Goal: Task Accomplishment & Management: Manage account settings

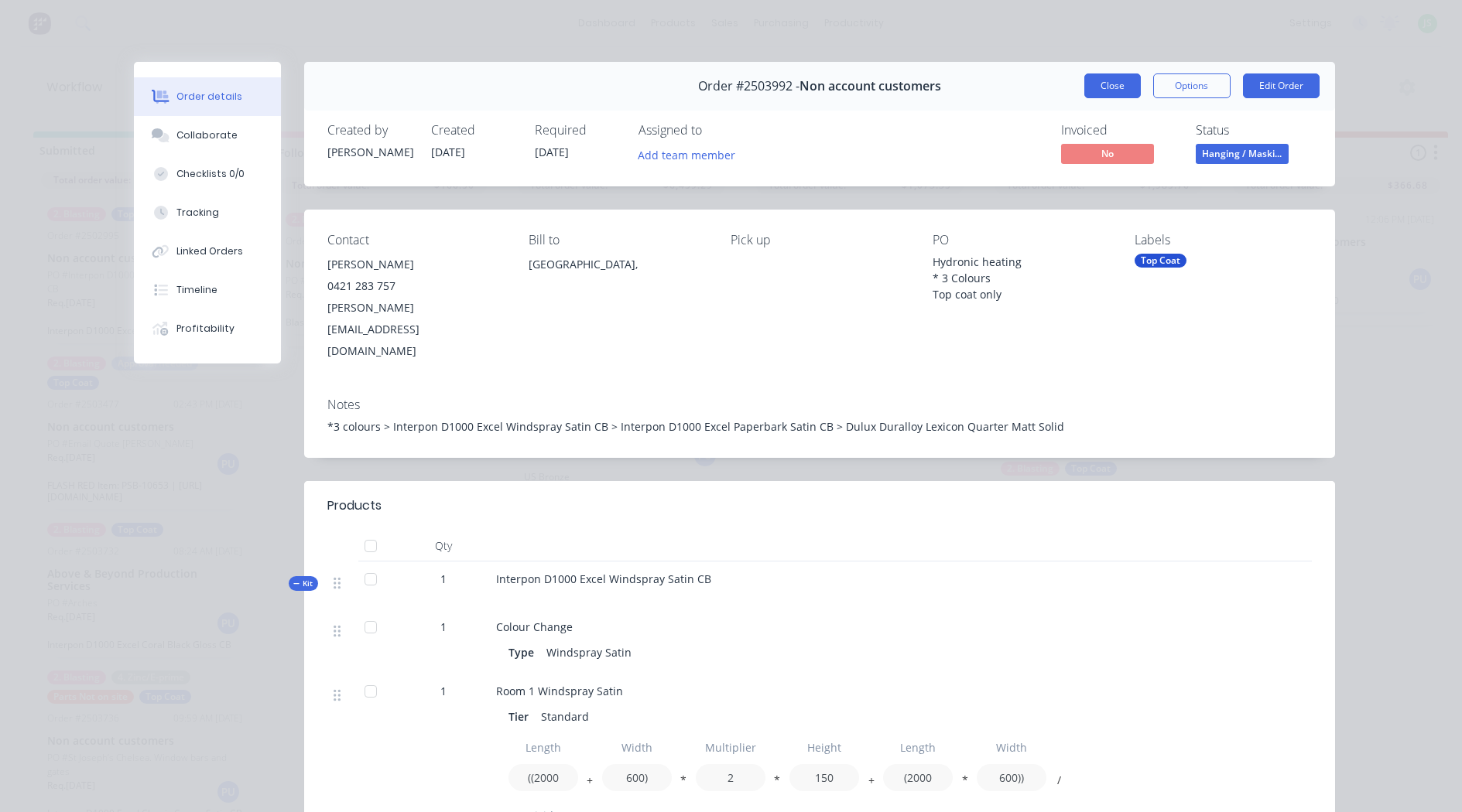
click at [1116, 89] on button "Close" at bounding box center [1112, 86] width 57 height 25
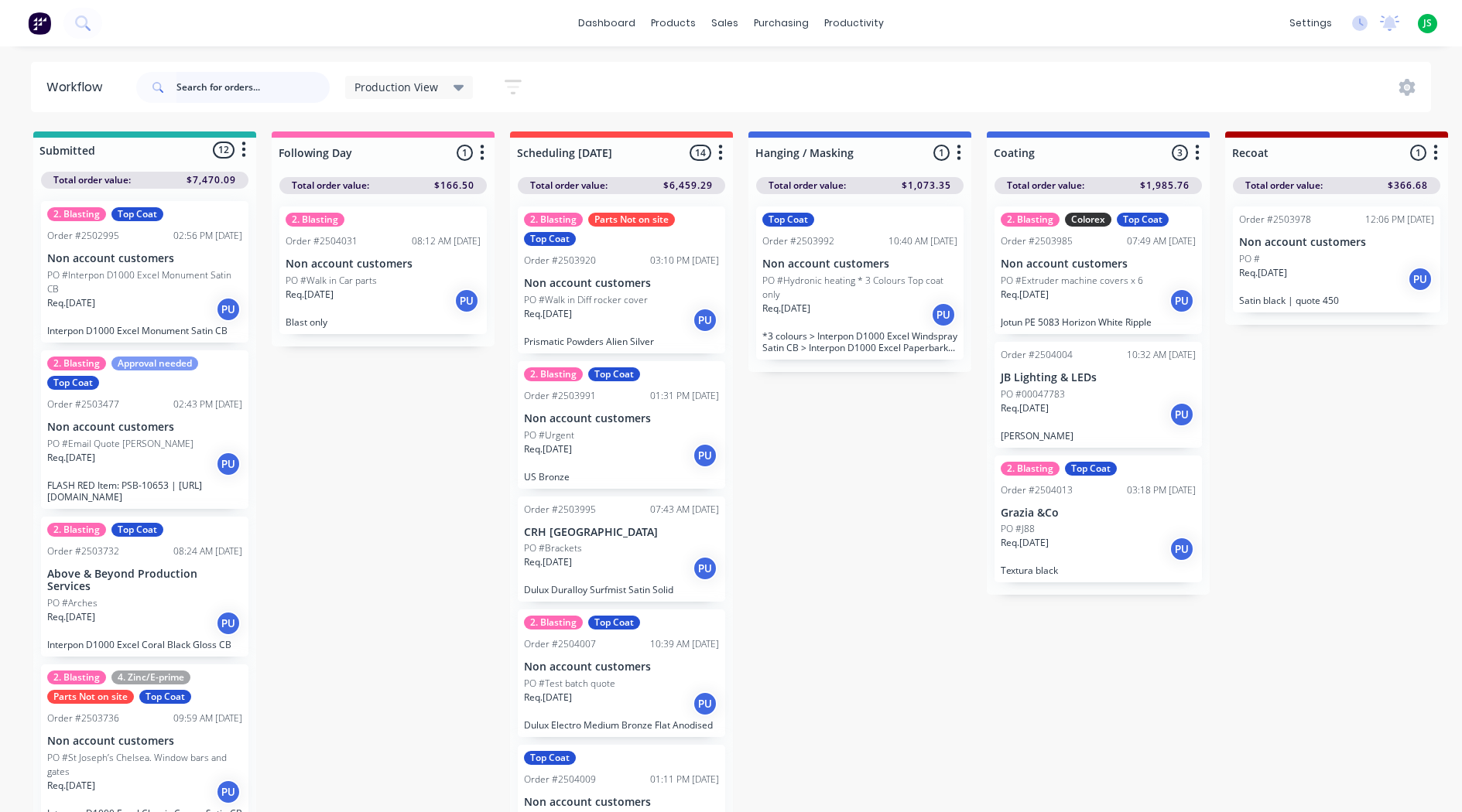
click at [290, 81] on input "text" at bounding box center [253, 87] width 153 height 31
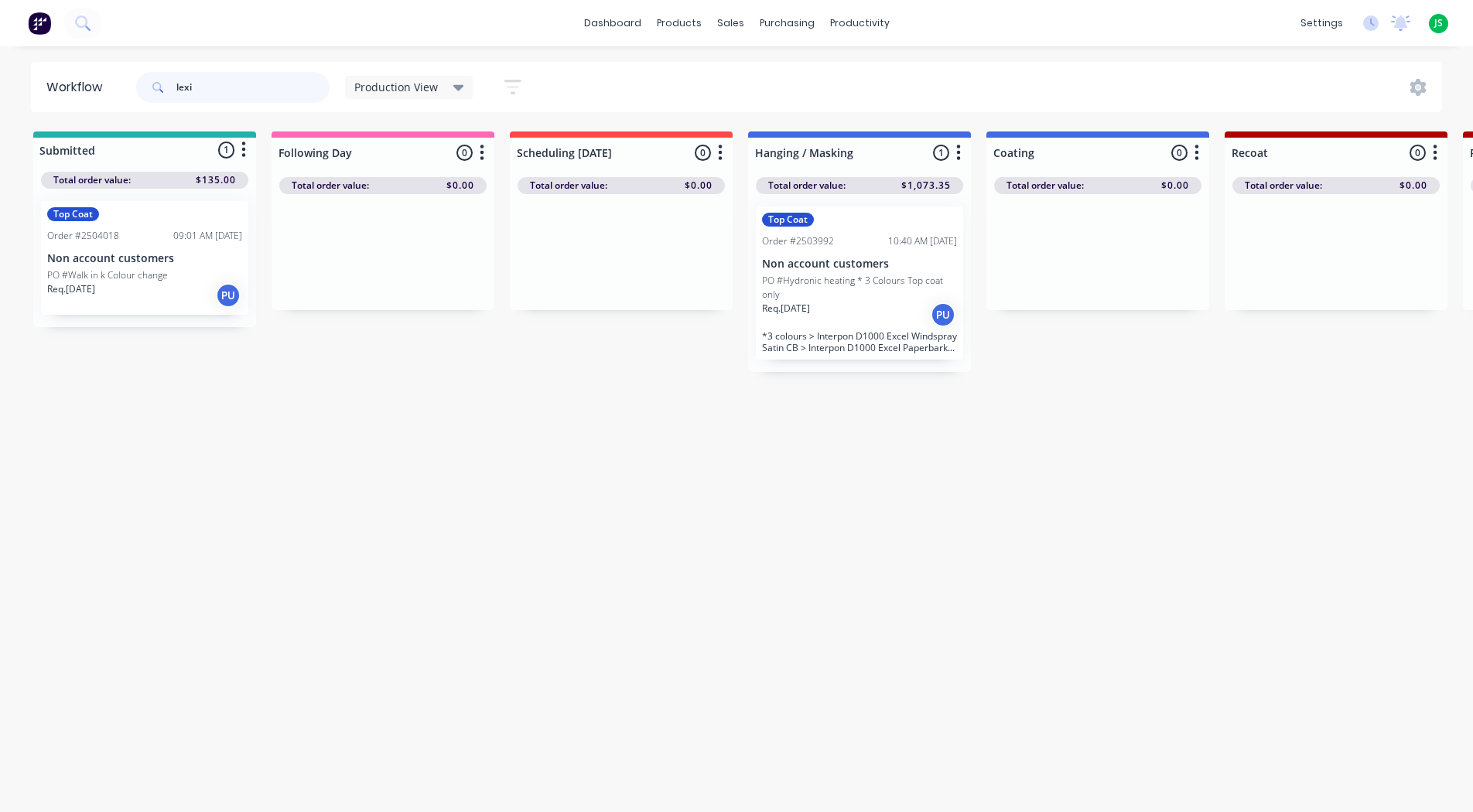
type input "lexi"
click at [162, 264] on p "Non account customers" at bounding box center [144, 258] width 195 height 13
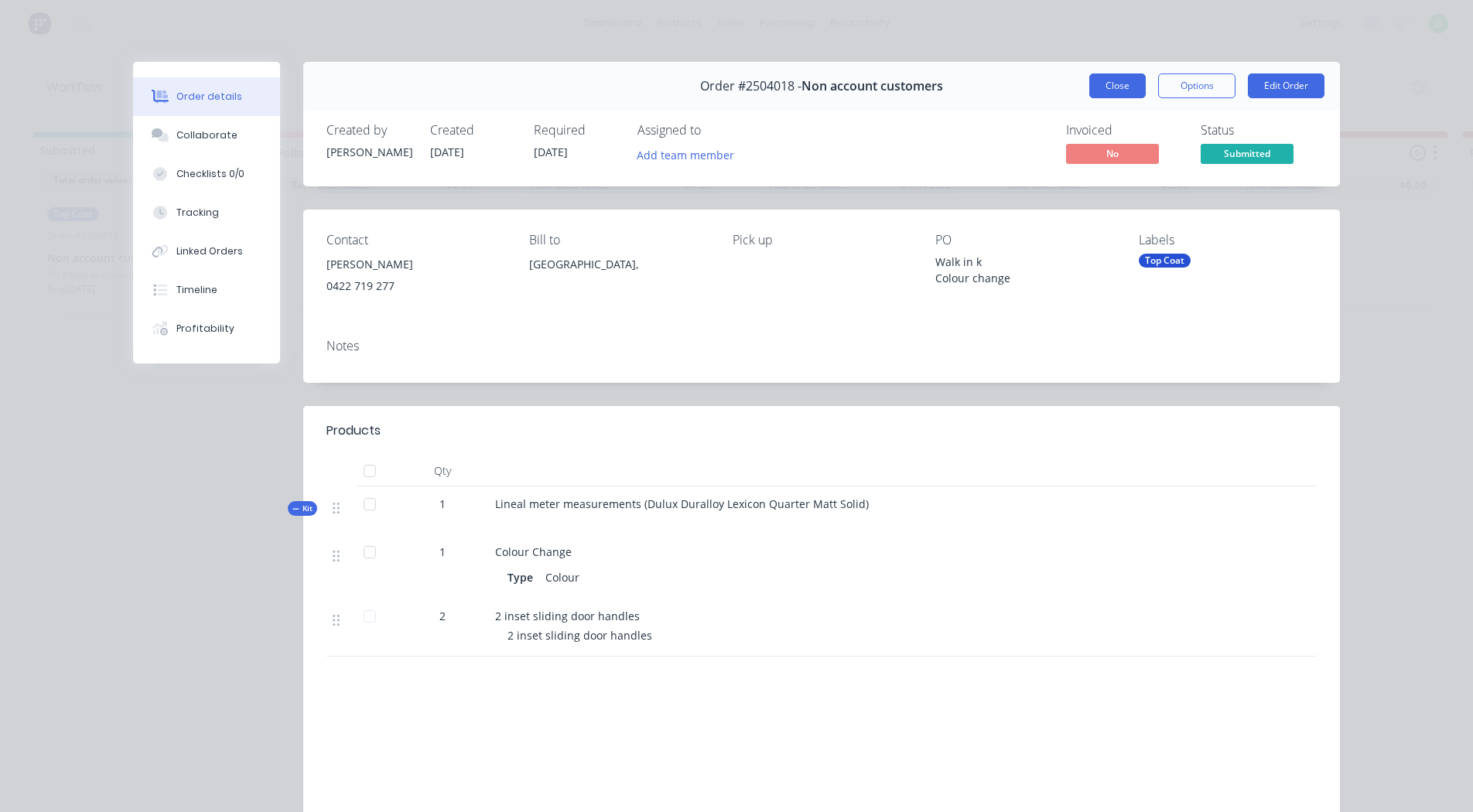
click at [1096, 78] on button "Close" at bounding box center [1118, 86] width 57 height 25
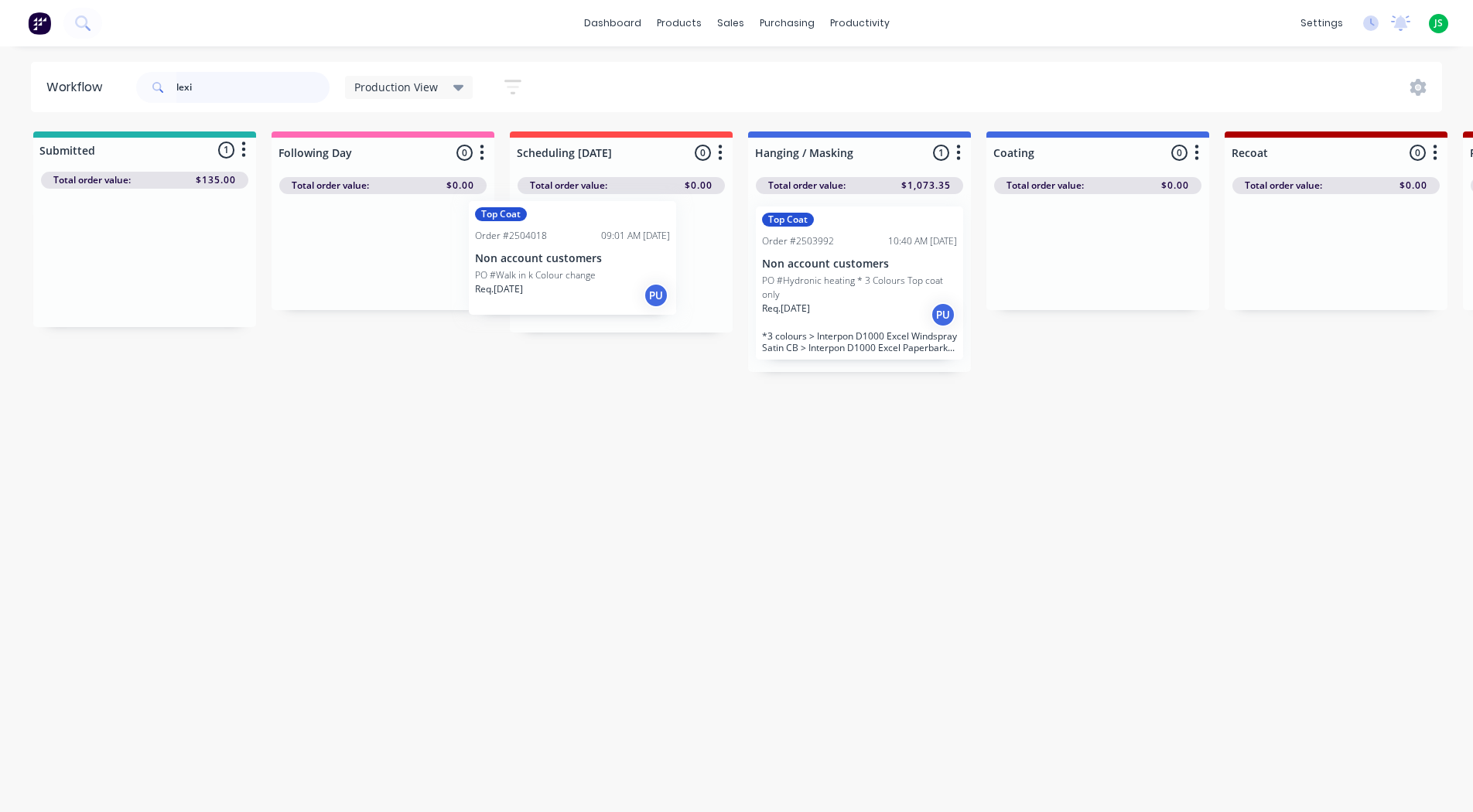
drag, startPoint x: 133, startPoint y: 246, endPoint x: 610, endPoint y: 246, distance: 477.0
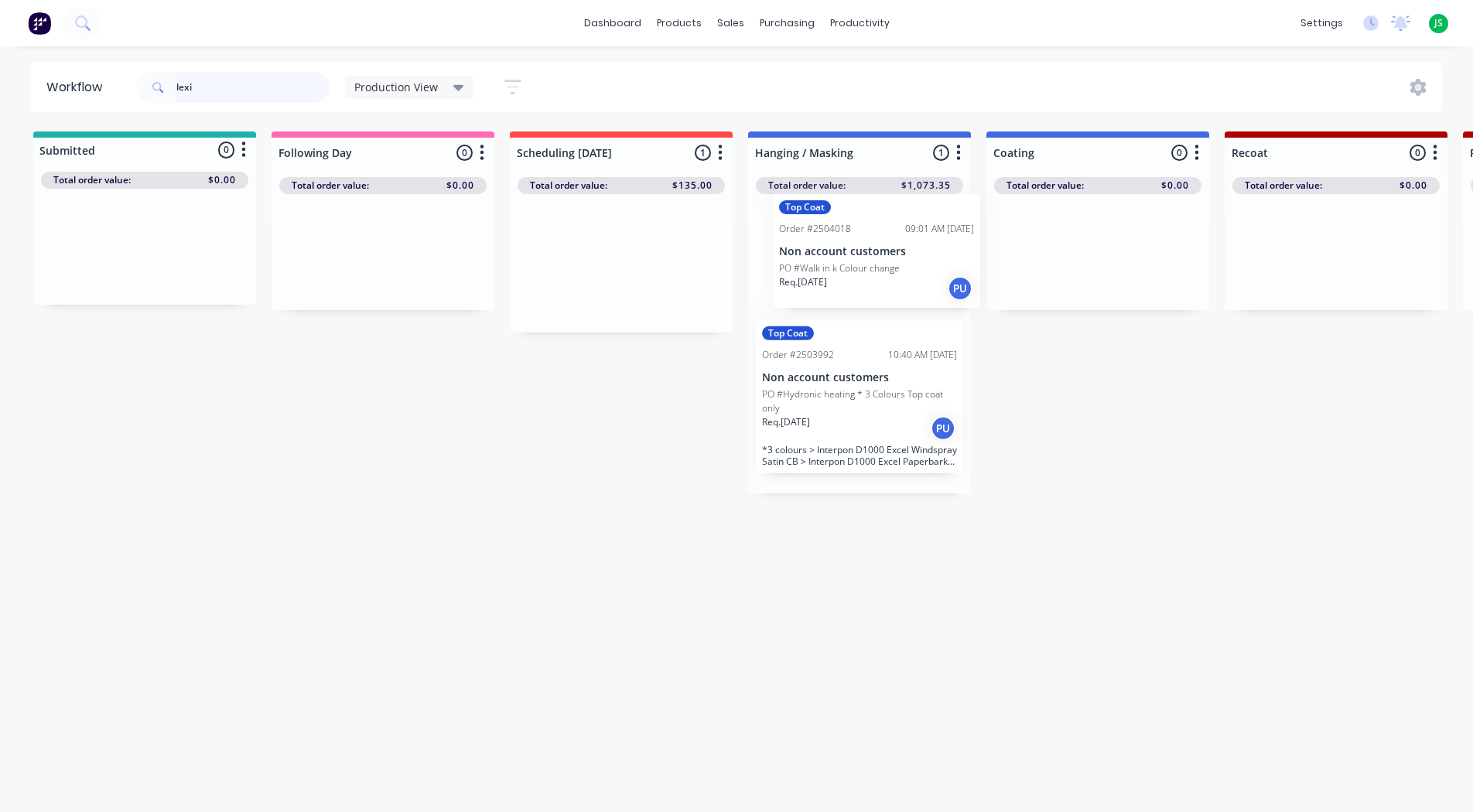
drag, startPoint x: 621, startPoint y: 289, endPoint x: 882, endPoint y: 272, distance: 261.6
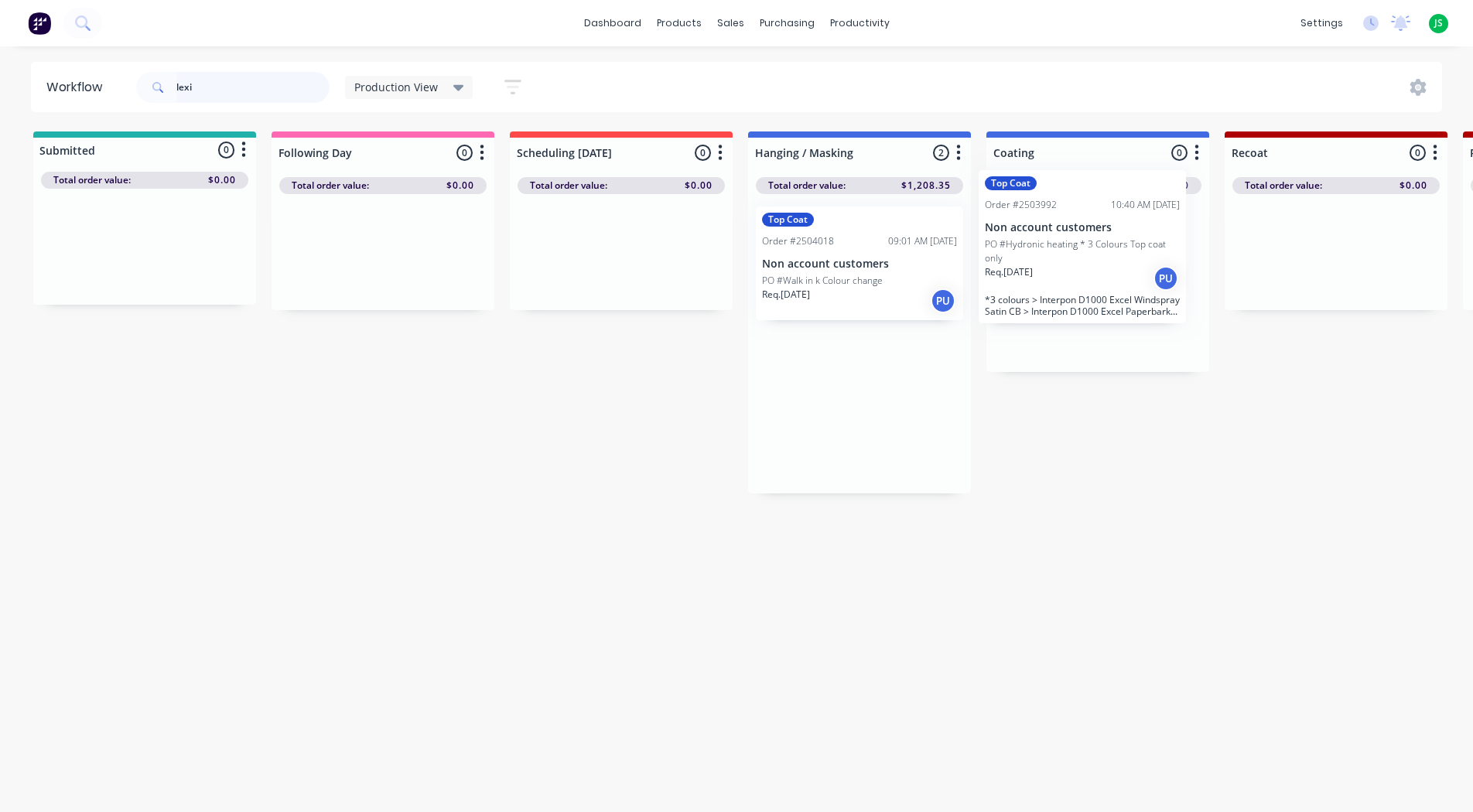
drag, startPoint x: 827, startPoint y: 435, endPoint x: 1063, endPoint y: 266, distance: 290.3
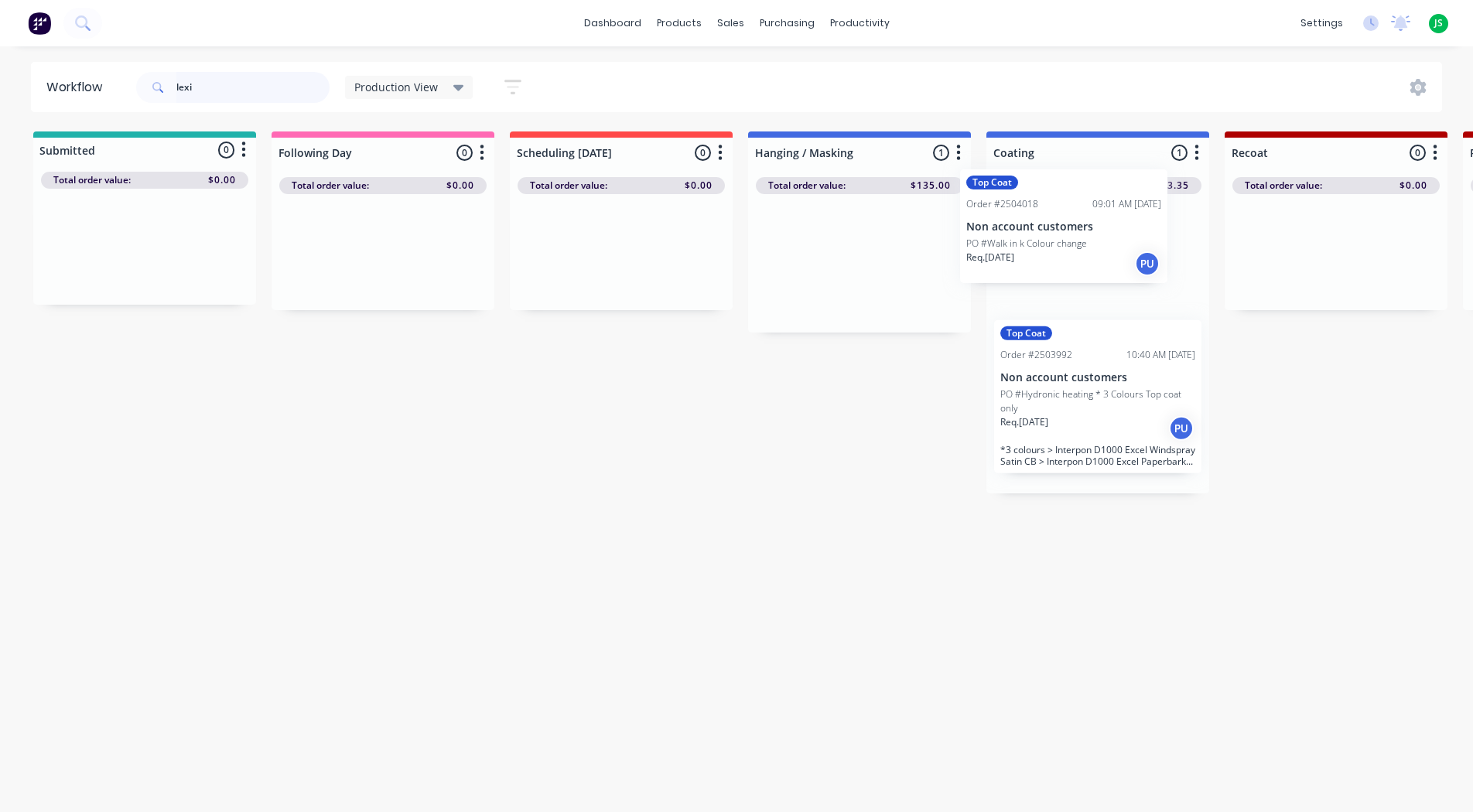
drag, startPoint x: 852, startPoint y: 295, endPoint x: 1108, endPoint y: 254, distance: 259.3
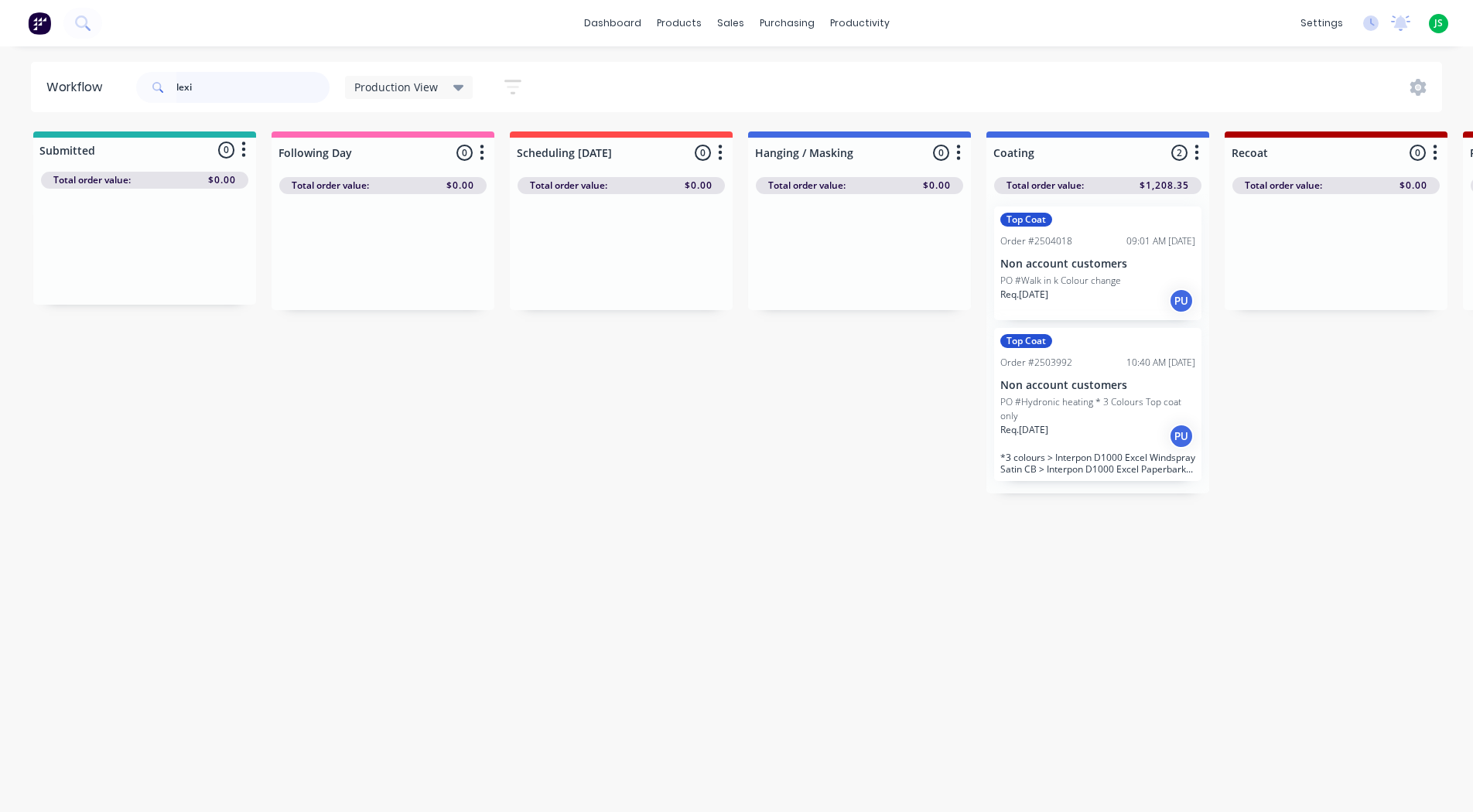
drag, startPoint x: 289, startPoint y: 96, endPoint x: 42, endPoint y: 93, distance: 247.0
click at [43, 92] on header "Workflow lexi Production View Save new view None edit Production View (Default)…" at bounding box center [736, 87] width 1412 height 51
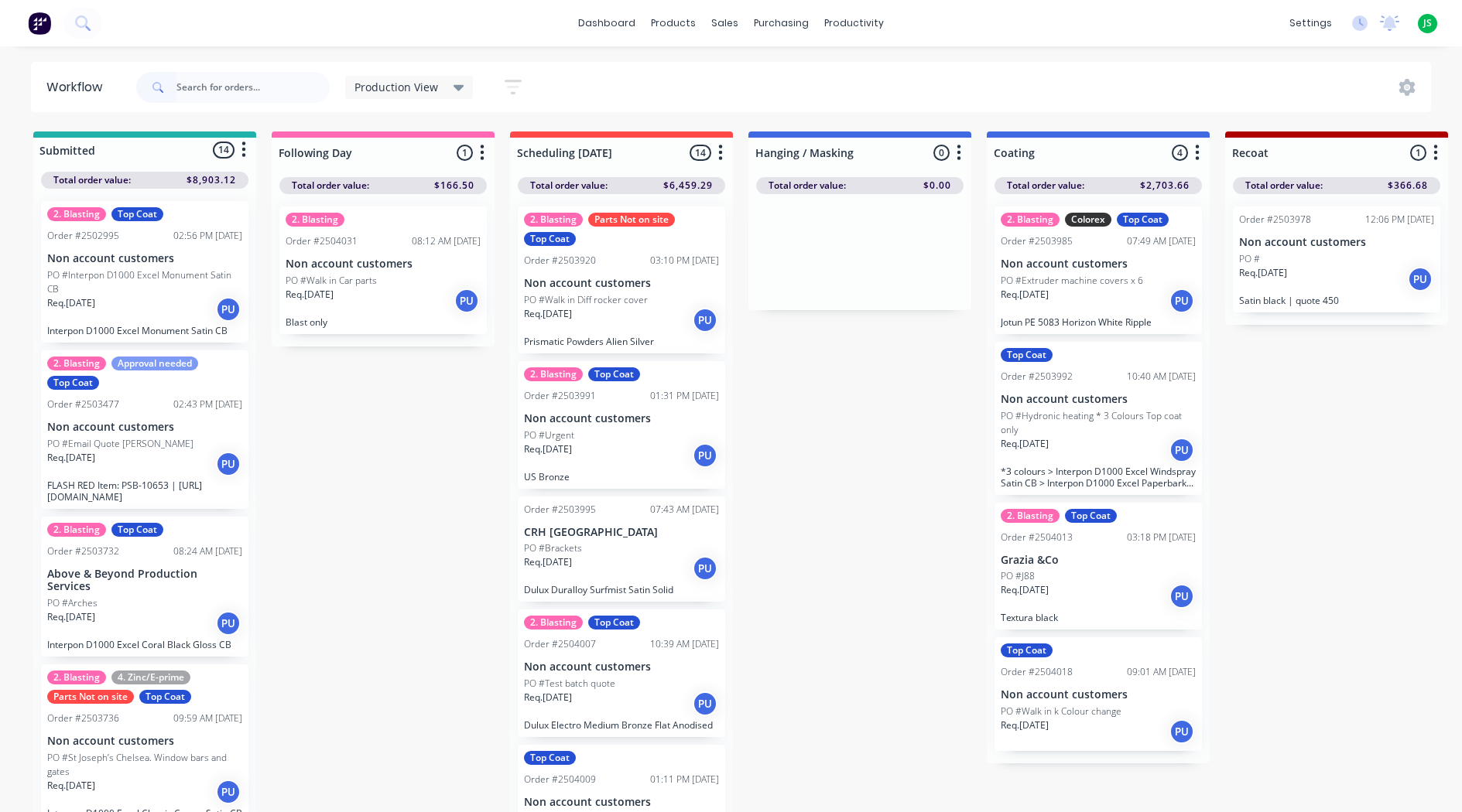
click at [1074, 415] on p "PO #Hydronic heating * 3 Colours Top coat only" at bounding box center [1098, 423] width 195 height 27
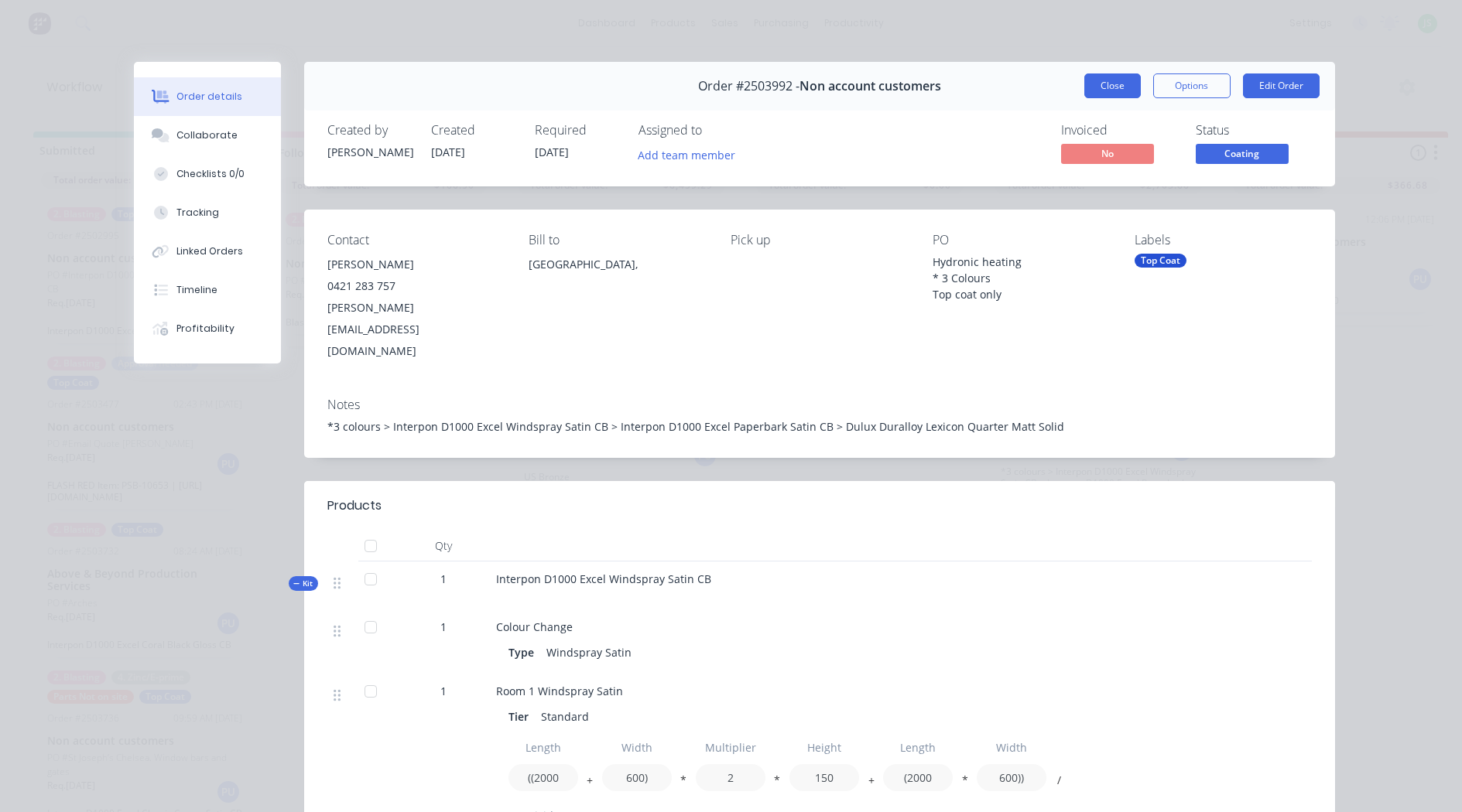
click at [1104, 94] on button "Close" at bounding box center [1112, 86] width 57 height 25
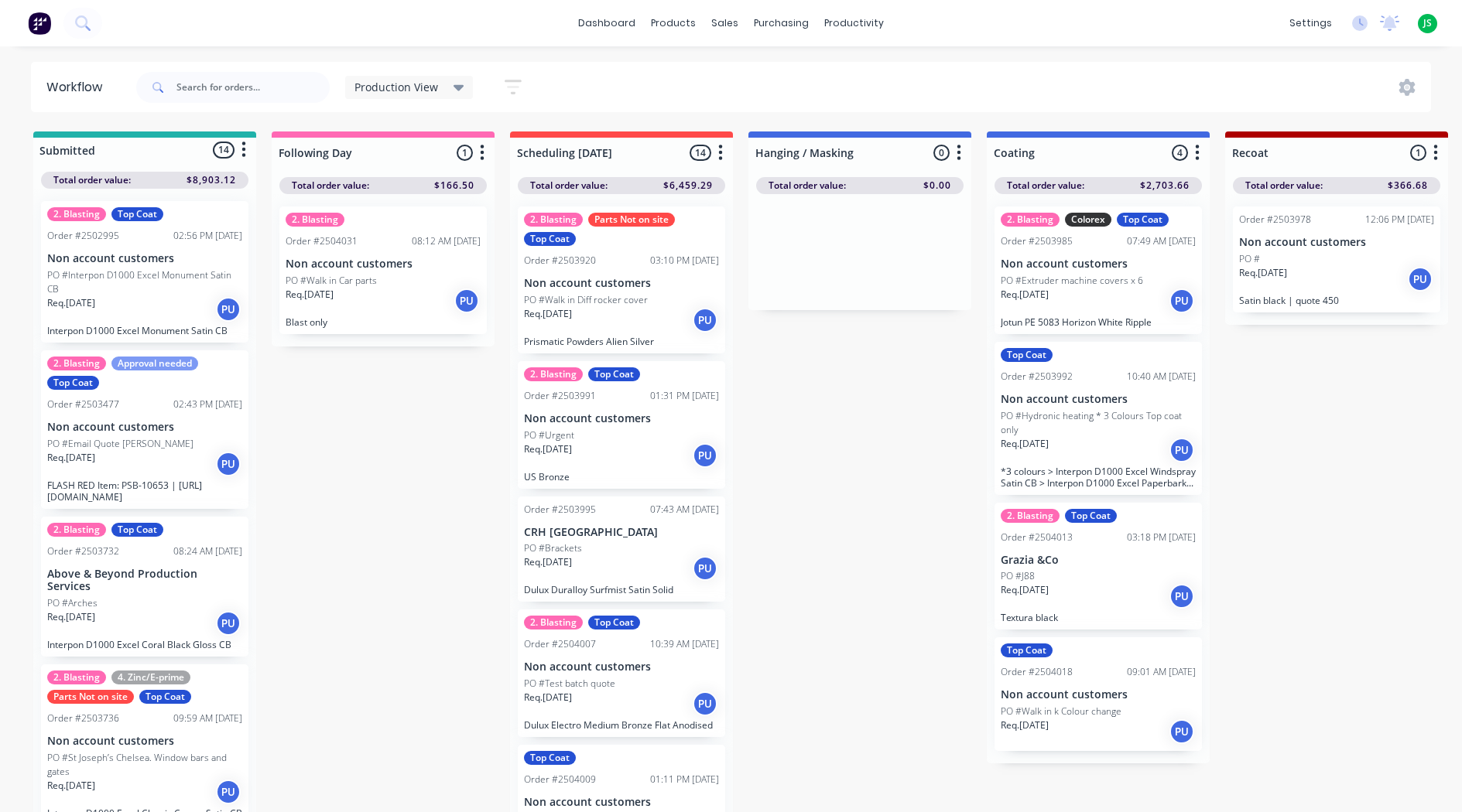
click at [1074, 431] on p "PO #Hydronic heating * 3 Colours Top coat only" at bounding box center [1098, 423] width 195 height 27
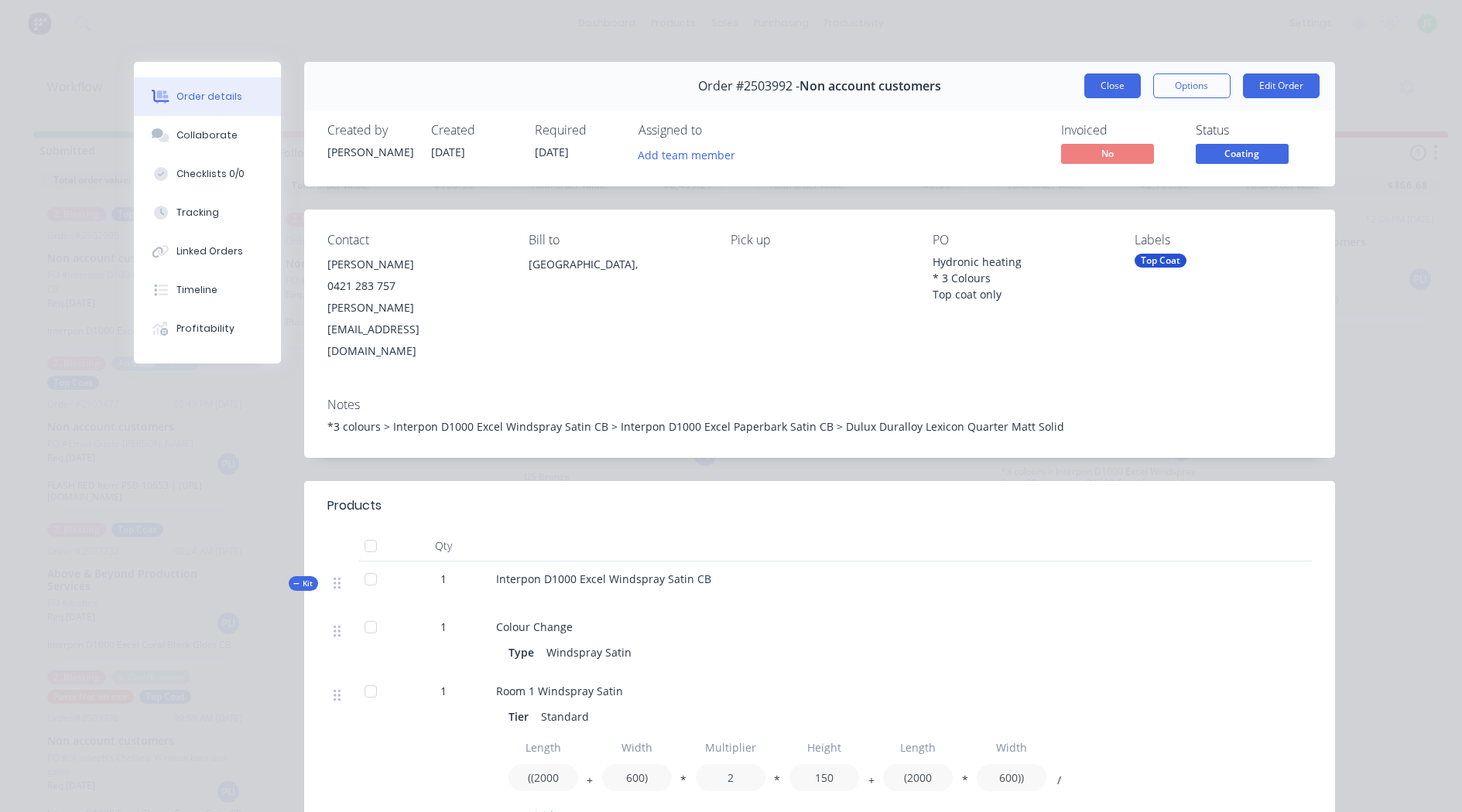
click at [1101, 96] on button "Close" at bounding box center [1112, 86] width 57 height 25
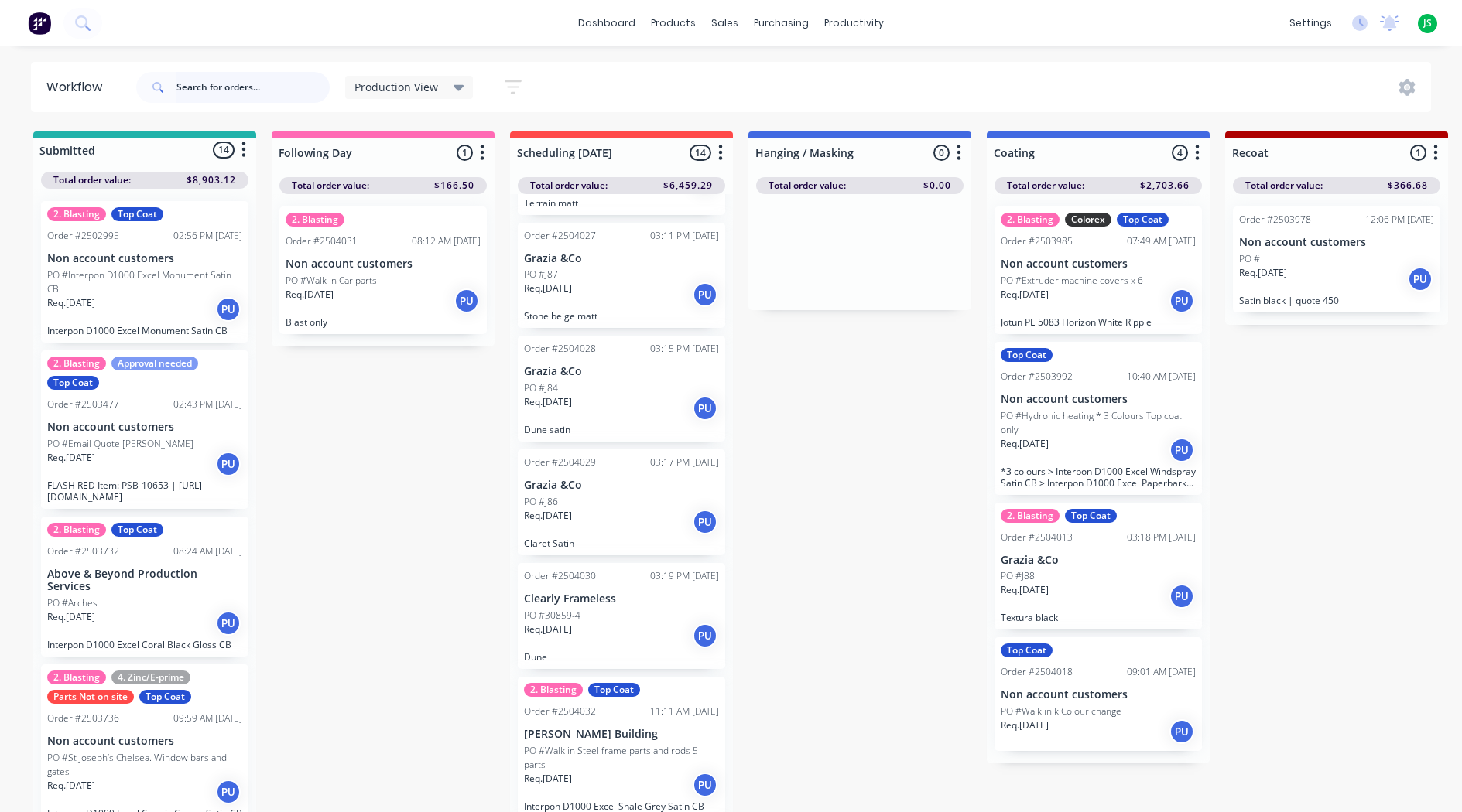
scroll to position [1006, 0]
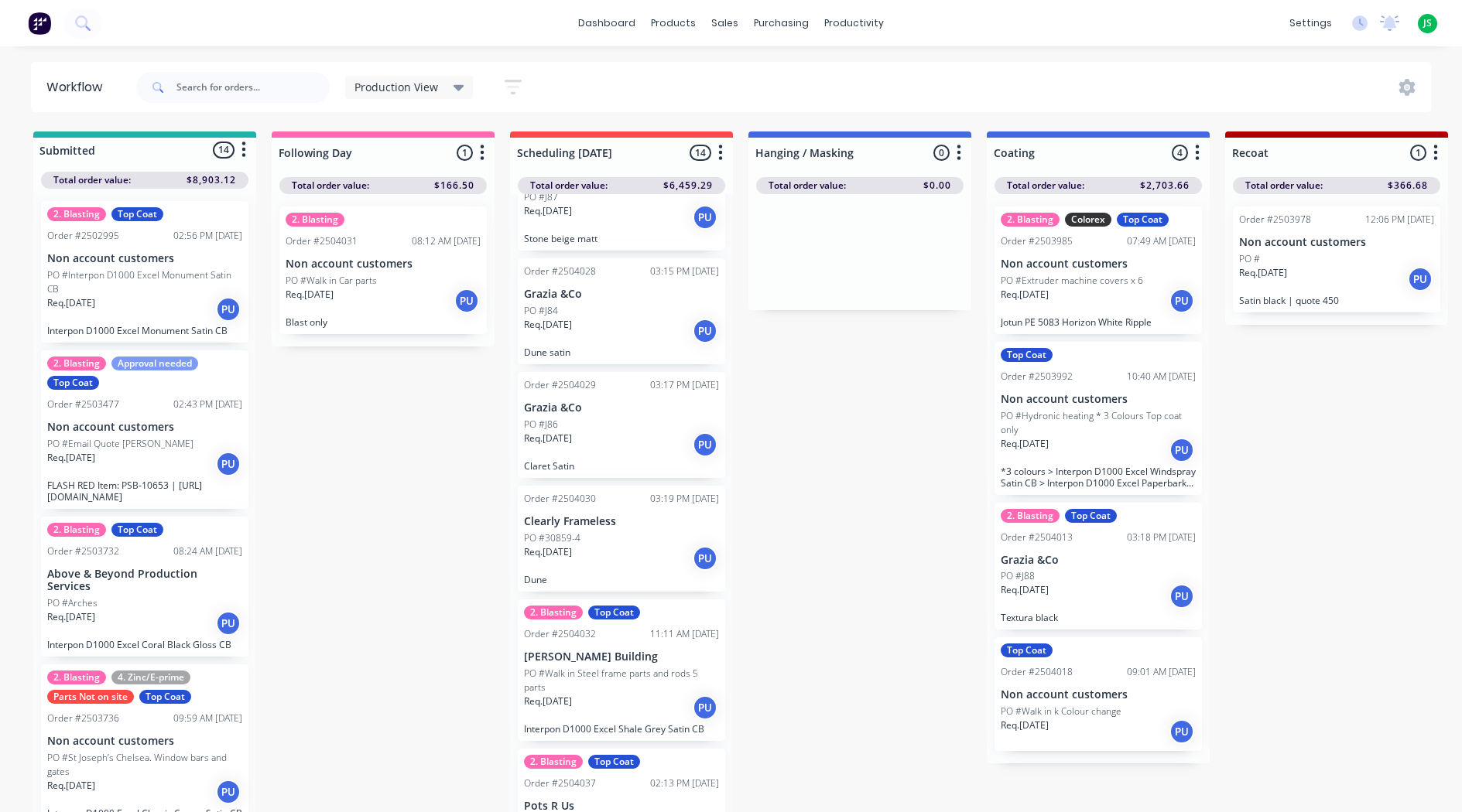
click at [624, 334] on div "Req. [DATE] PU" at bounding box center [621, 331] width 195 height 27
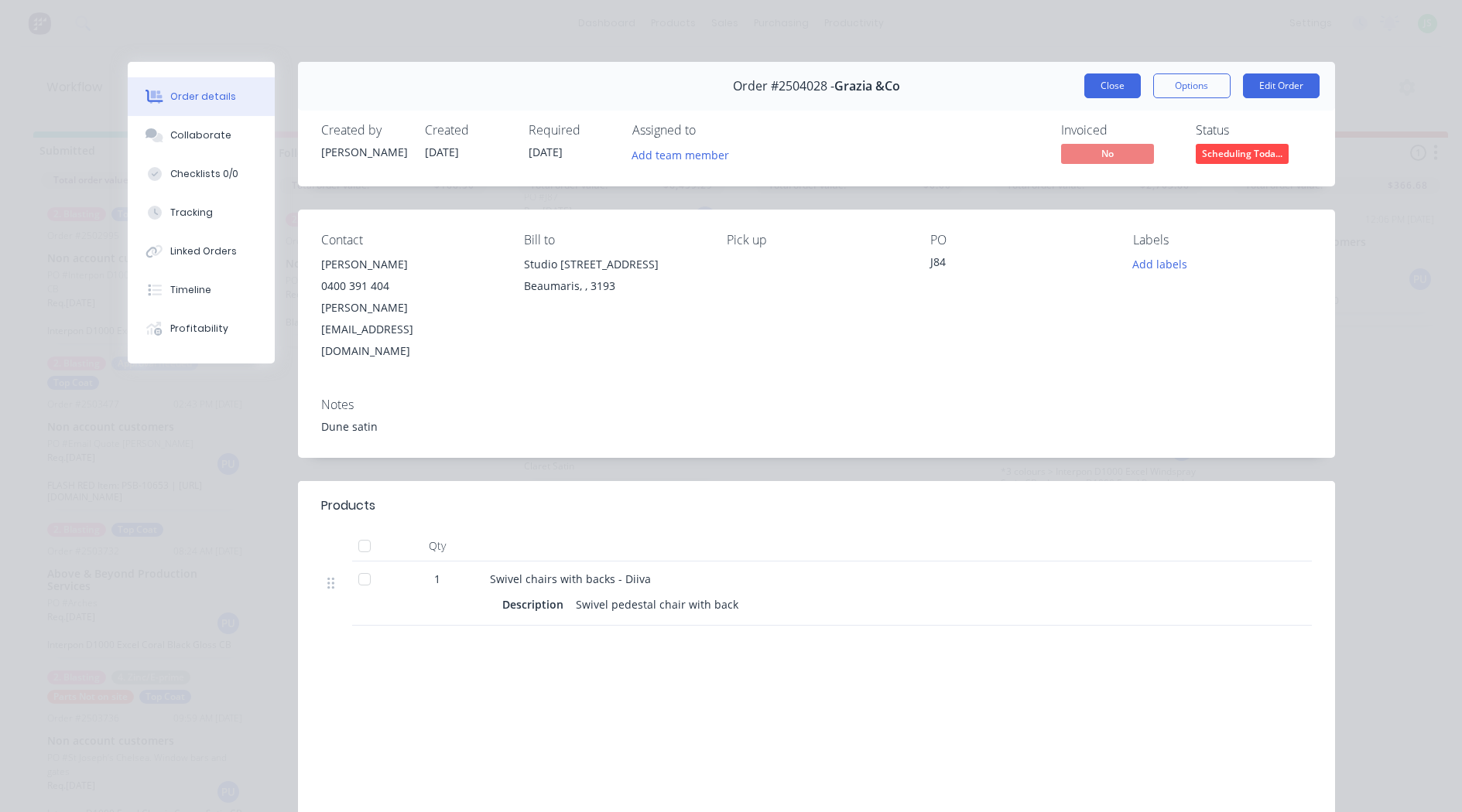
click at [1094, 87] on button "Close" at bounding box center [1112, 86] width 57 height 25
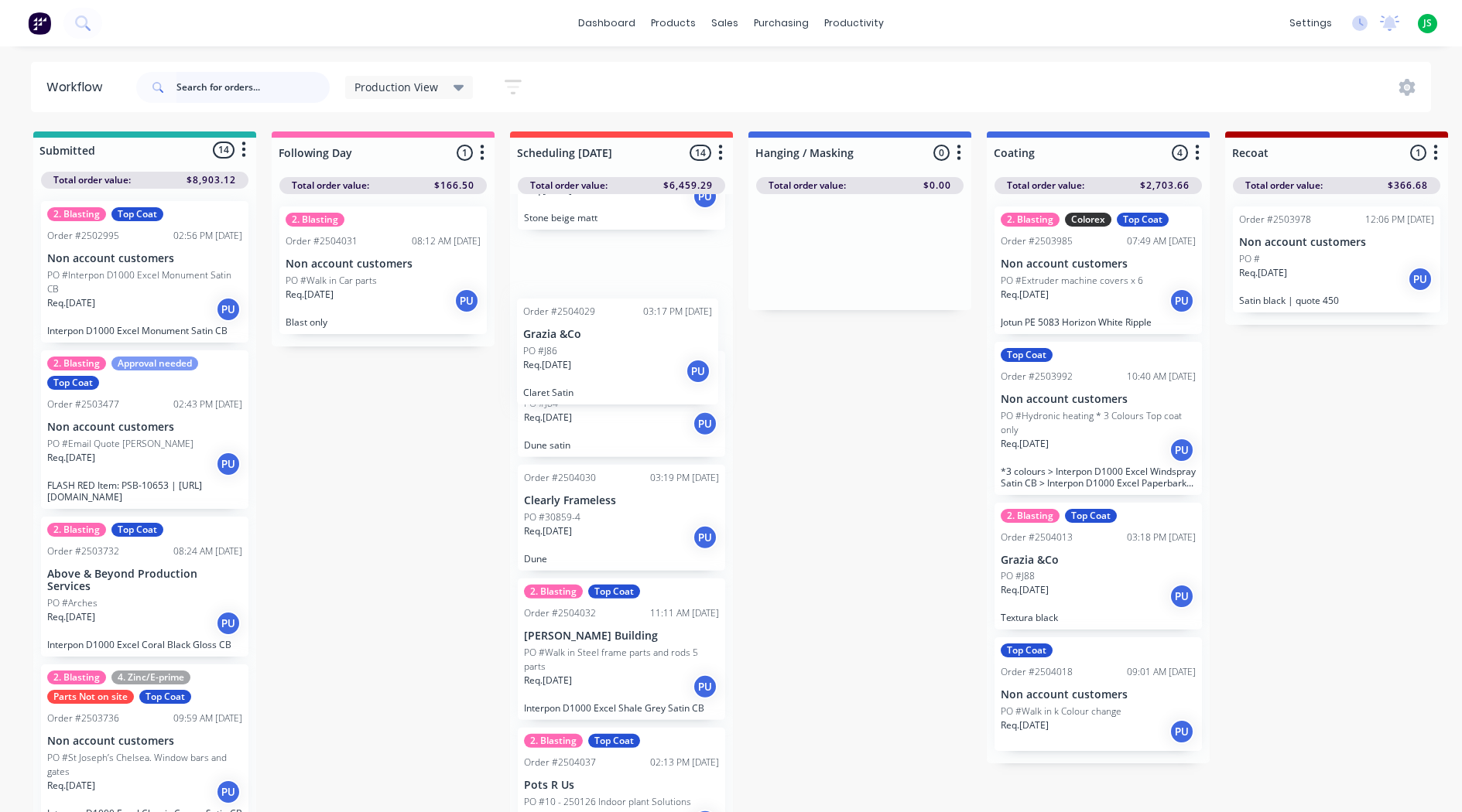
scroll to position [1026, 0]
drag, startPoint x: 599, startPoint y: 280, endPoint x: 606, endPoint y: 414, distance: 134.2
click at [606, 415] on div "2. Blasting Parts Not on site Top Coat Order #2503920 03:10 PM [DATE] Non accou…" at bounding box center [622, 507] width 223 height 627
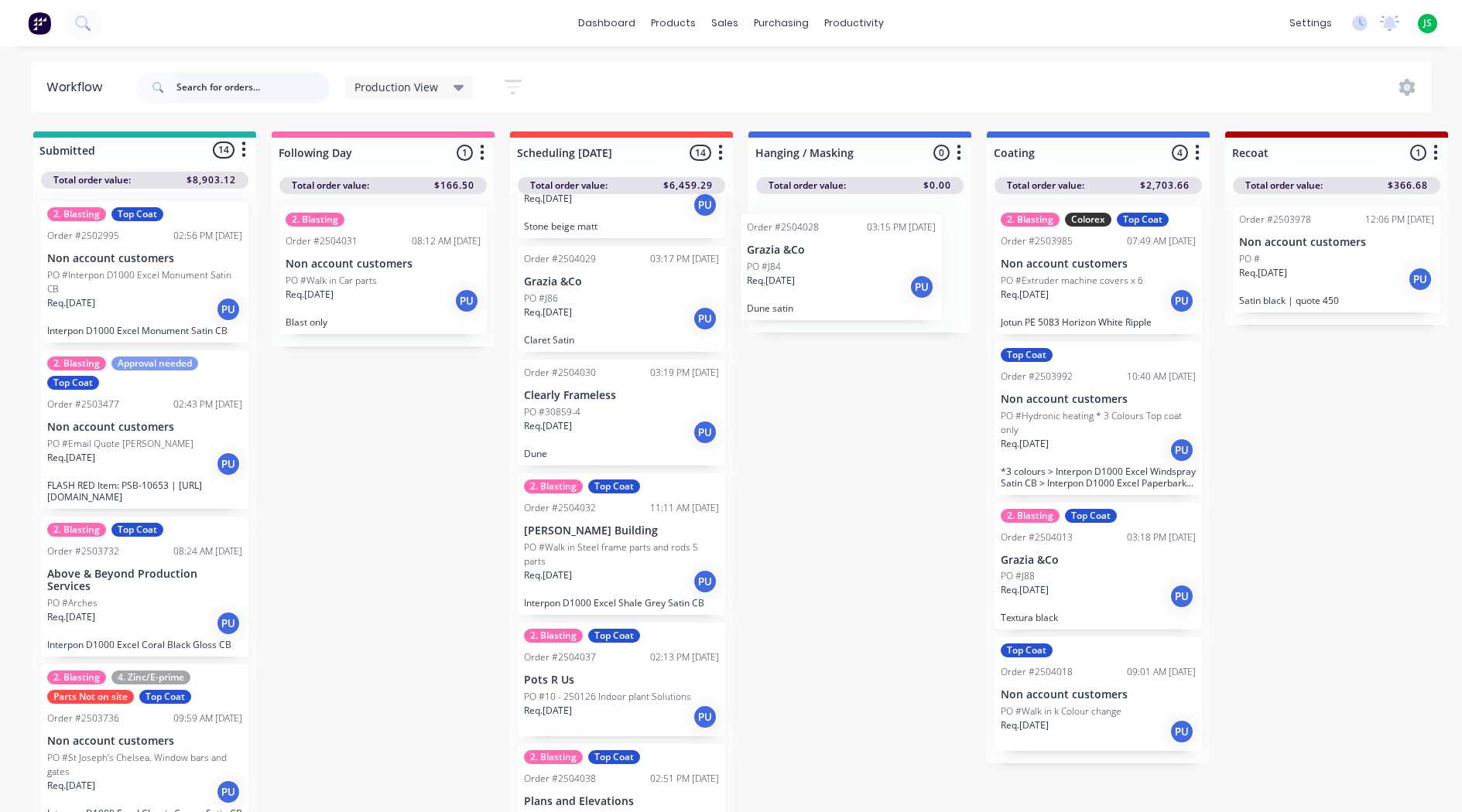
drag, startPoint x: 629, startPoint y: 325, endPoint x: 866, endPoint y: 283, distance: 240.7
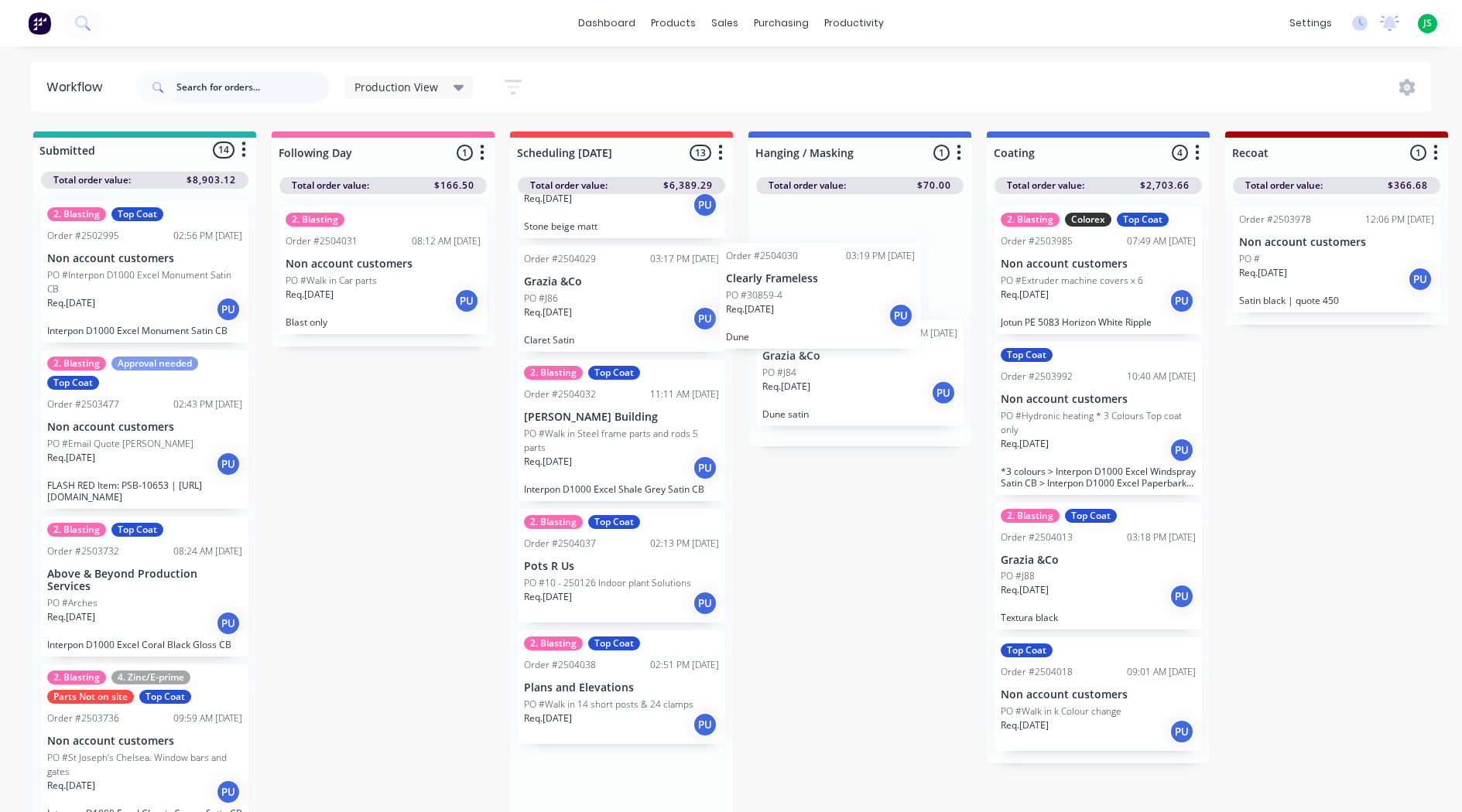
drag, startPoint x: 599, startPoint y: 460, endPoint x: 816, endPoint y: 320, distance: 258.2
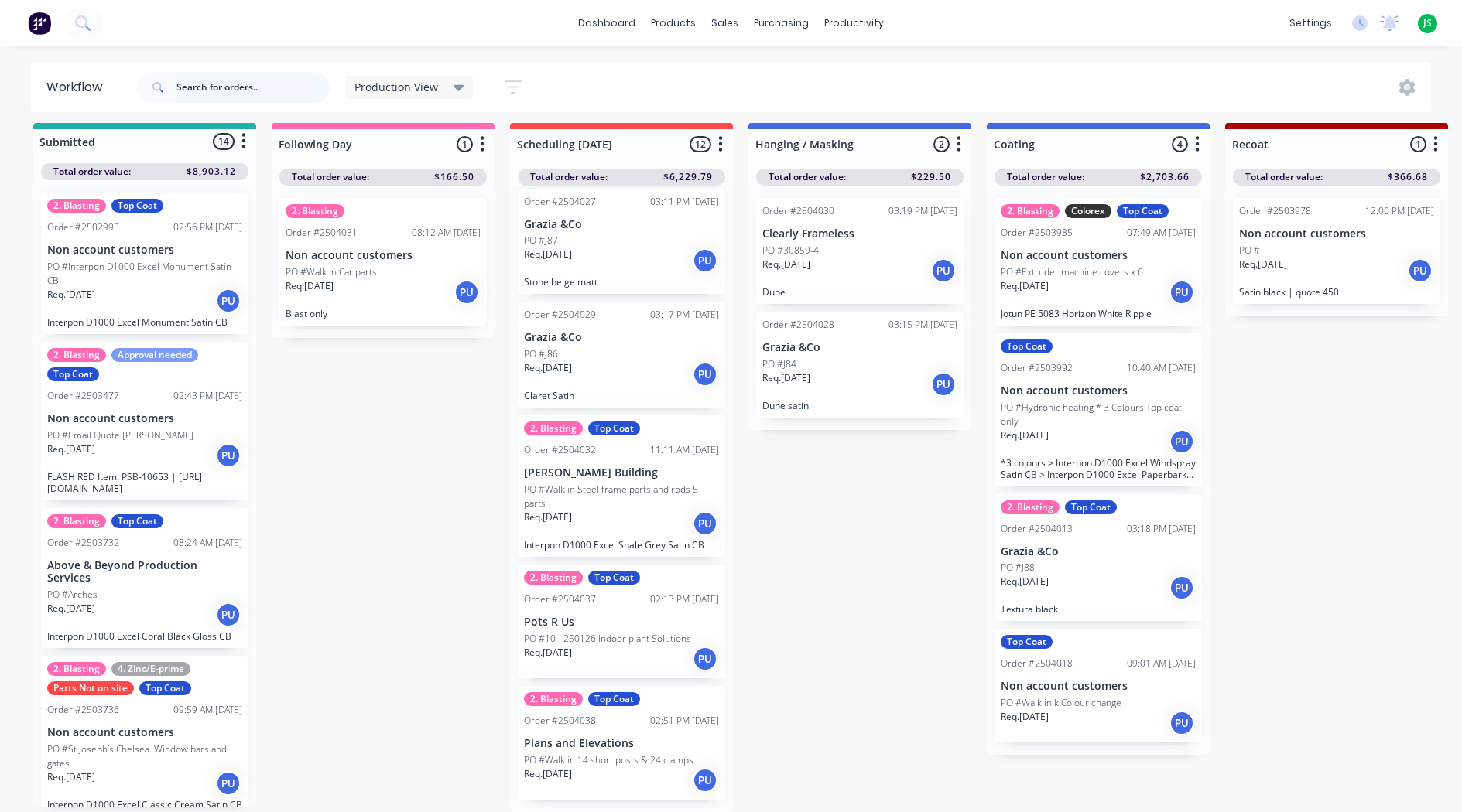
scroll to position [20, 0]
click at [629, 27] on link "dashboard" at bounding box center [606, 23] width 73 height 23
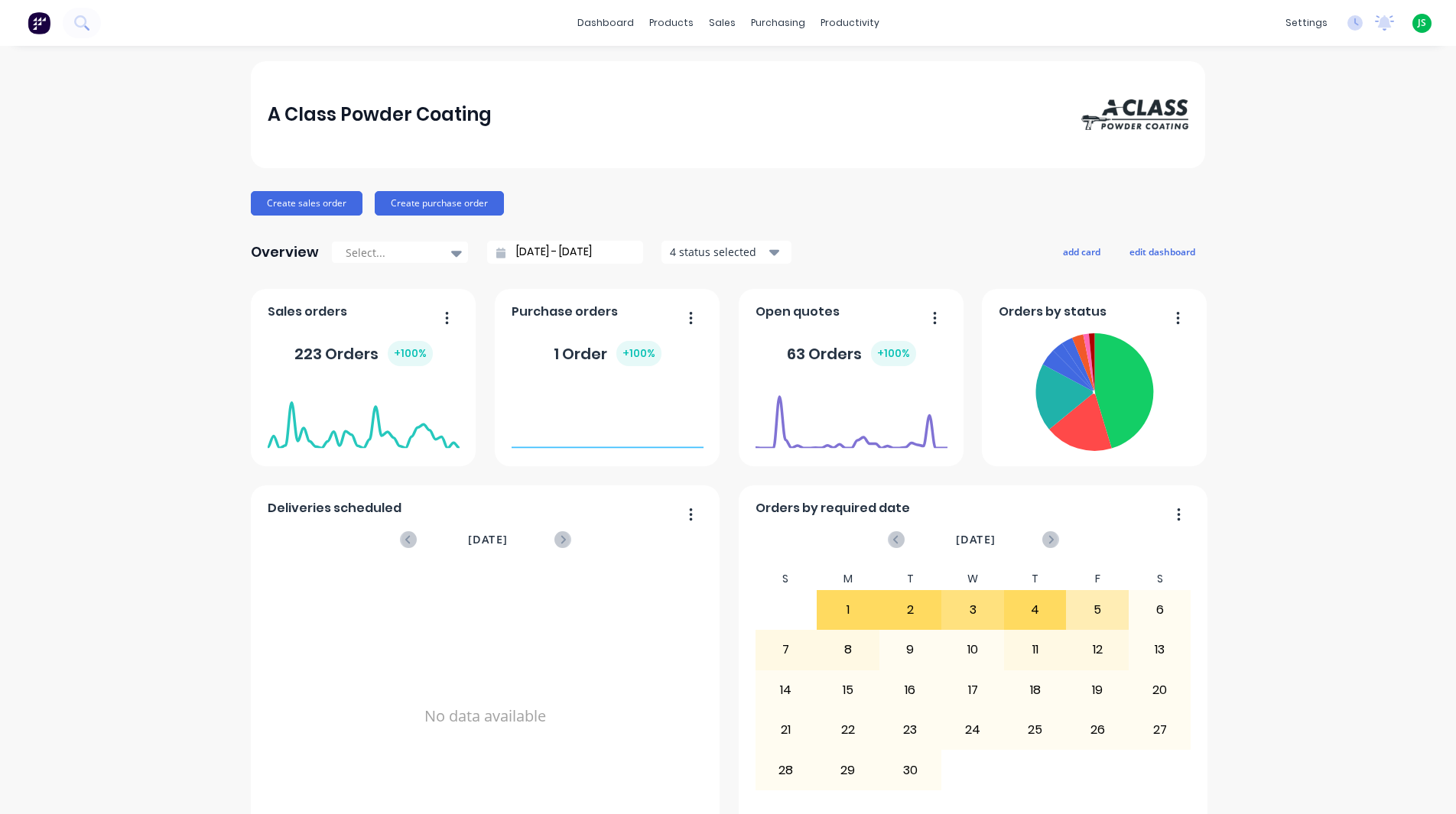
scroll to position [612, 0]
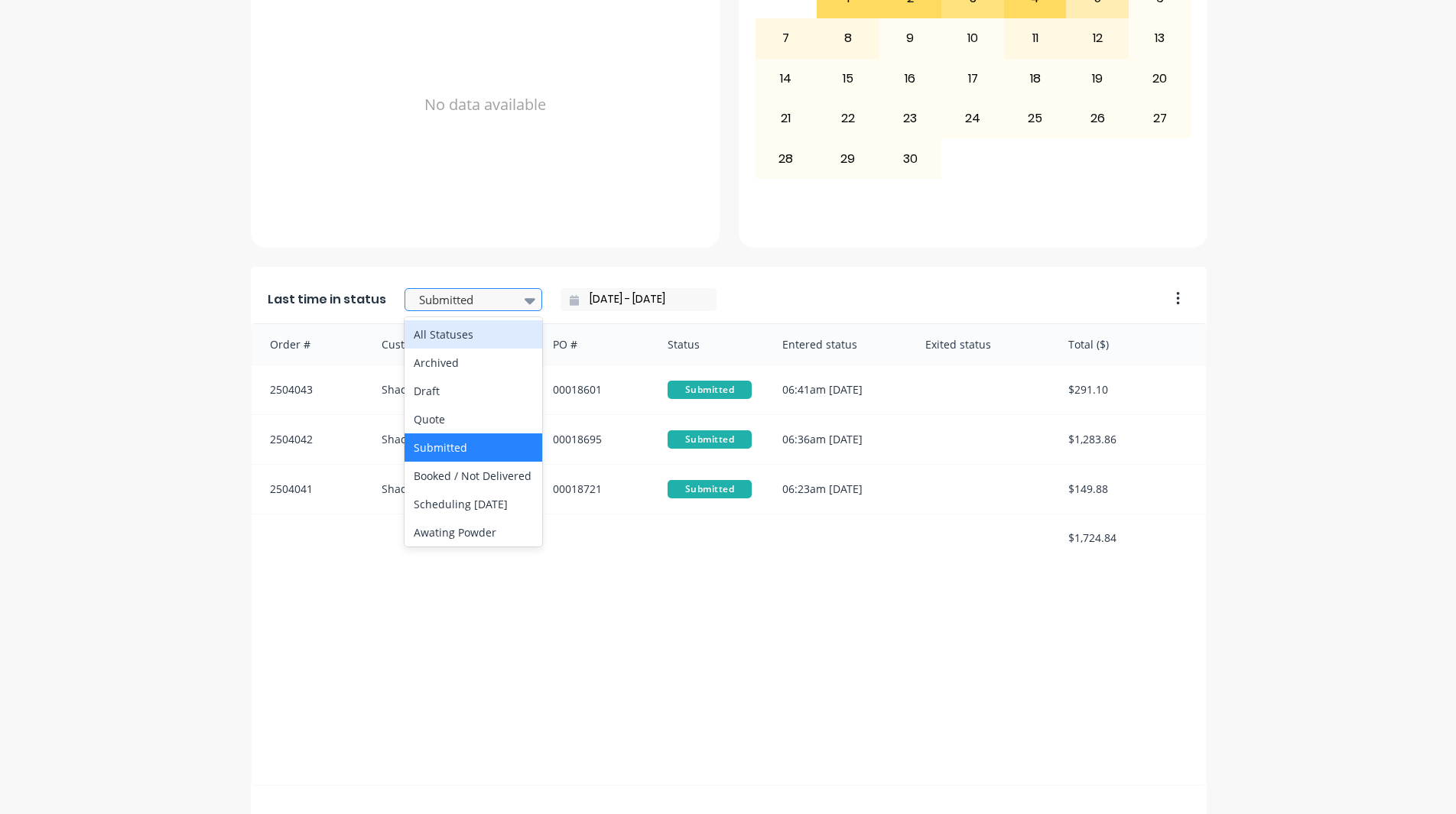
click at [499, 304] on div at bounding box center [466, 300] width 97 height 19
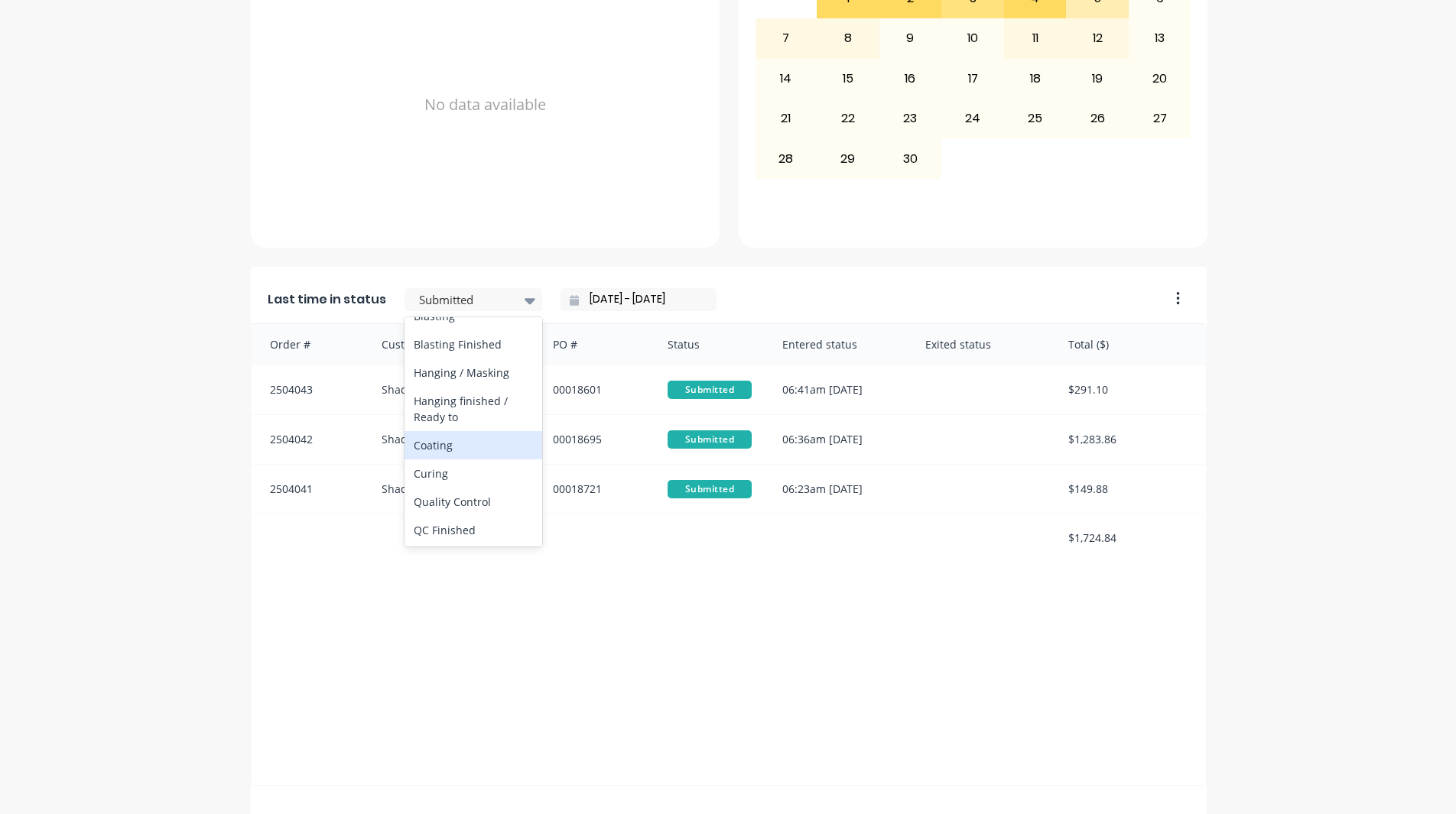
click at [452, 459] on div "Coating" at bounding box center [473, 445] width 137 height 28
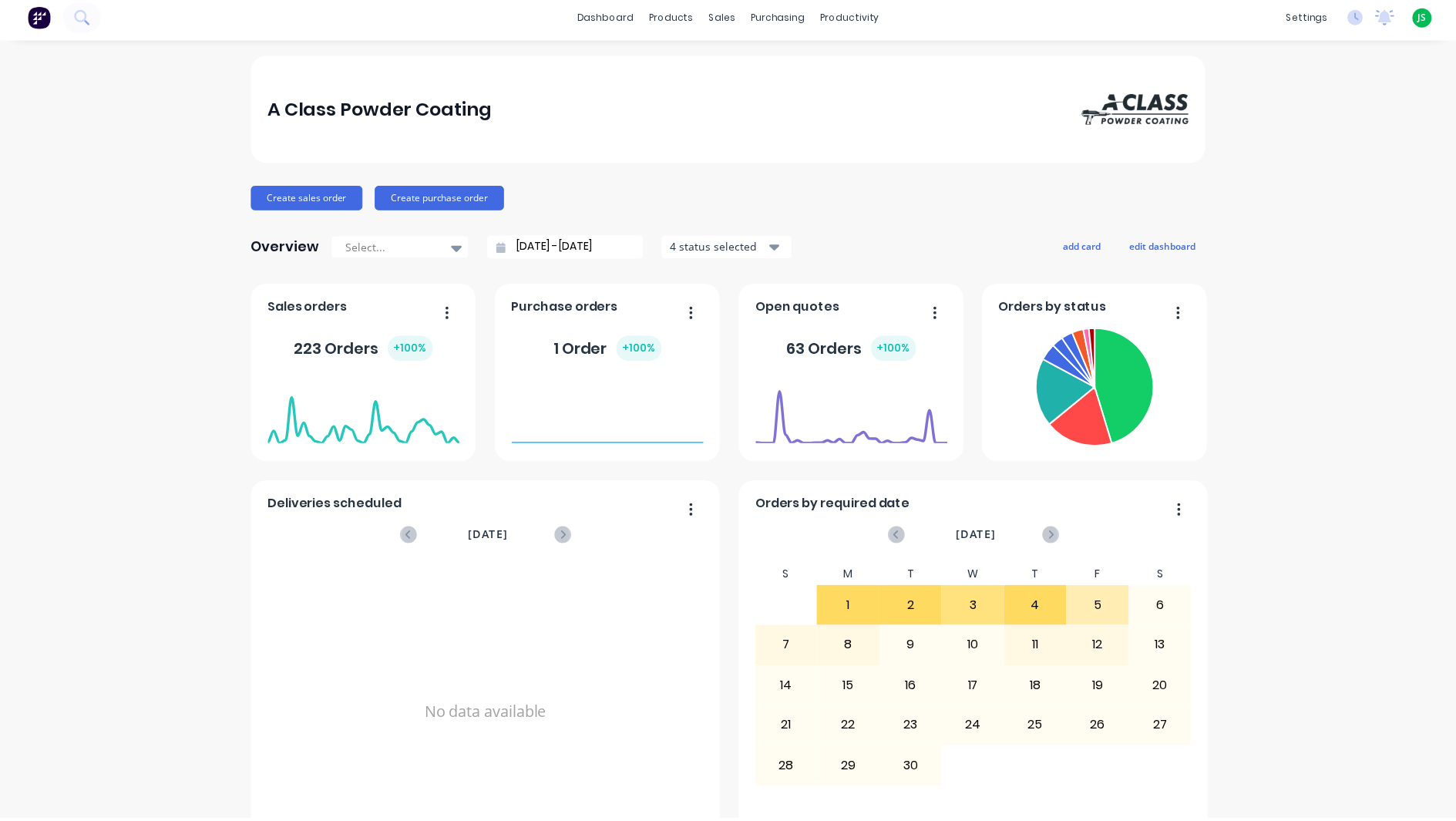
scroll to position [0, 0]
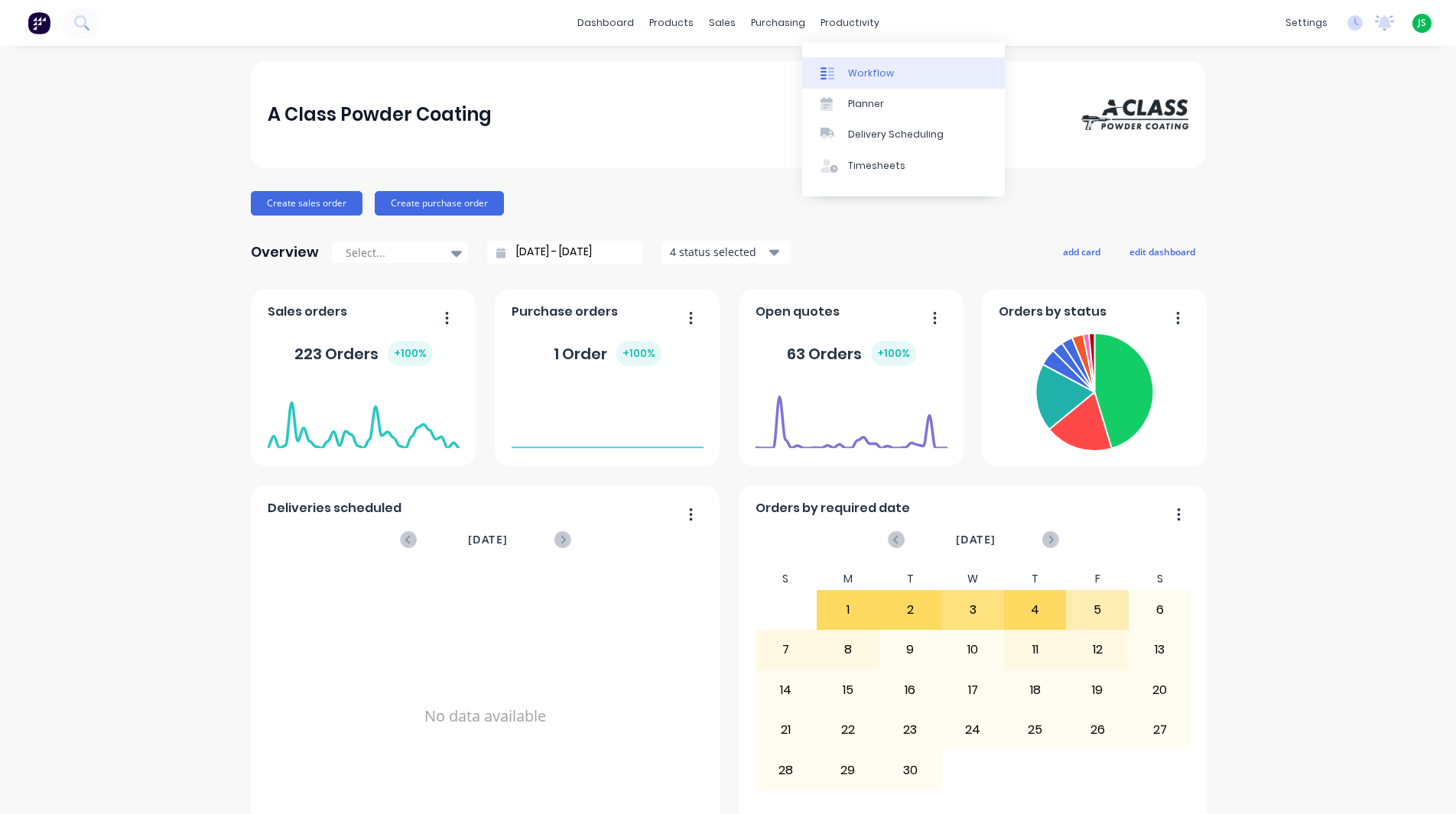
click at [837, 69] on div at bounding box center [831, 74] width 23 height 14
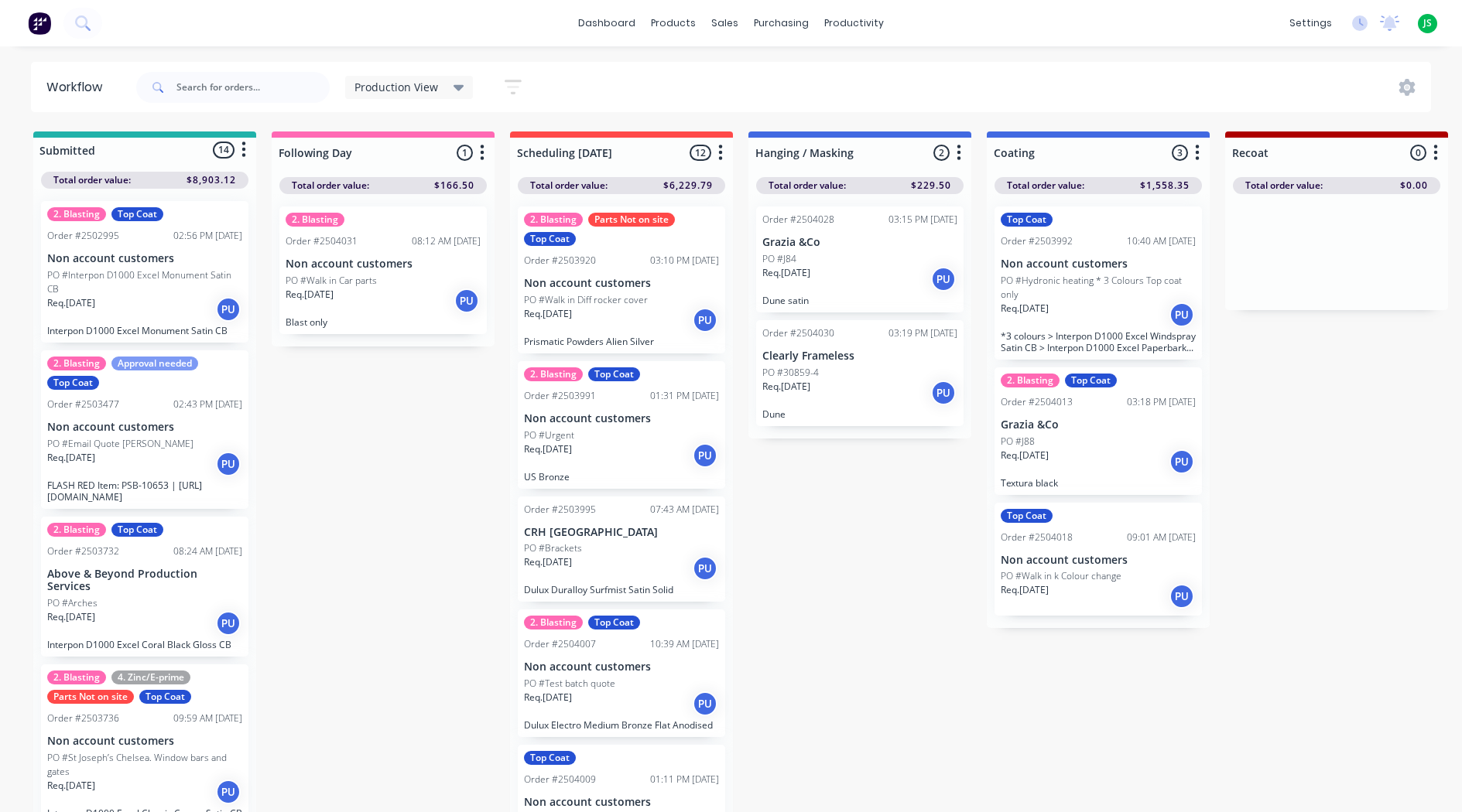
click at [1086, 290] on p "PO #Hydronic heating * 3 Colours Top coat only" at bounding box center [1098, 287] width 195 height 27
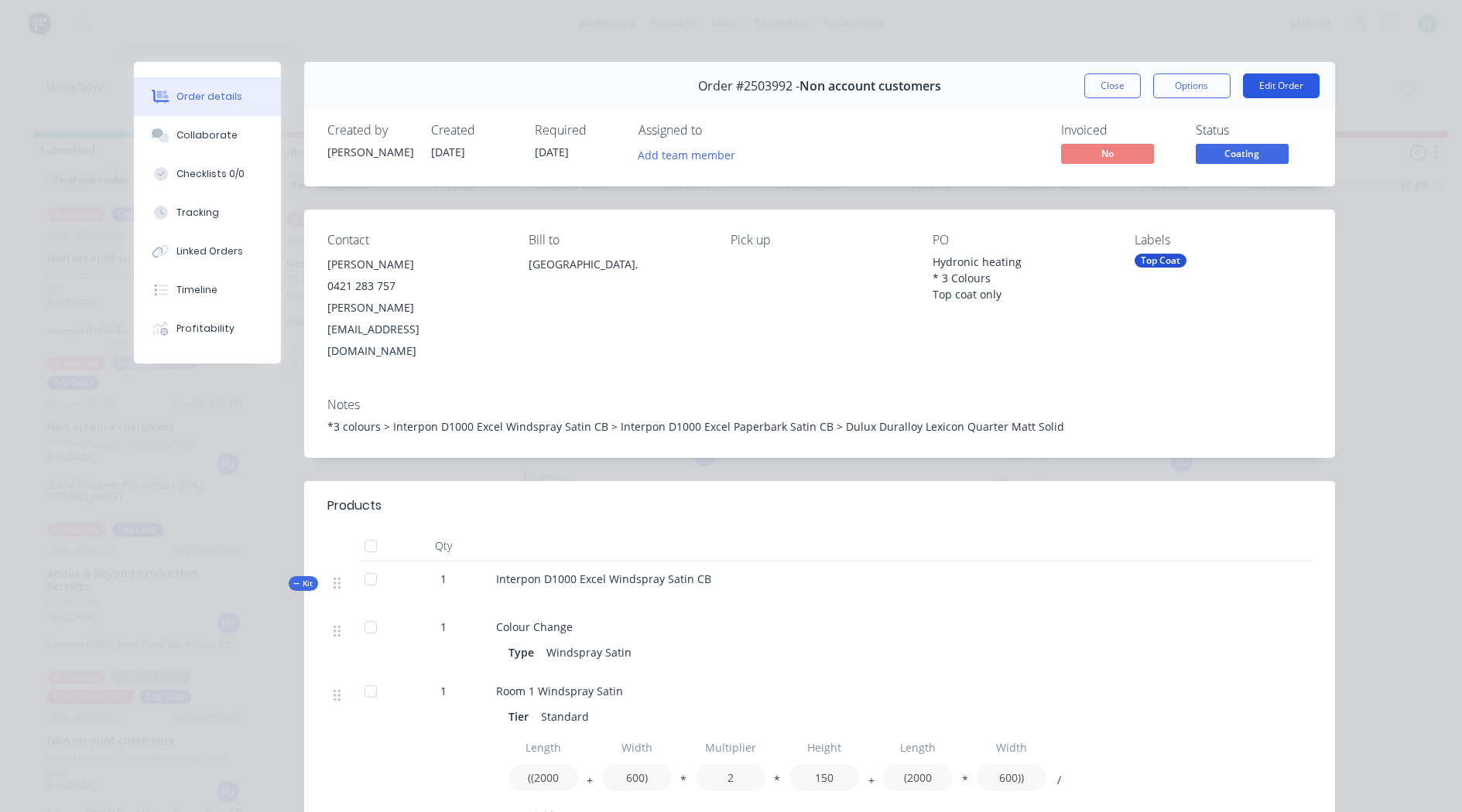
click at [1305, 90] on button "Edit Order" at bounding box center [1280, 86] width 76 height 25
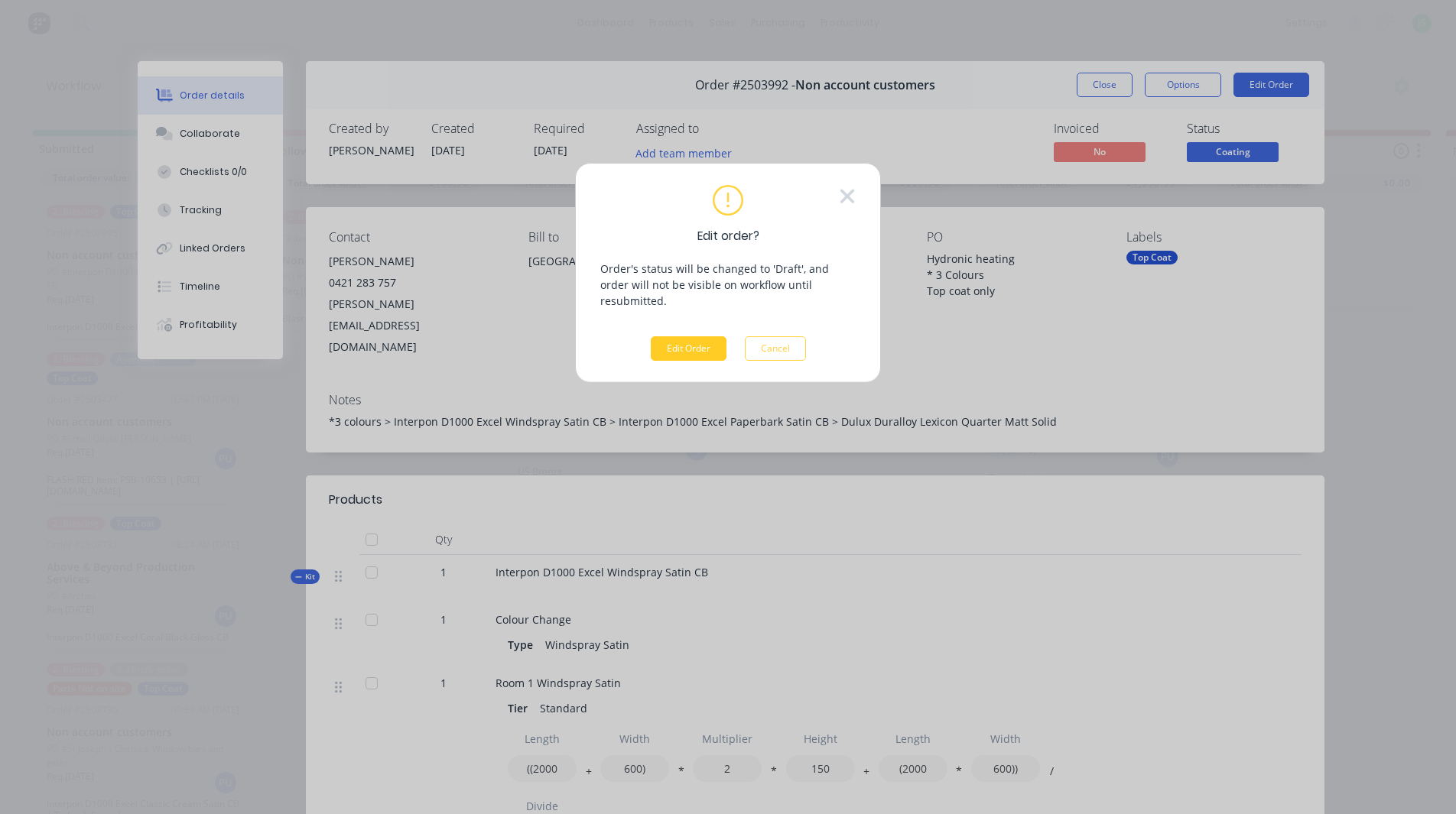
click at [704, 341] on button "Edit Order" at bounding box center [688, 348] width 75 height 25
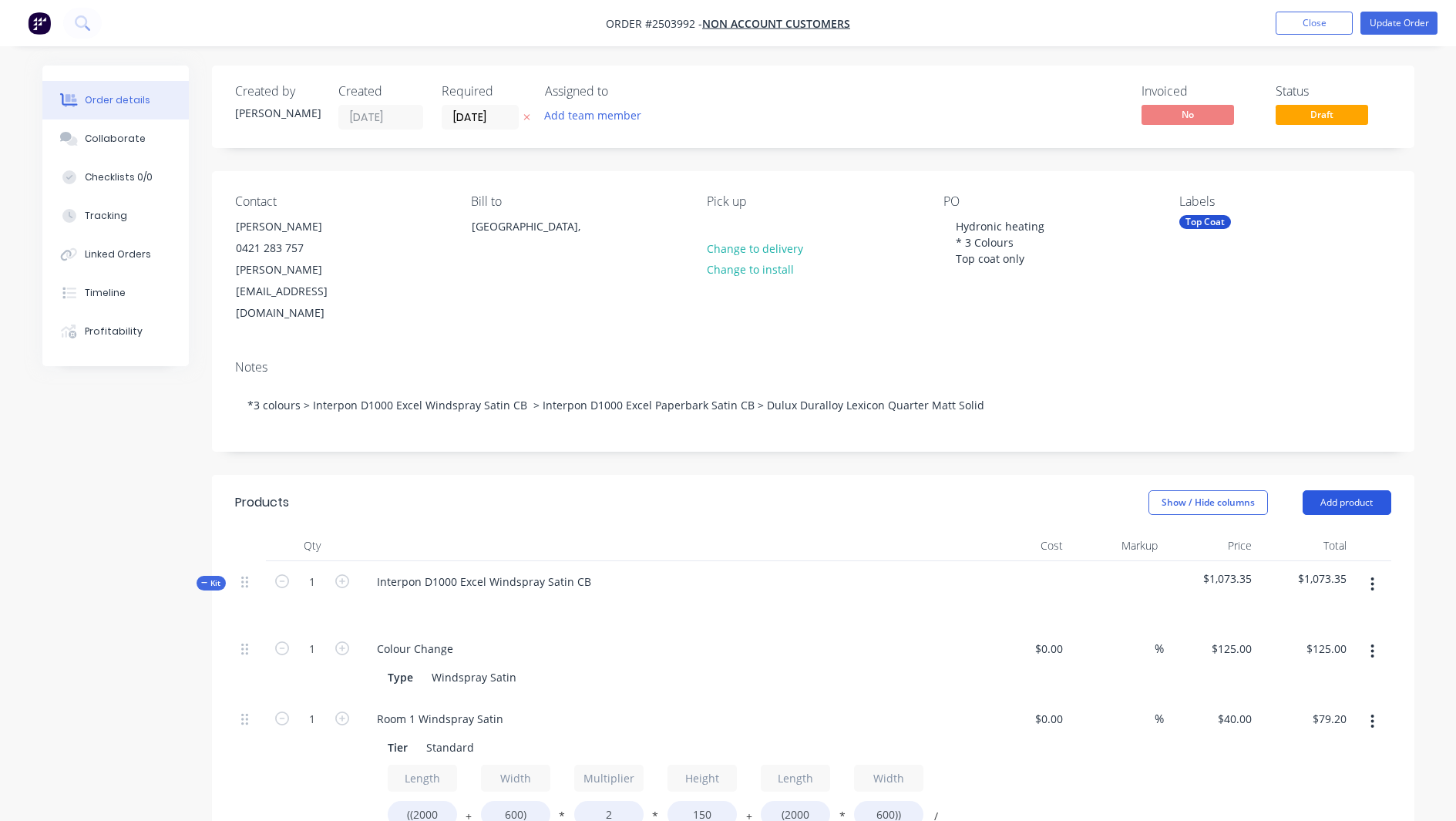
click at [1337, 490] on button "Add product" at bounding box center [1347, 502] width 89 height 25
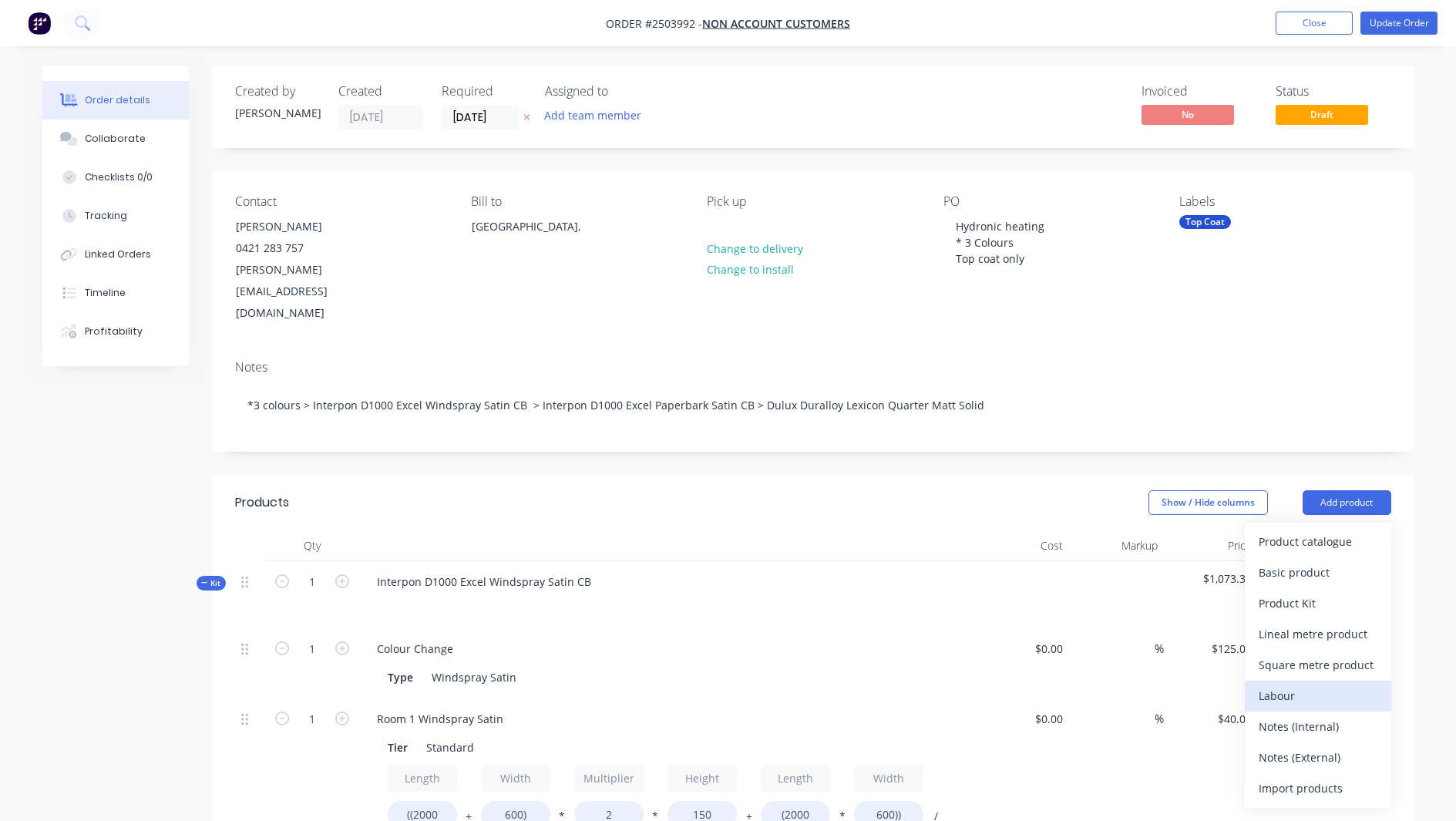
click at [1295, 684] on div "Labour" at bounding box center [1318, 695] width 119 height 22
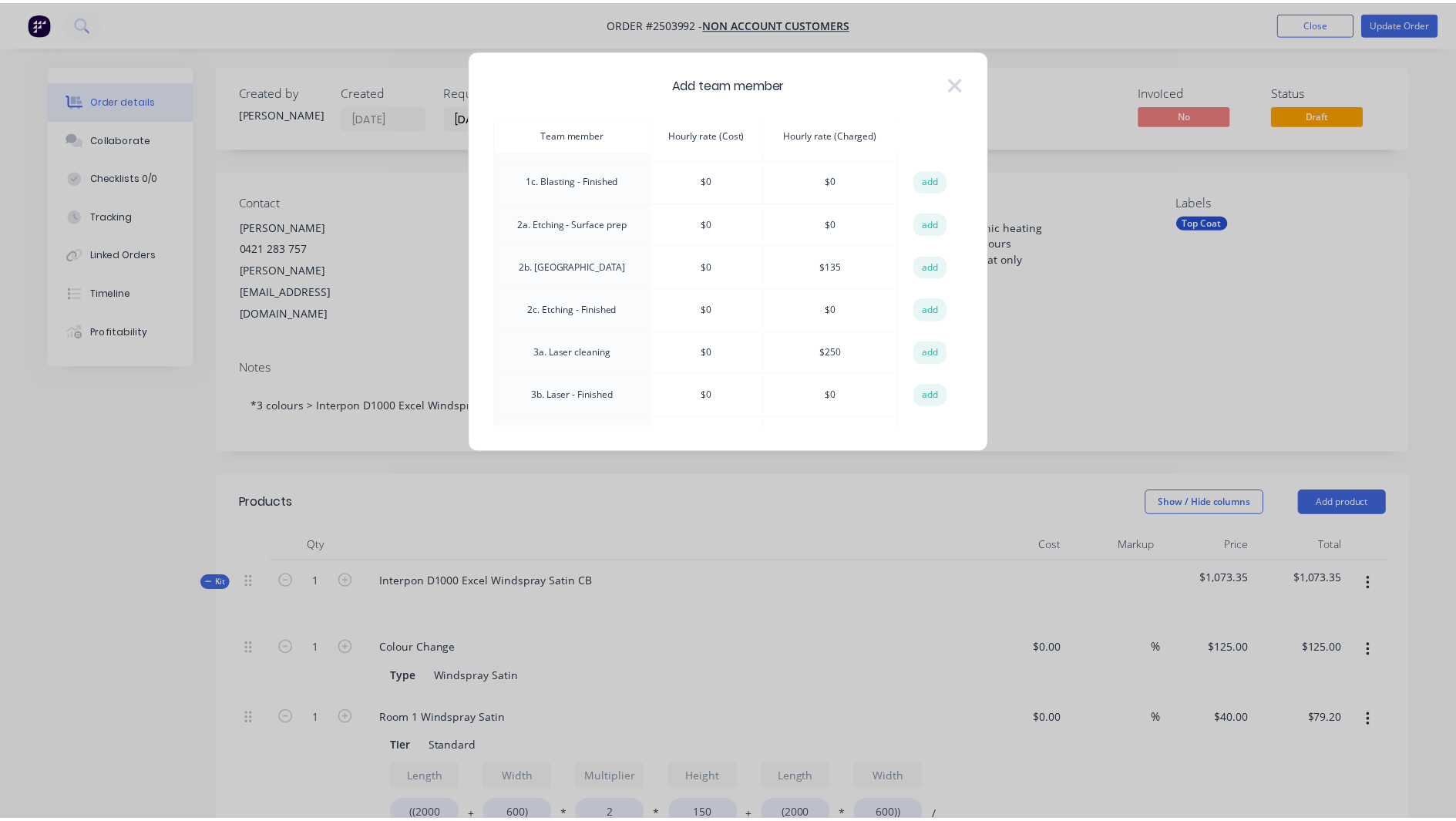
scroll to position [154, 0]
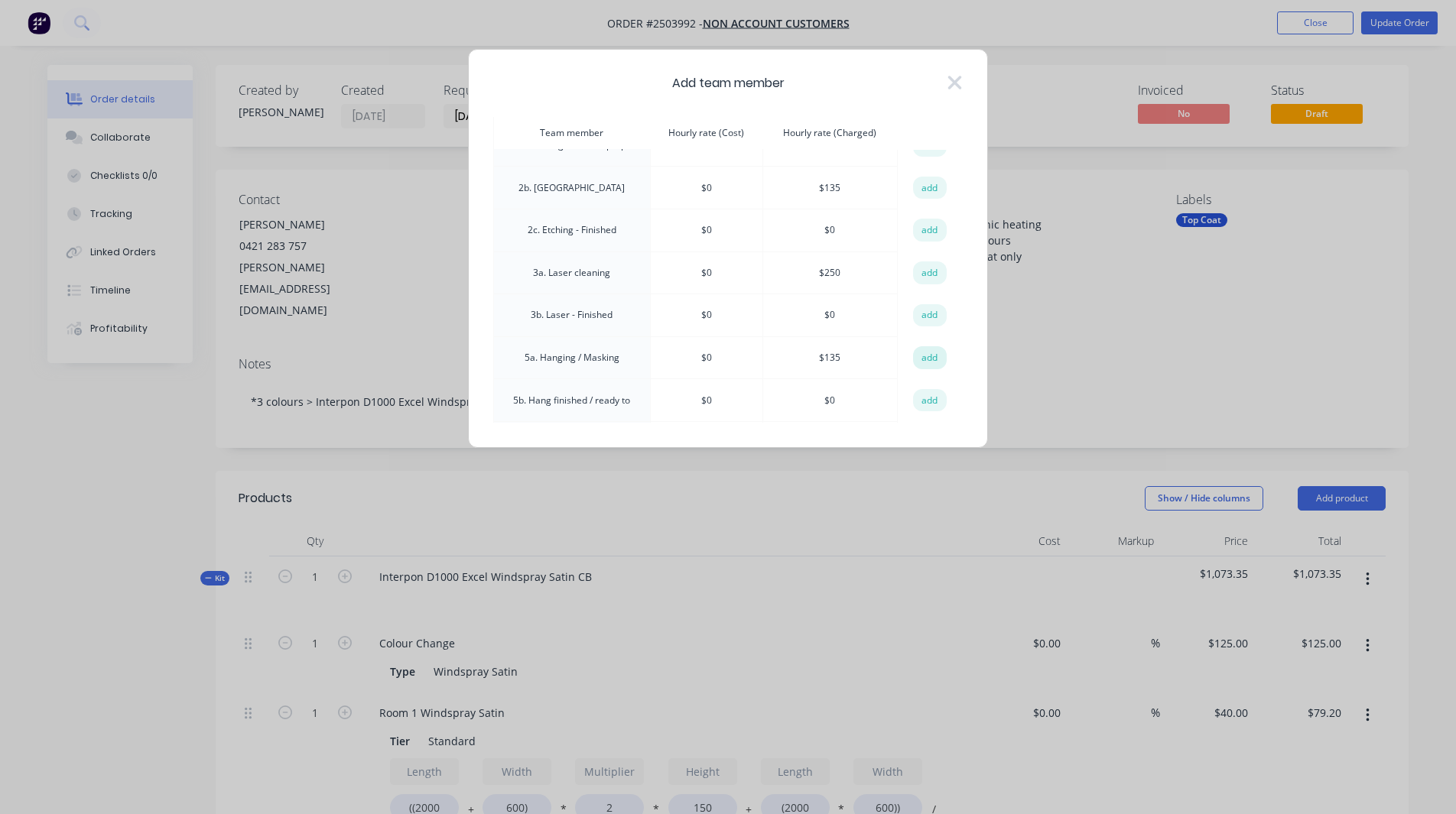
click at [928, 355] on button "add" at bounding box center [930, 357] width 34 height 23
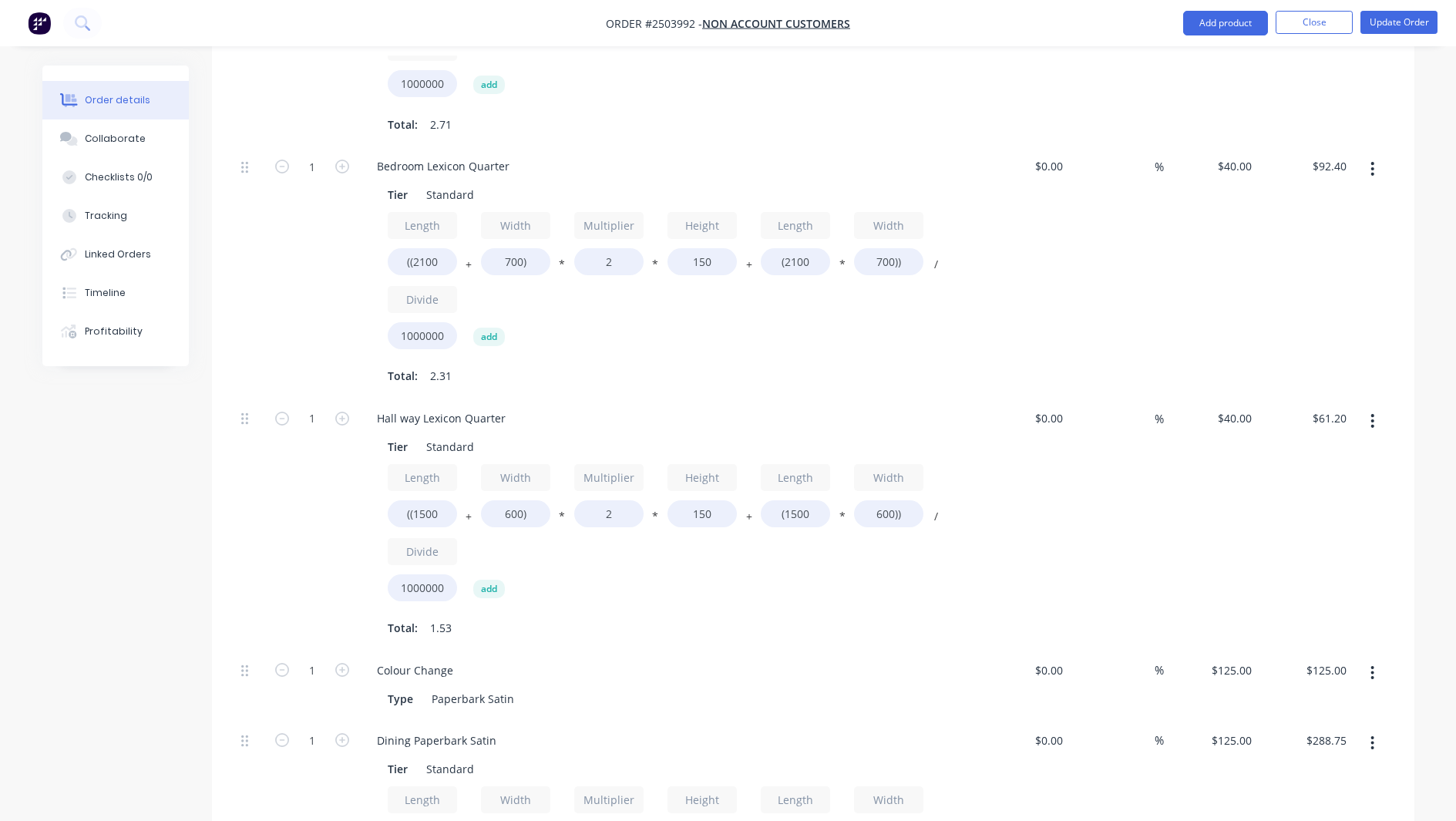
scroll to position [1696, 0]
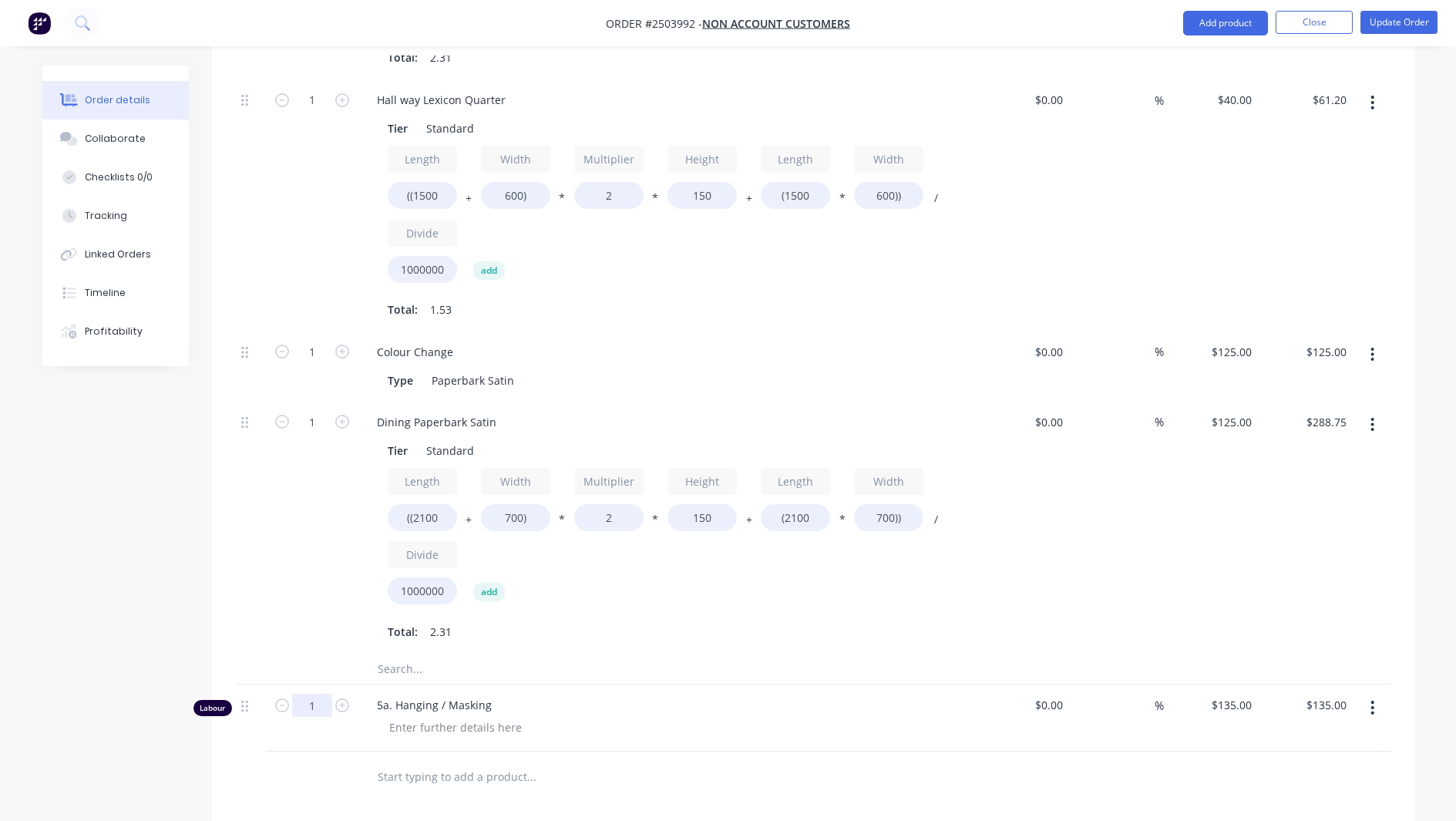
click at [328, 694] on input "1" at bounding box center [312, 705] width 40 height 23
type input "0.5"
type input "$67.50"
click at [1418, 27] on button "Update Order" at bounding box center [1399, 22] width 77 height 23
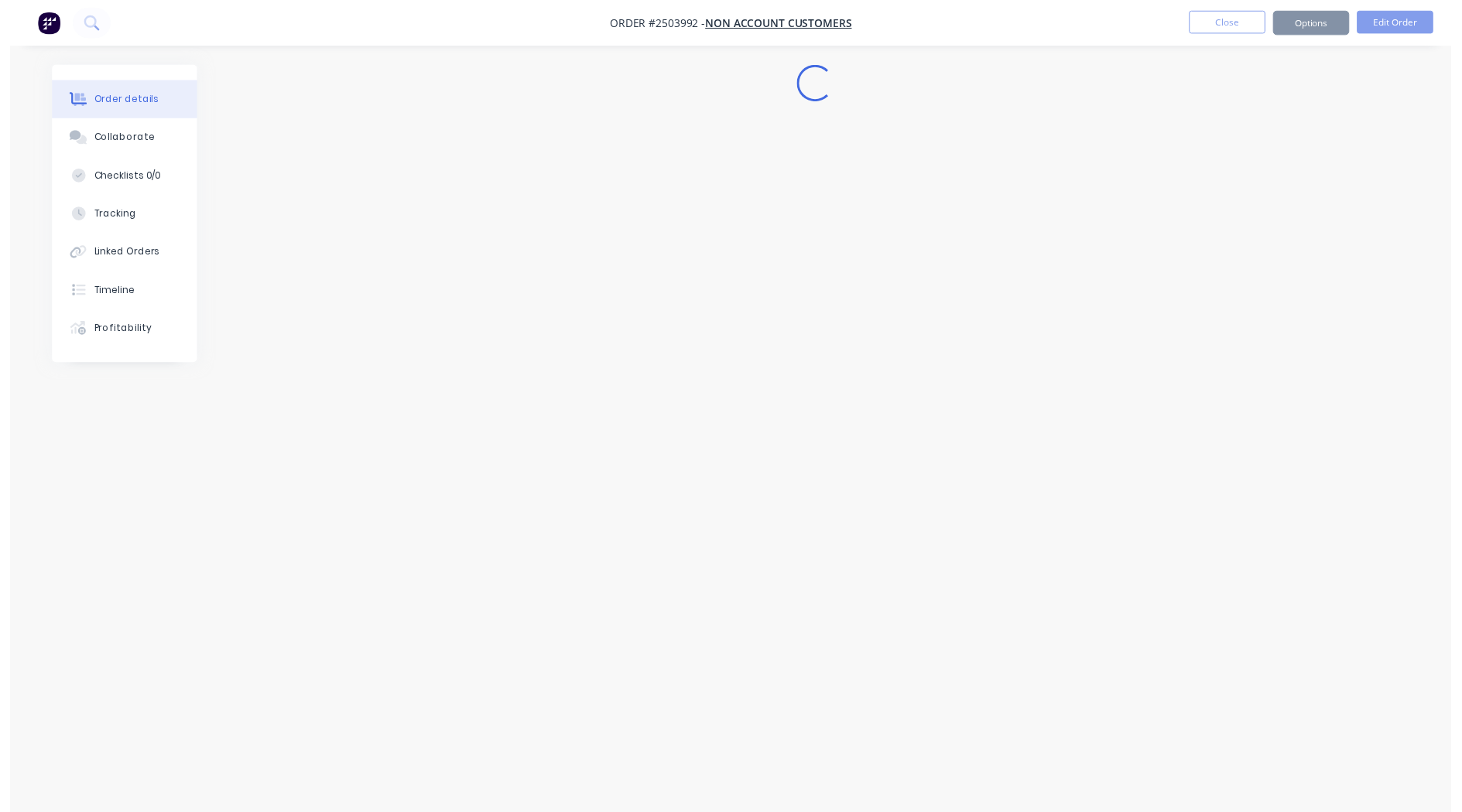
scroll to position [0, 0]
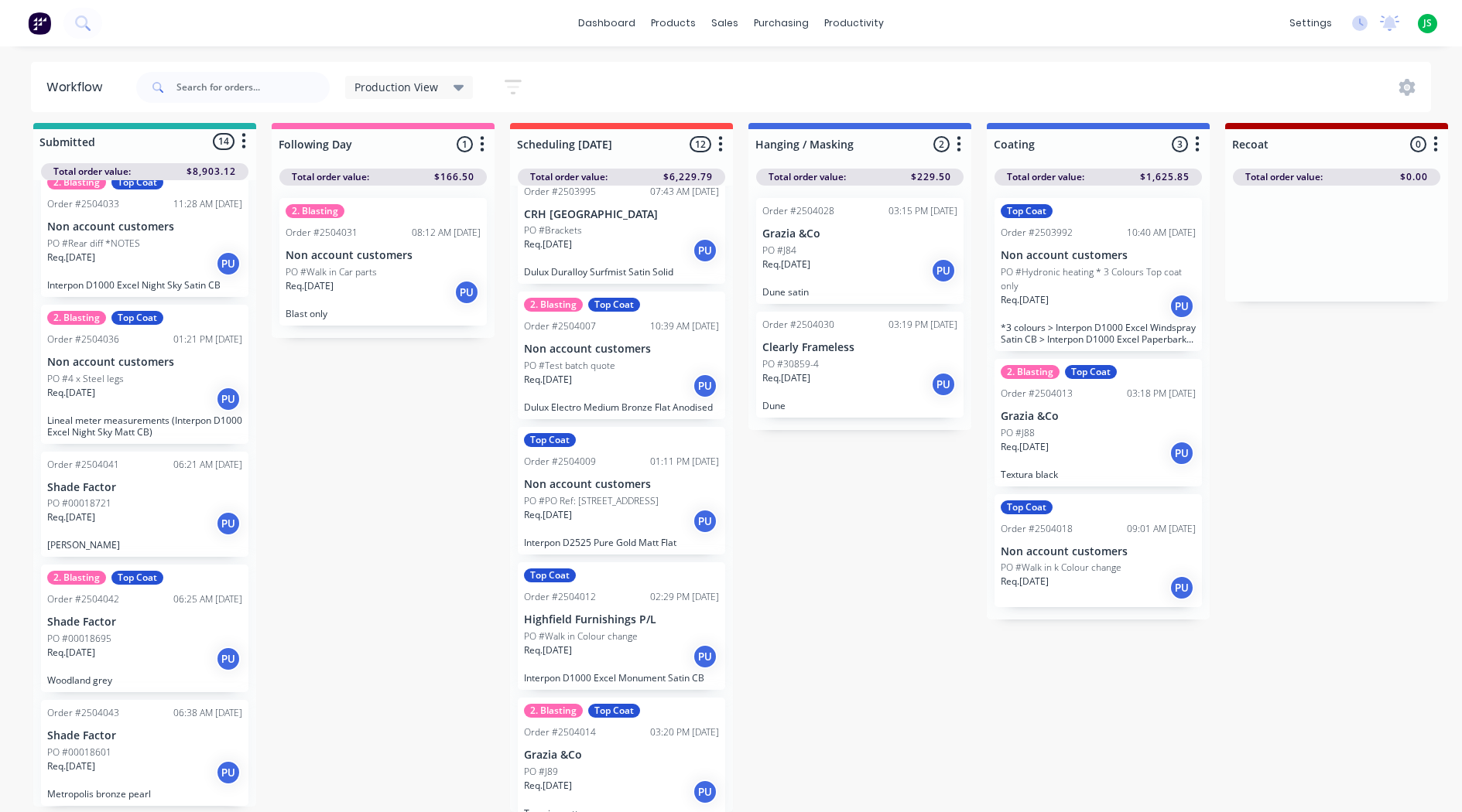
scroll to position [387, 0]
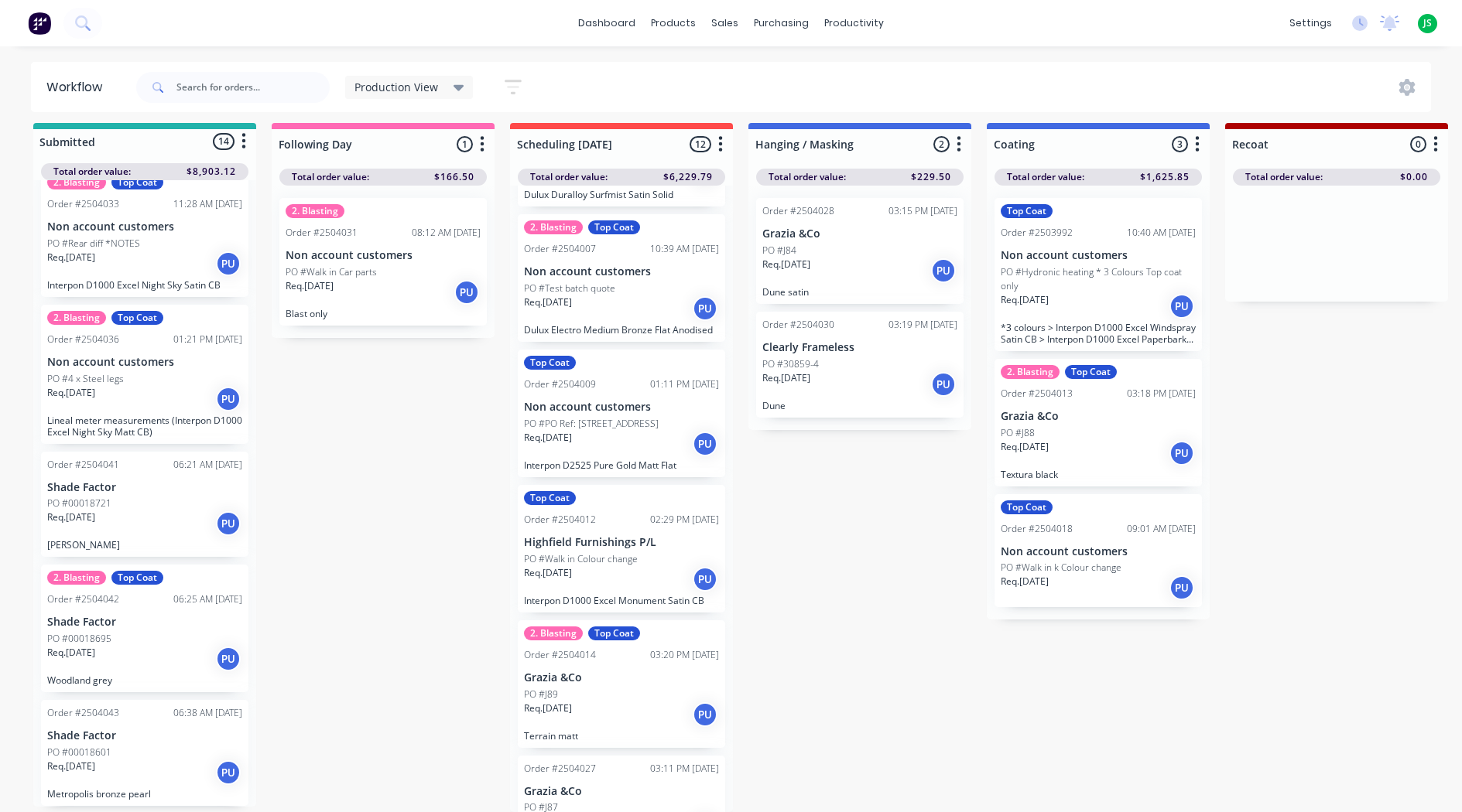
click at [850, 371] on div "Req. [DATE] PU" at bounding box center [859, 384] width 195 height 27
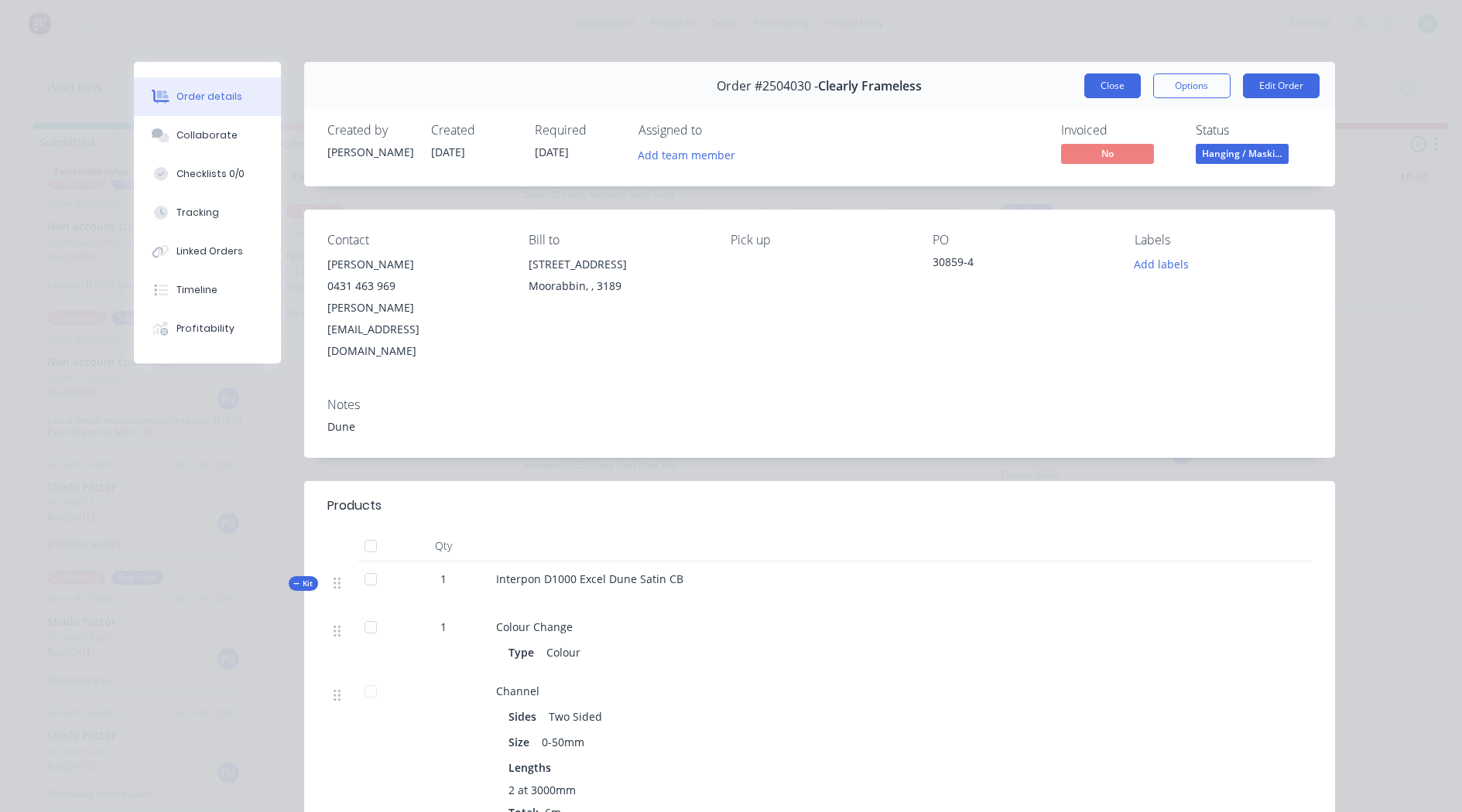
click at [1098, 86] on button "Close" at bounding box center [1112, 86] width 57 height 25
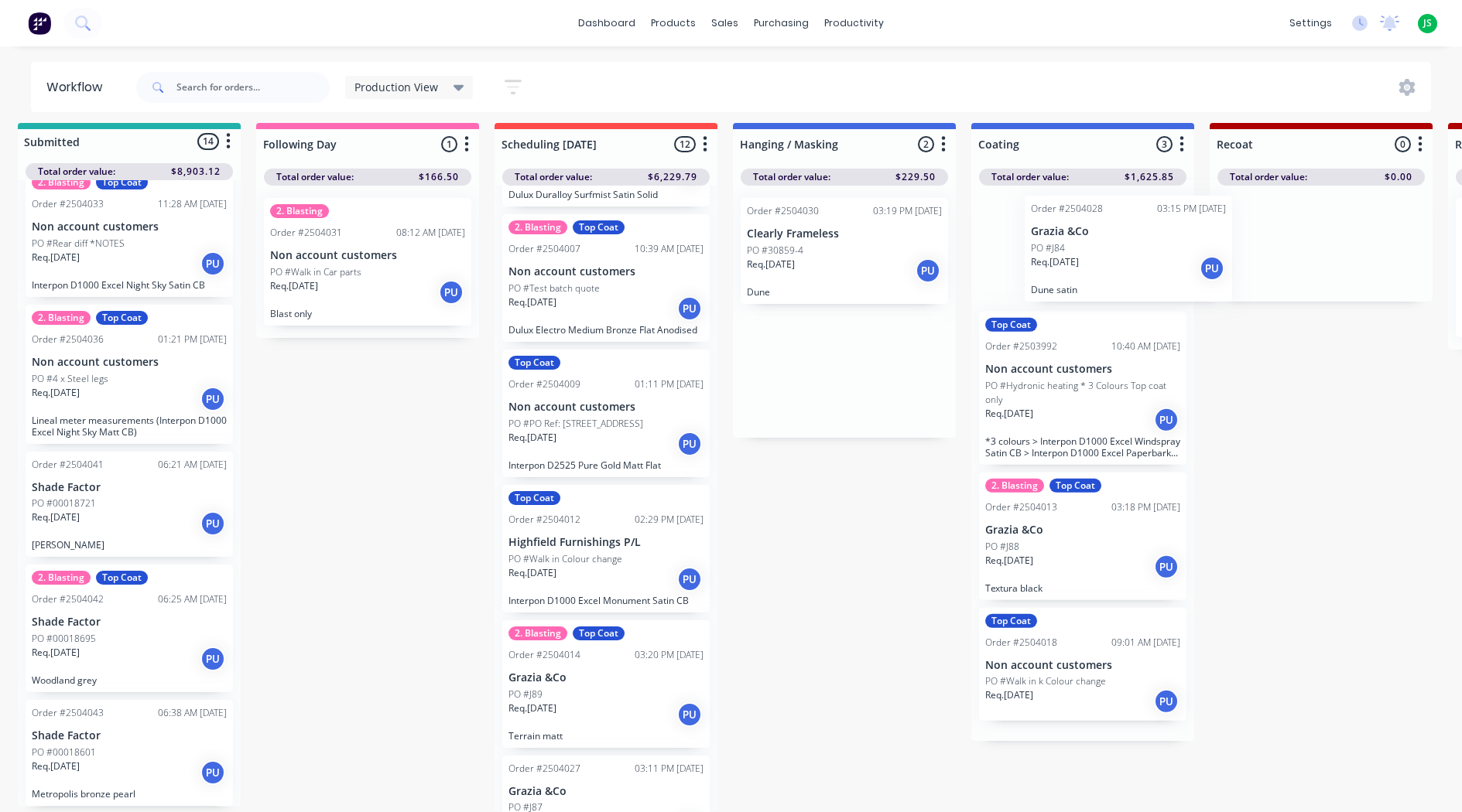
scroll to position [20, 20]
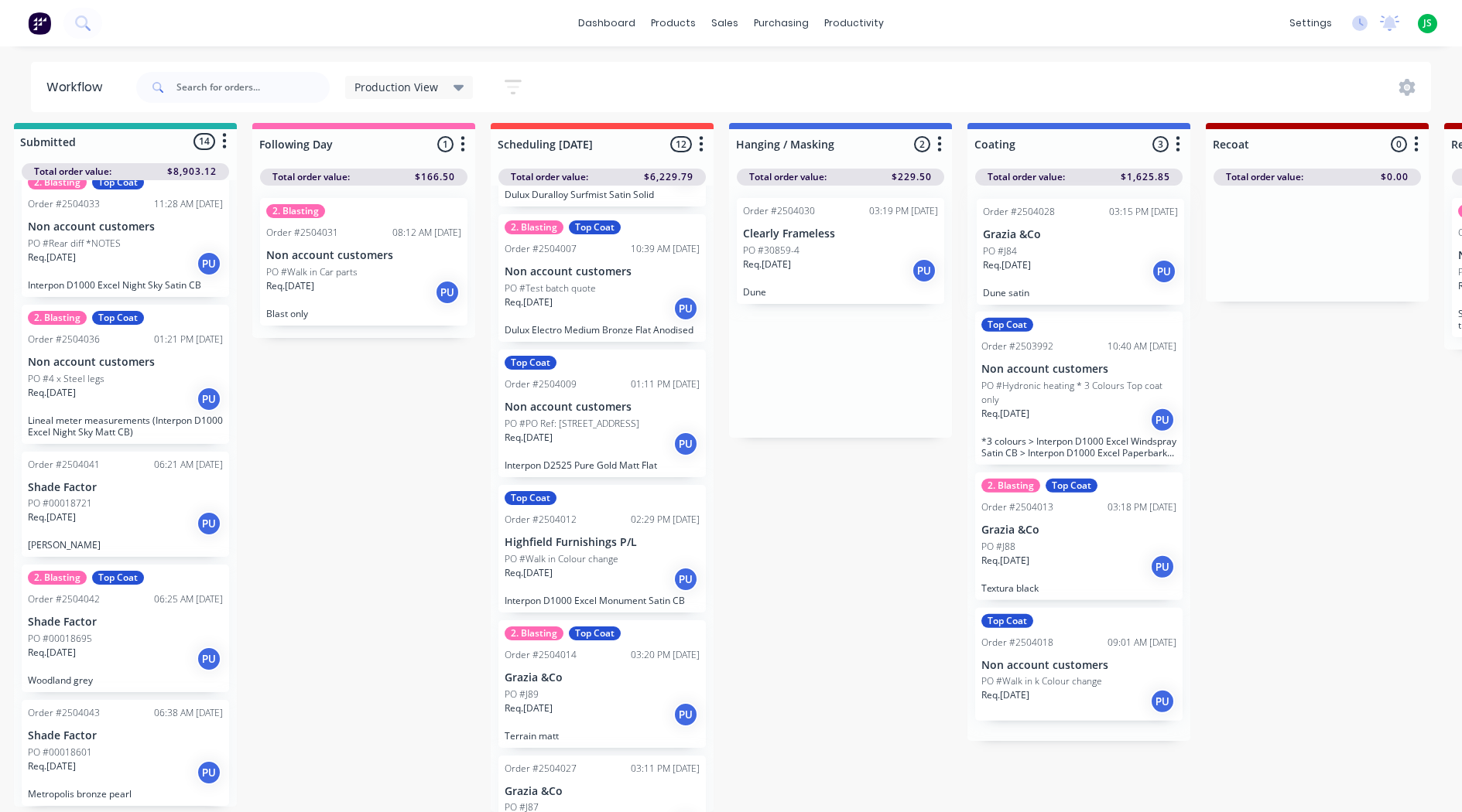
drag, startPoint x: 849, startPoint y: 261, endPoint x: 1041, endPoint y: 267, distance: 192.1
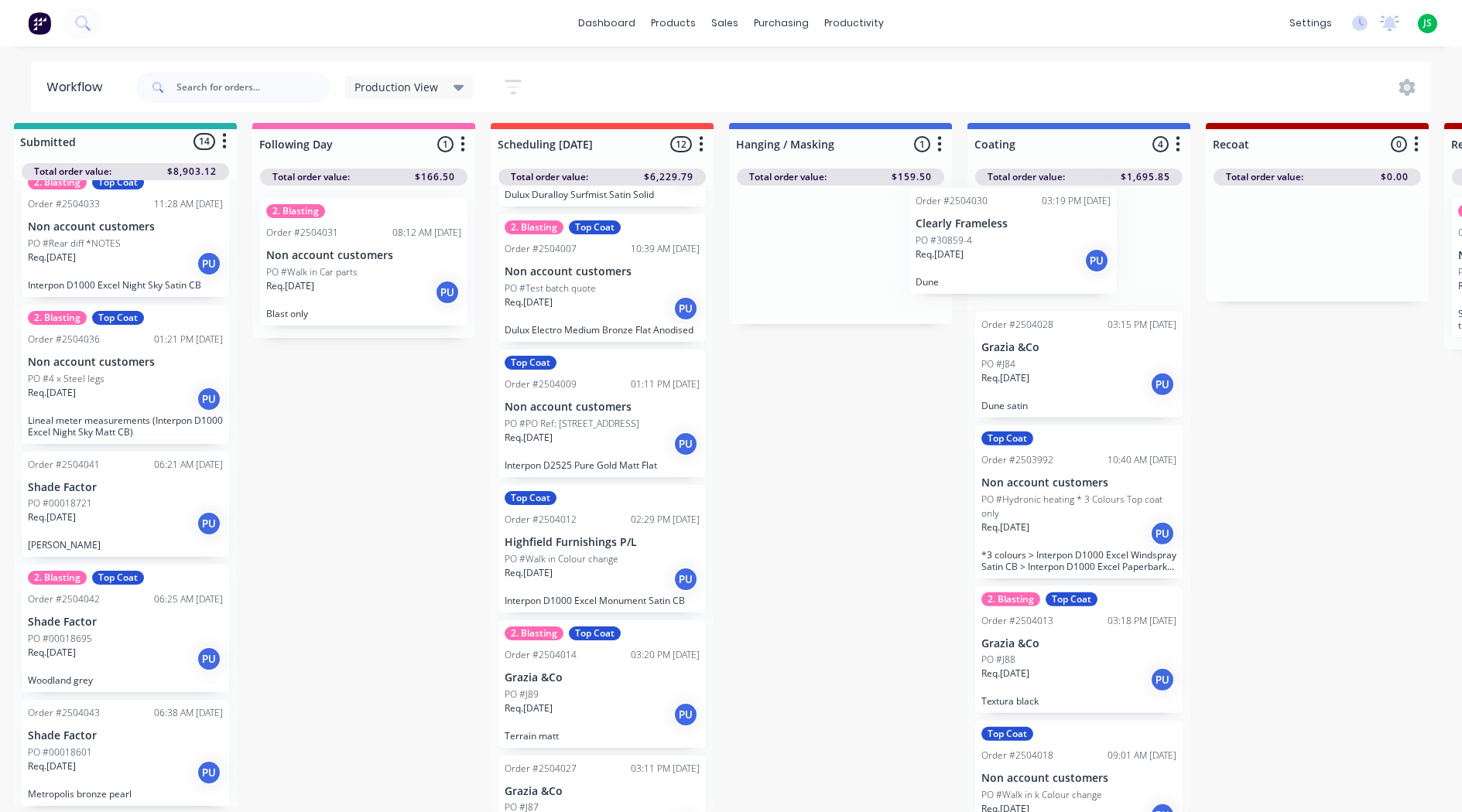
drag, startPoint x: 841, startPoint y: 236, endPoint x: 1074, endPoint y: 238, distance: 233.0
click at [621, 26] on link "dashboard" at bounding box center [606, 23] width 73 height 23
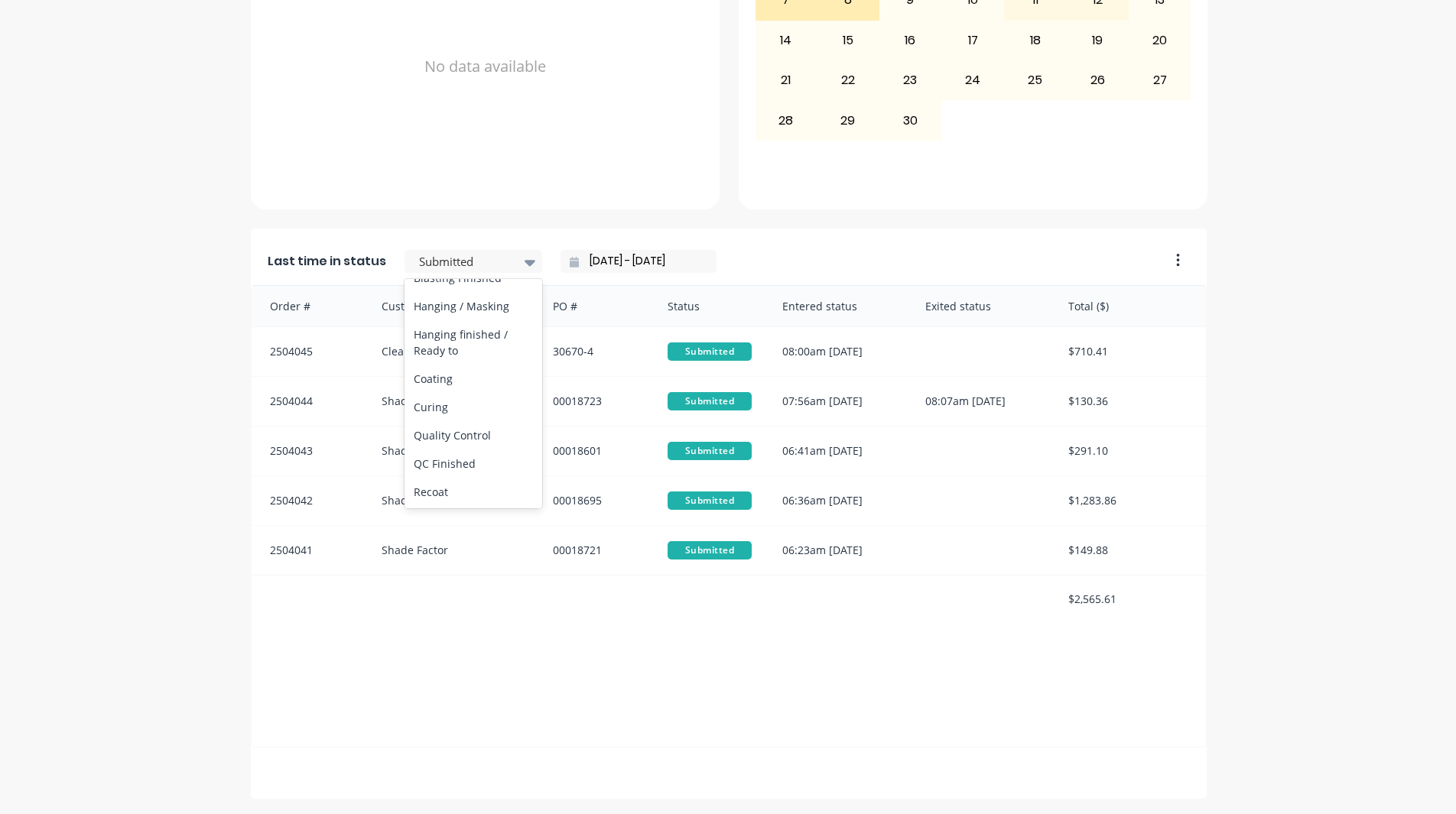
scroll to position [535, 0]
click at [442, 345] on div "Coating" at bounding box center [473, 330] width 137 height 28
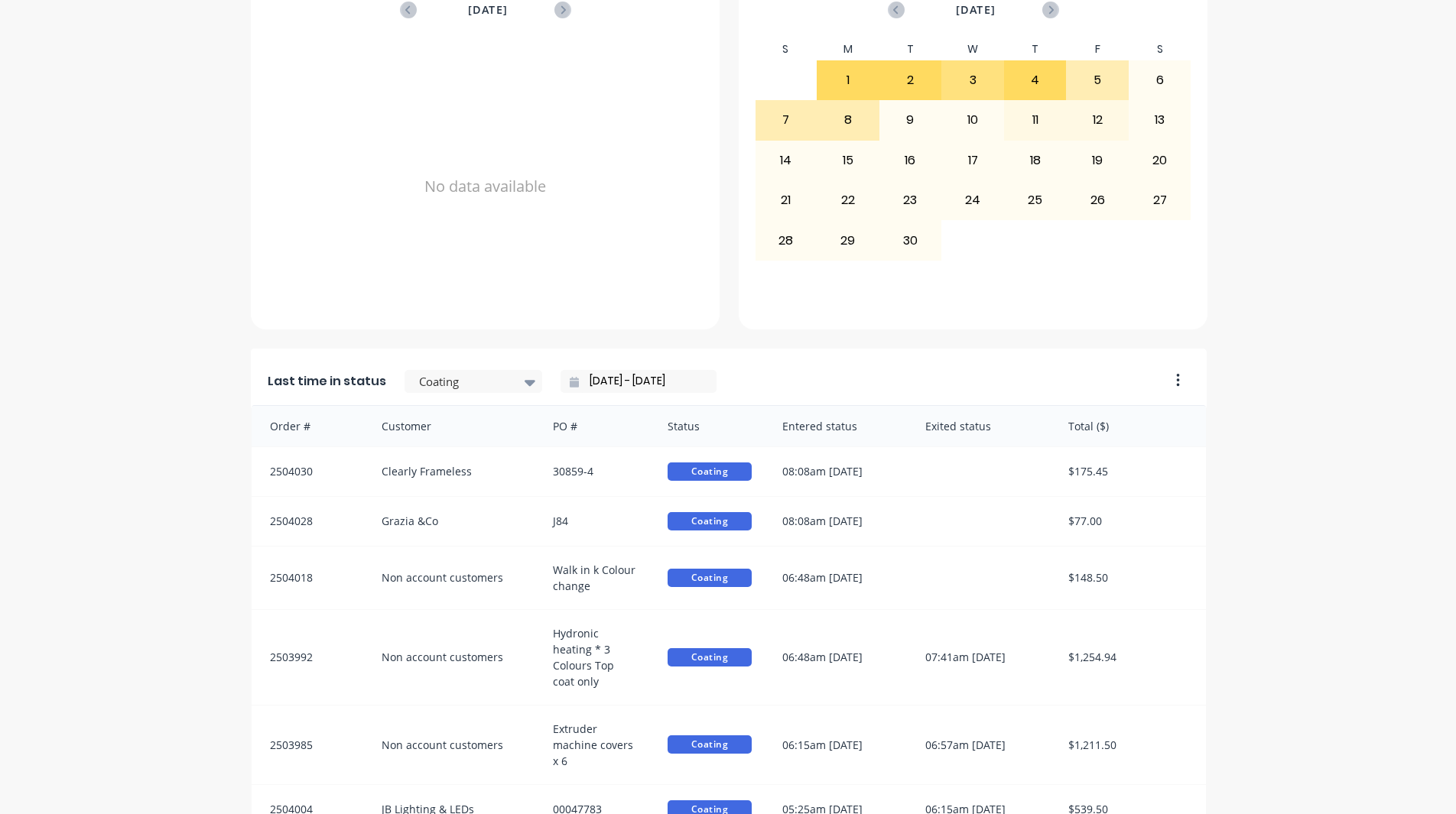
scroll to position [420, 0]
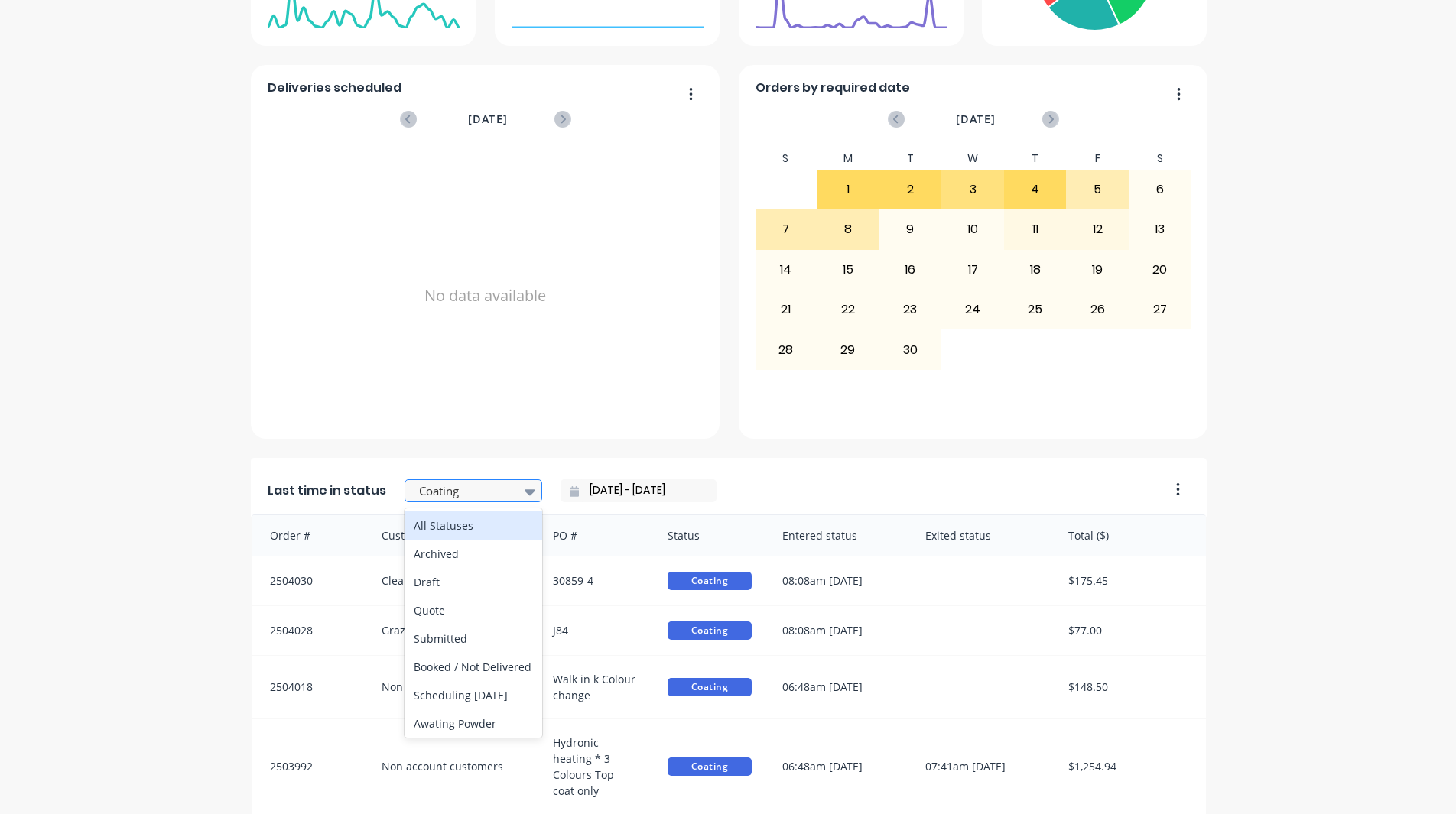
click at [519, 492] on div at bounding box center [530, 491] width 23 height 26
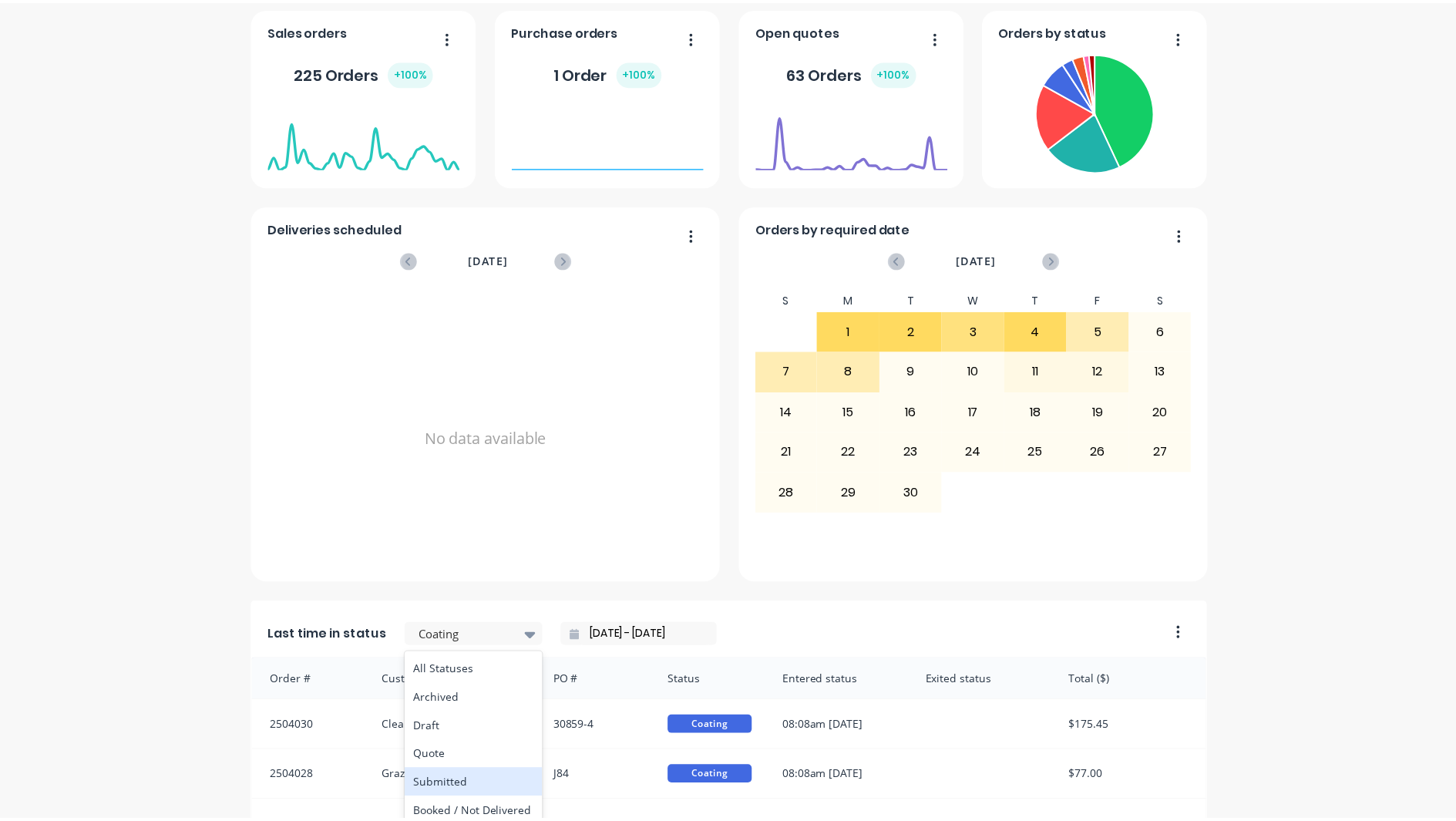
scroll to position [270, 0]
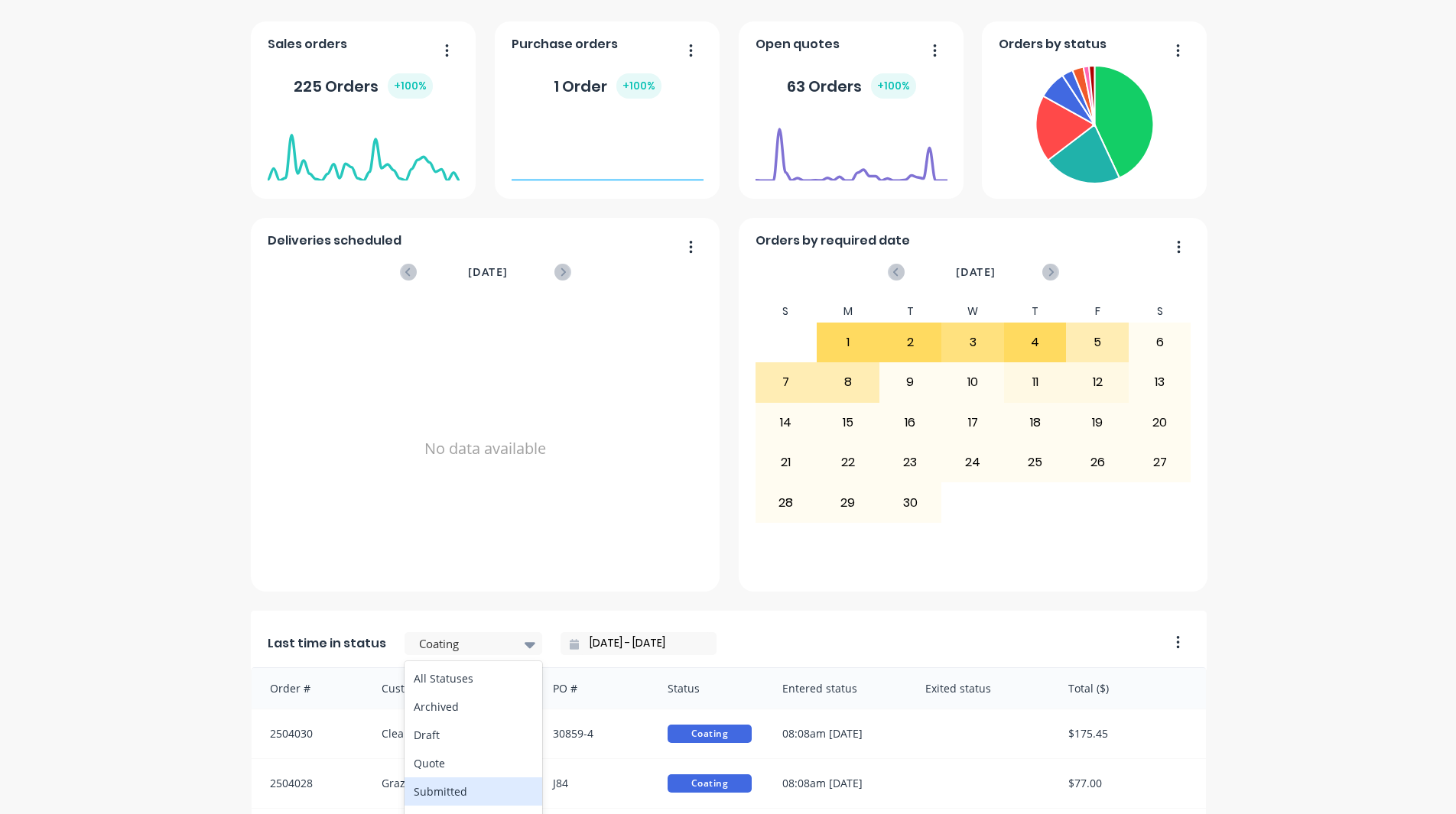
click at [461, 782] on div "Submitted" at bounding box center [473, 791] width 137 height 28
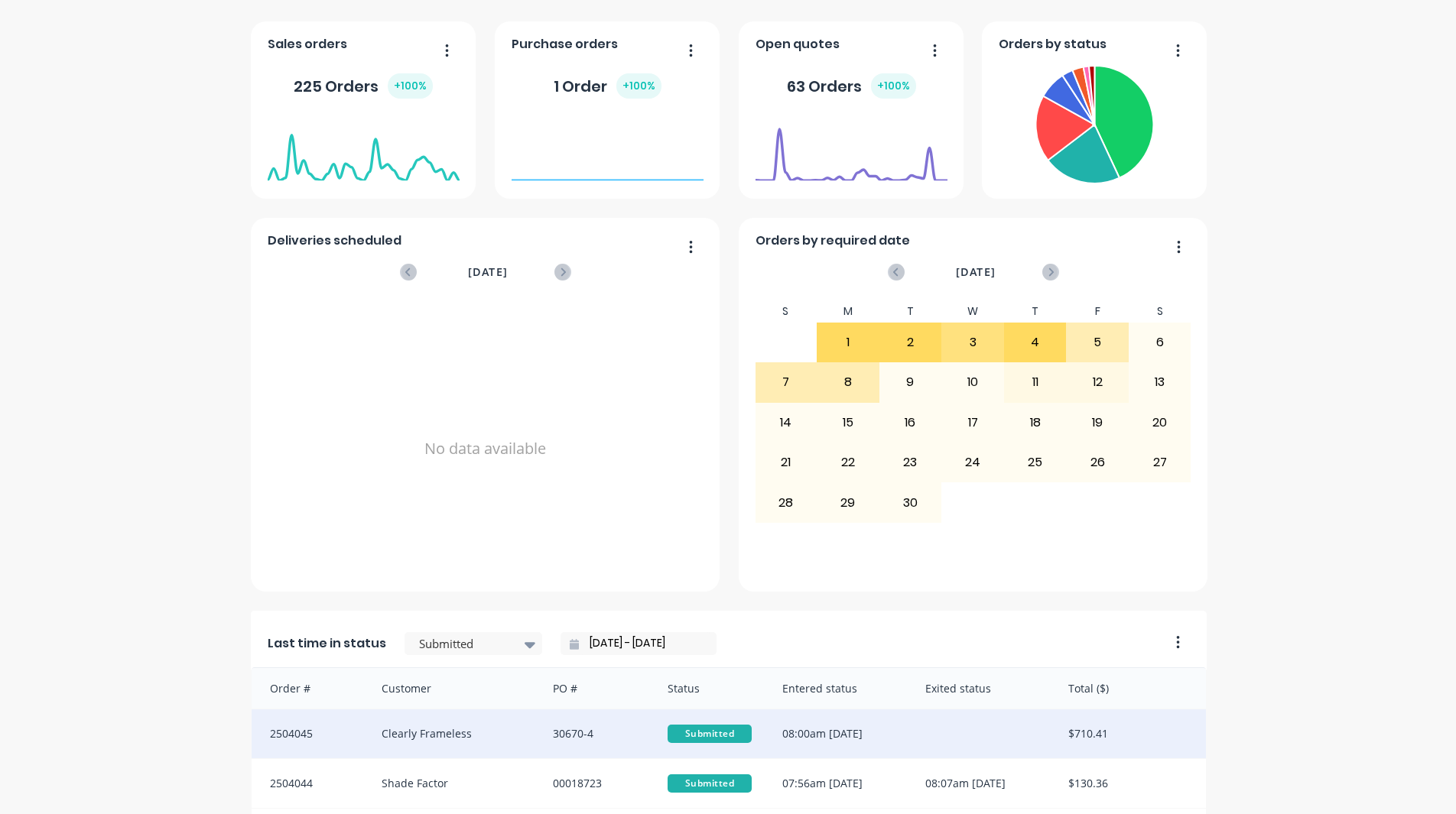
click at [600, 733] on div "30670-4" at bounding box center [594, 734] width 114 height 49
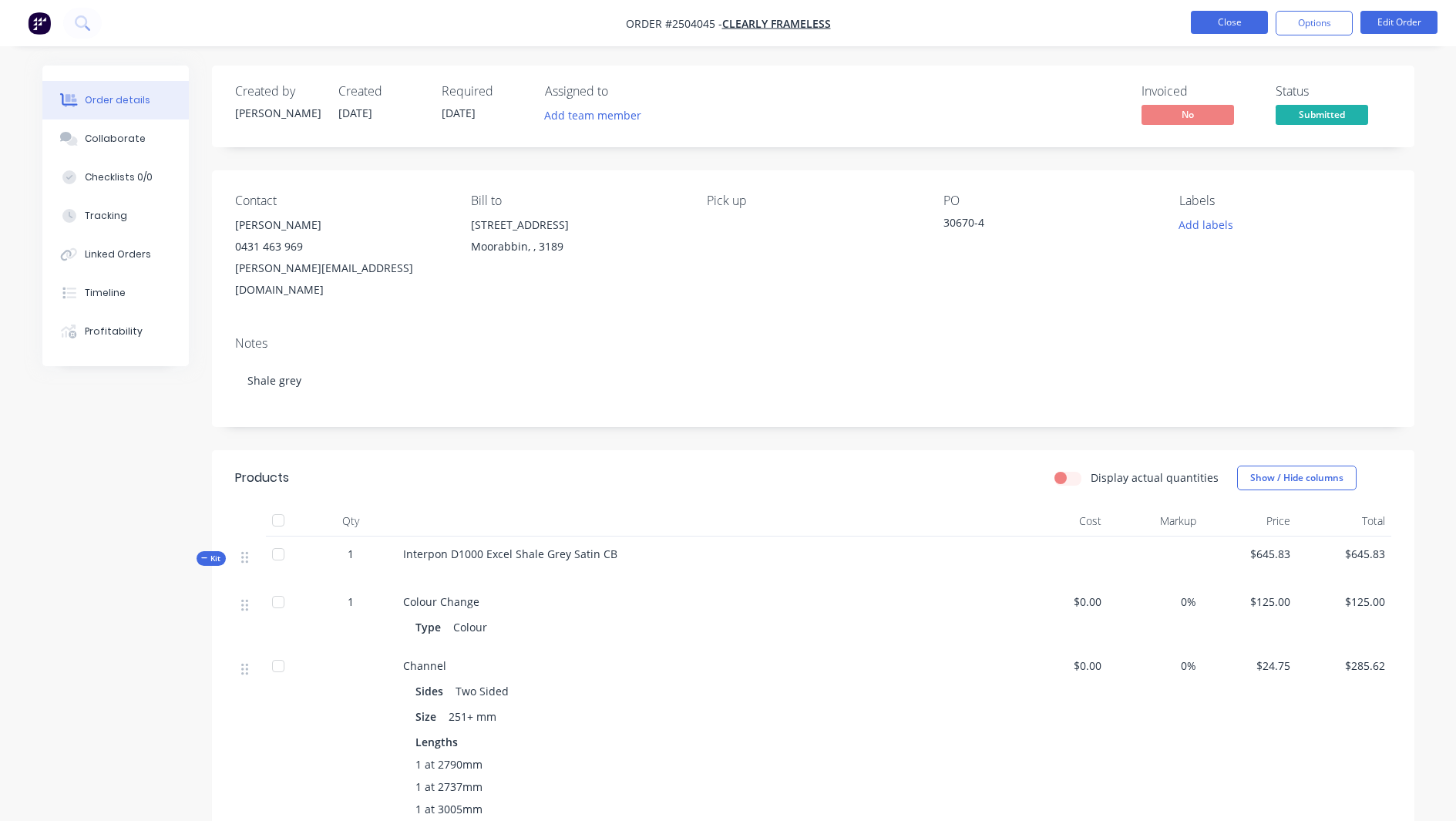
click at [1242, 25] on button "Close" at bounding box center [1229, 22] width 77 height 23
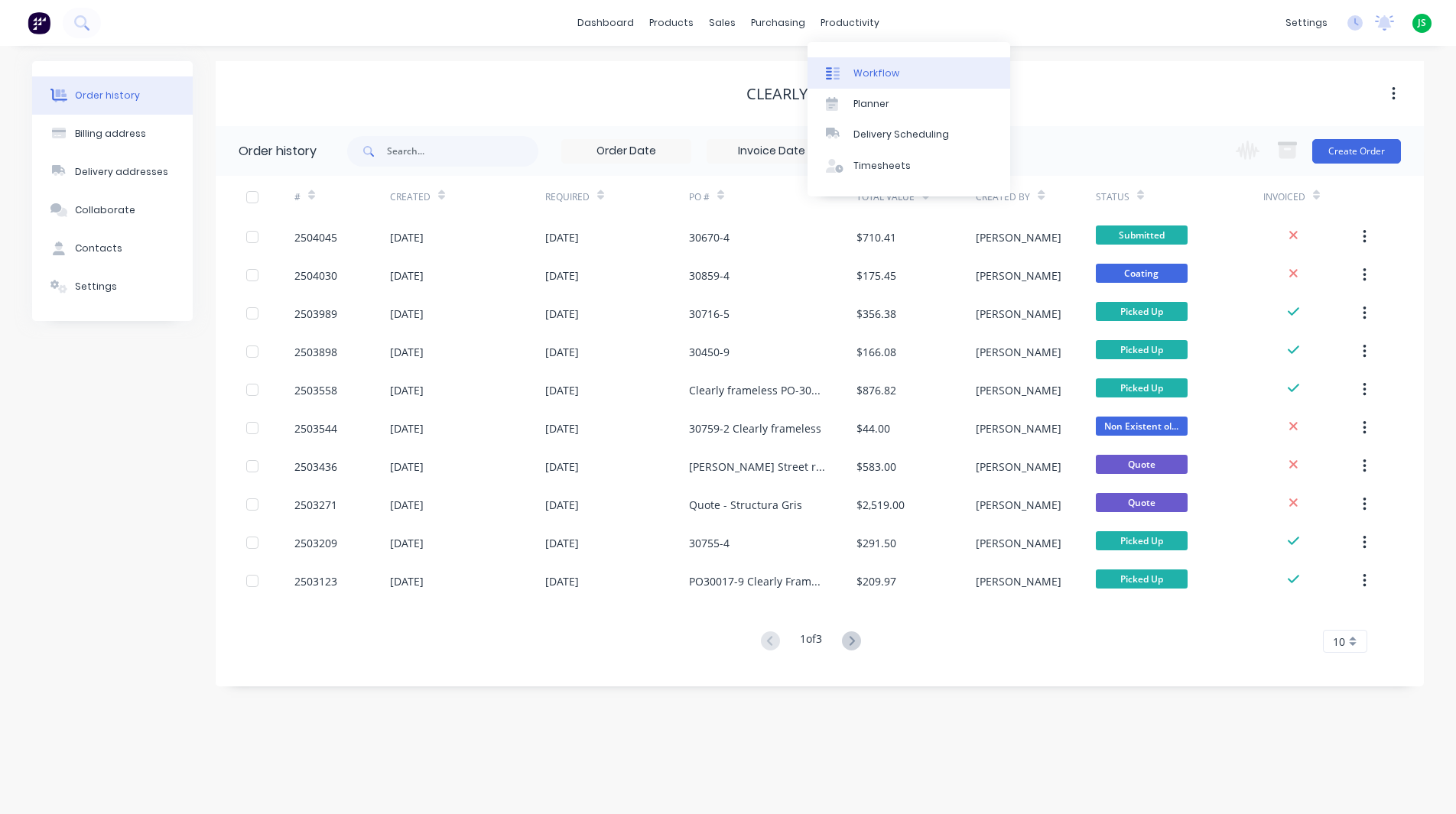
click at [853, 80] on div "Workflow" at bounding box center [876, 74] width 46 height 14
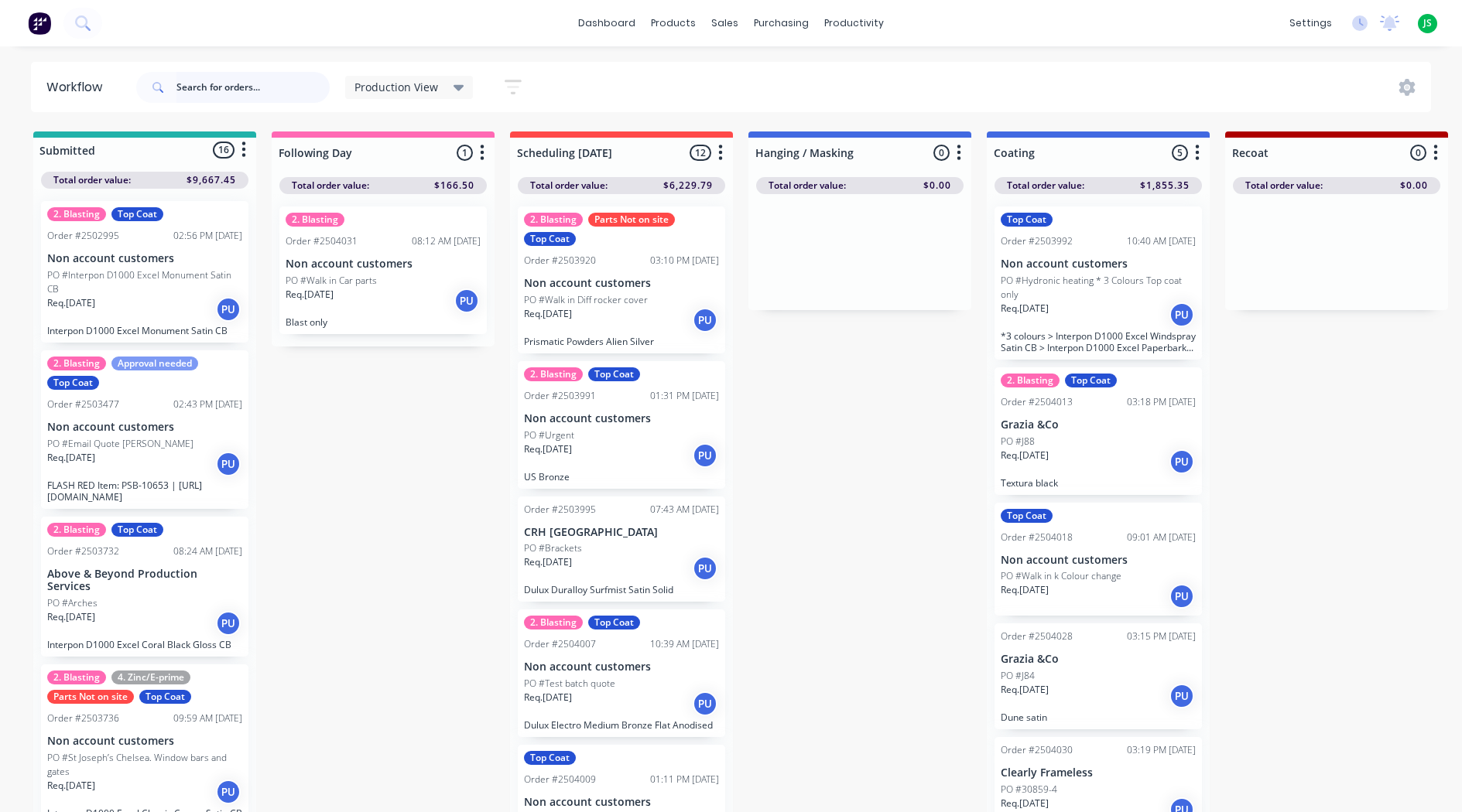
click at [248, 91] on input "text" at bounding box center [253, 87] width 153 height 31
type input "shale"
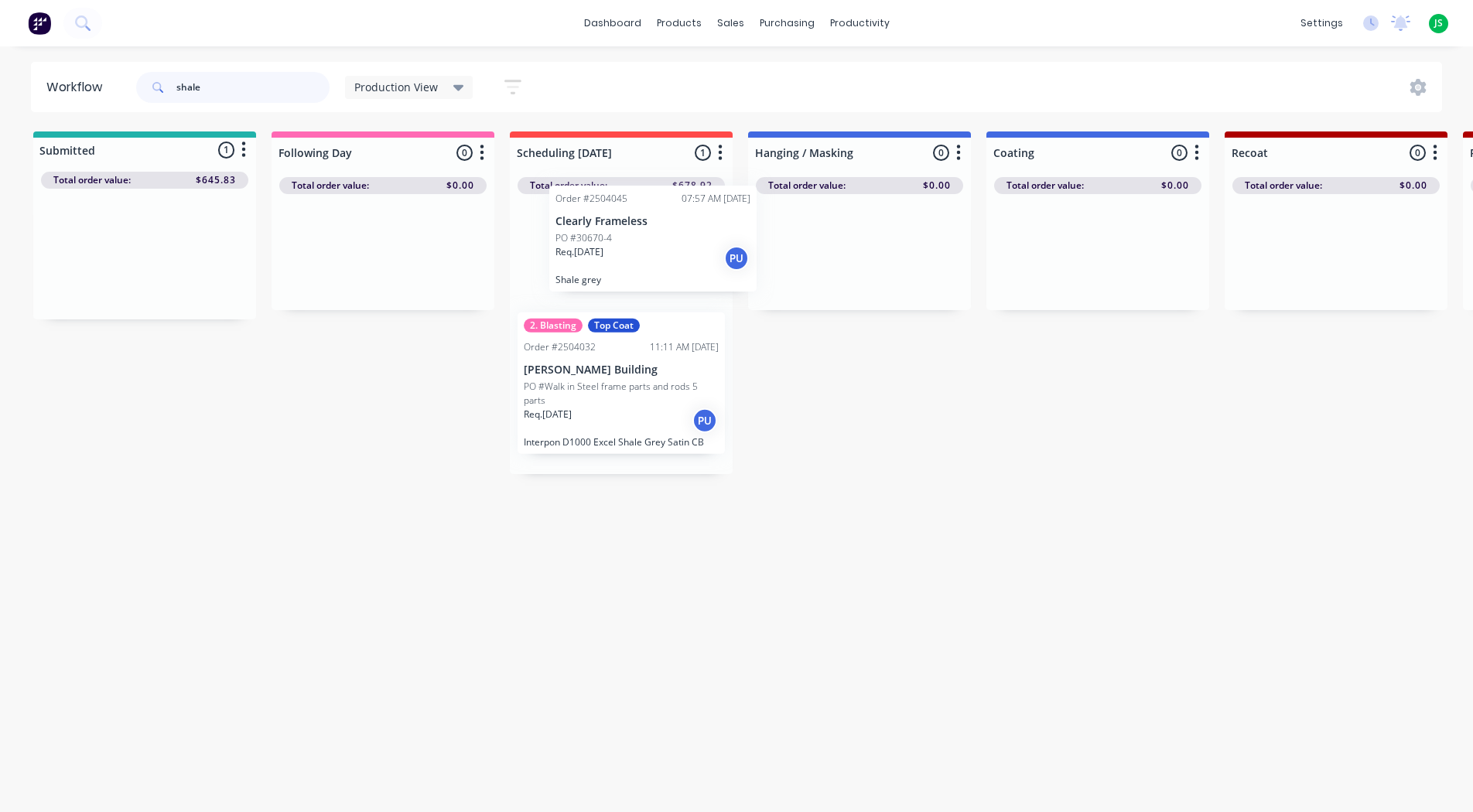
drag, startPoint x: 130, startPoint y: 274, endPoint x: 644, endPoint y: 257, distance: 514.3
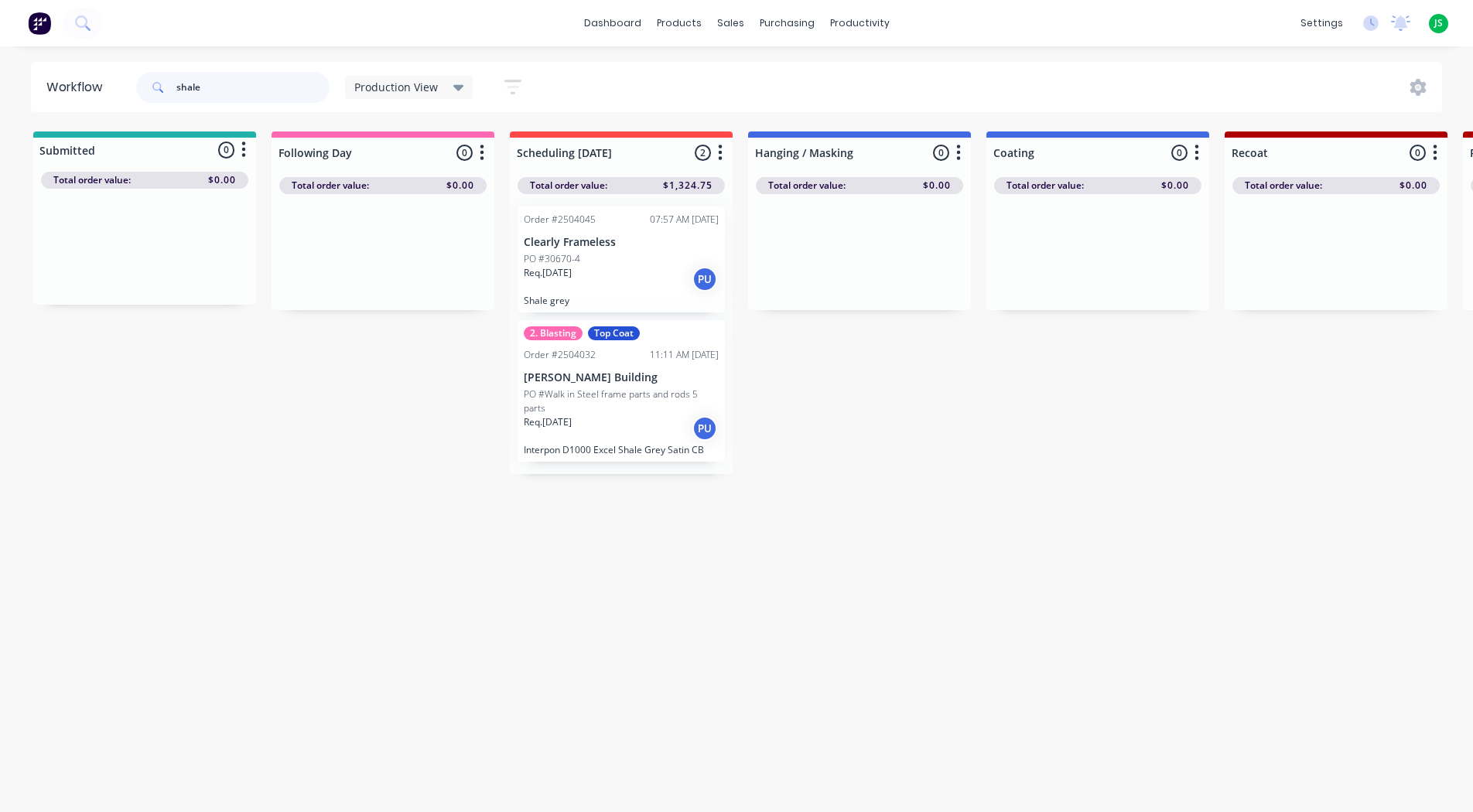
drag, startPoint x: 271, startPoint y: 95, endPoint x: 10, endPoint y: 103, distance: 261.1
click at [9, 101] on div "Workflow shale Production View Save new view None edit Production View (Default…" at bounding box center [736, 87] width 1473 height 51
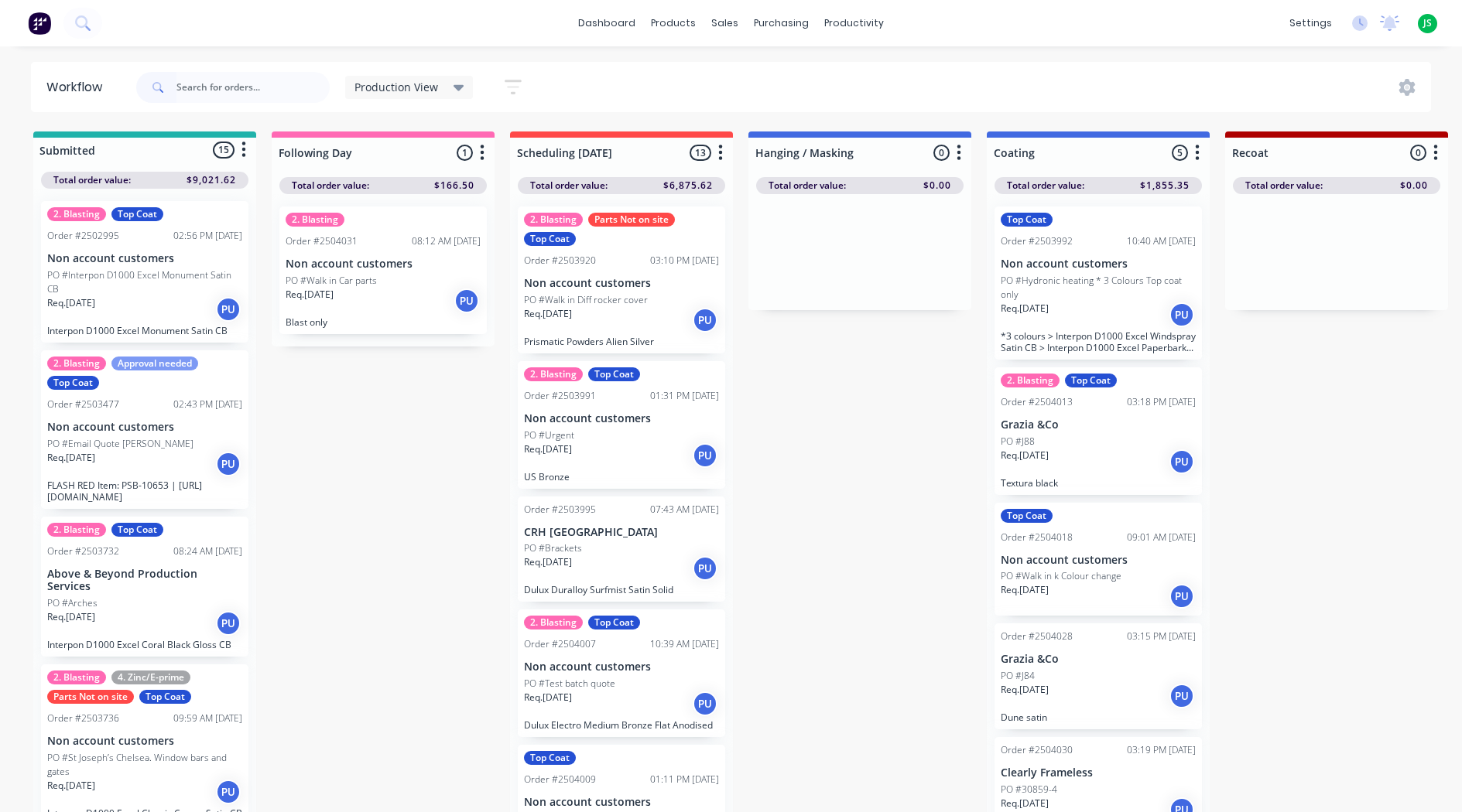
click at [1085, 266] on p "Non account customers" at bounding box center [1098, 263] width 195 height 13
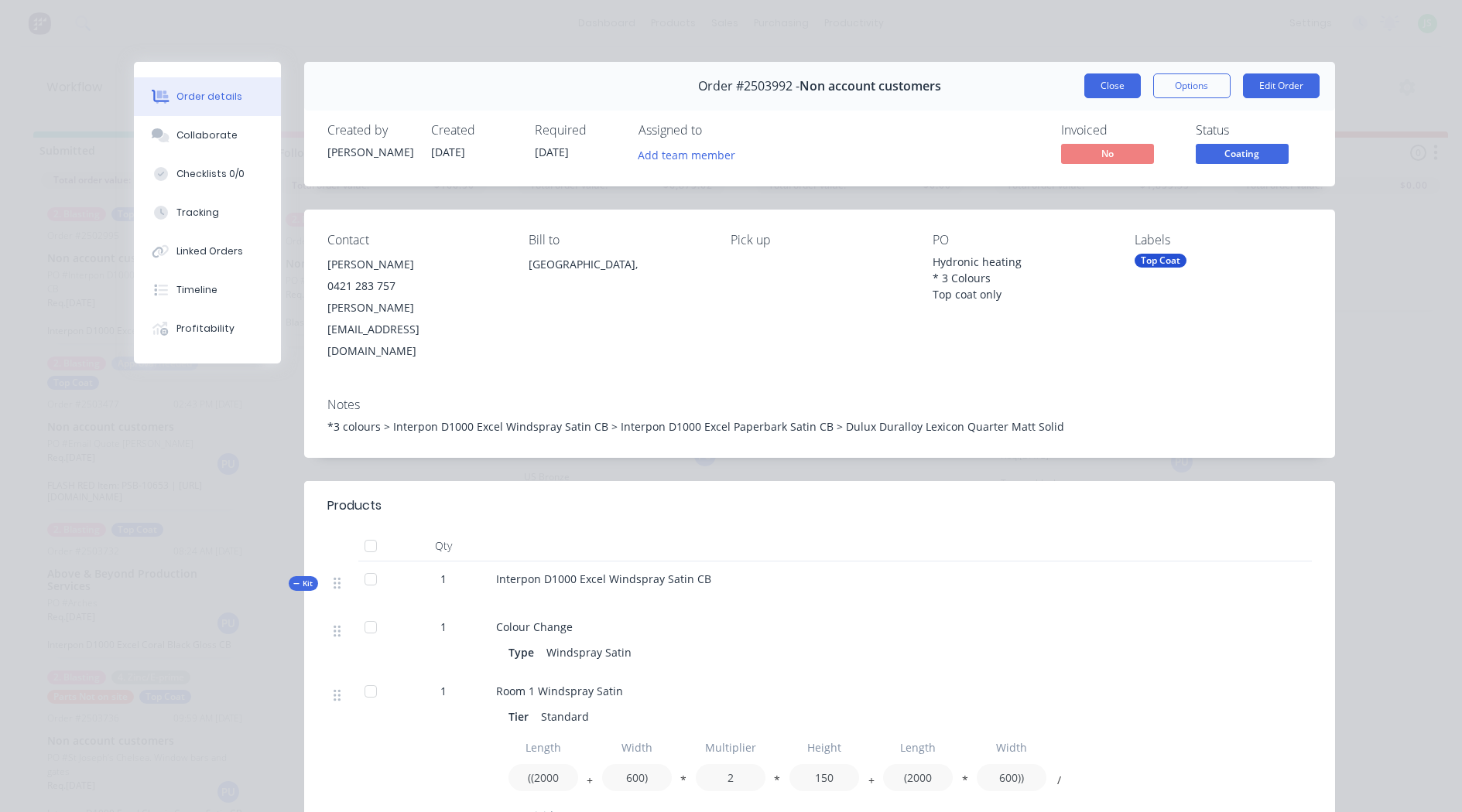
click at [1104, 80] on button "Close" at bounding box center [1112, 86] width 57 height 25
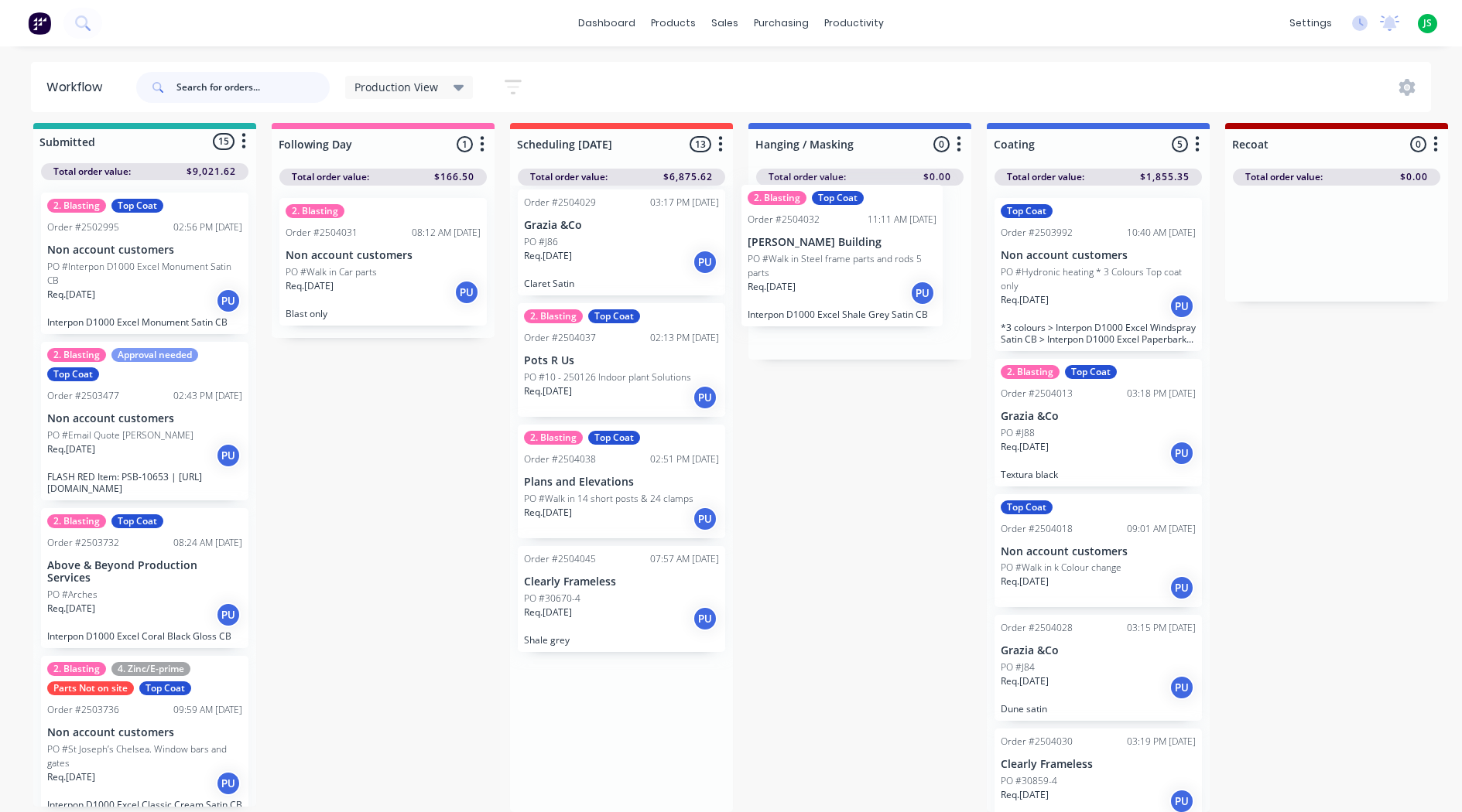
drag, startPoint x: 623, startPoint y: 402, endPoint x: 860, endPoint y: 271, distance: 270.8
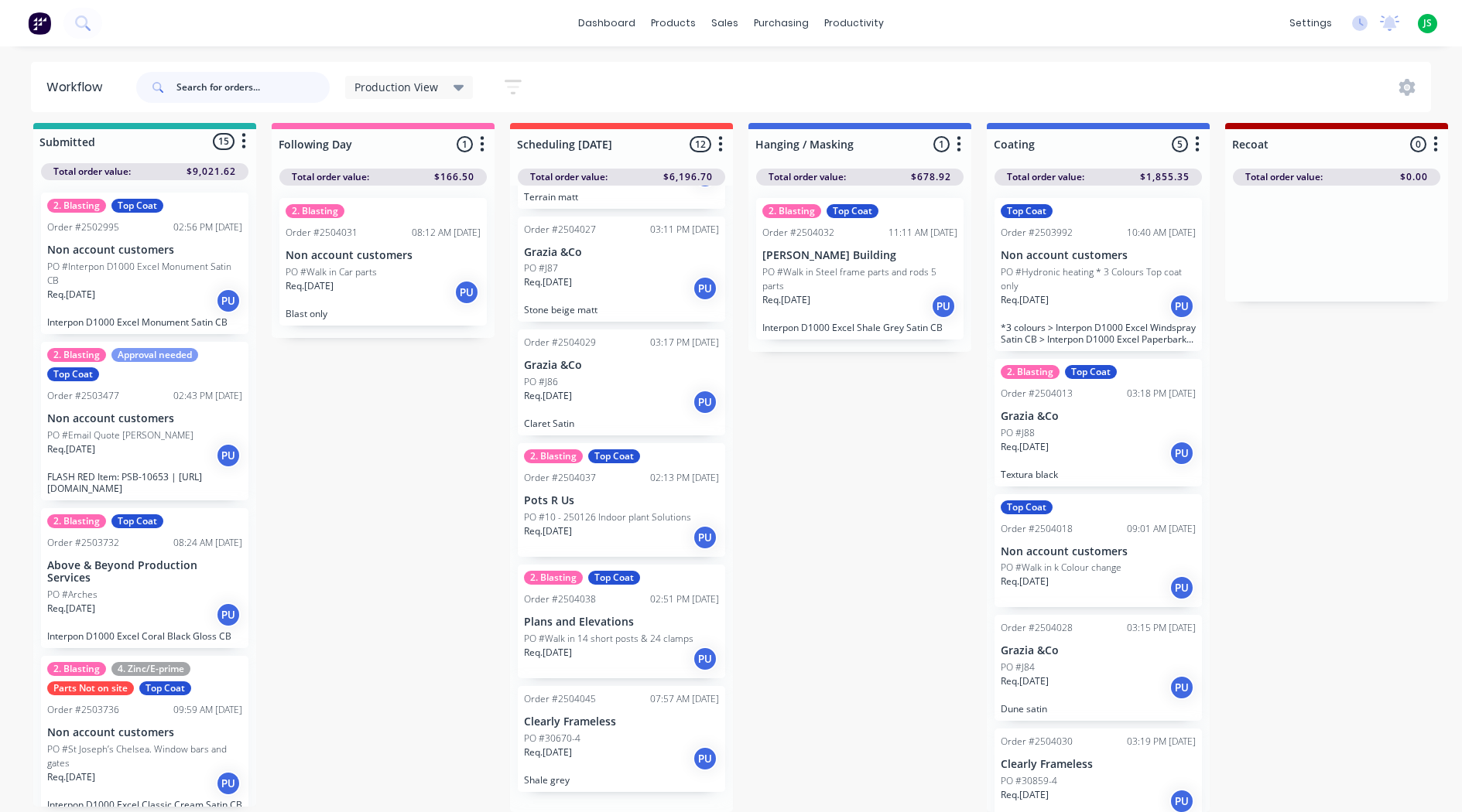
scroll to position [918, 0]
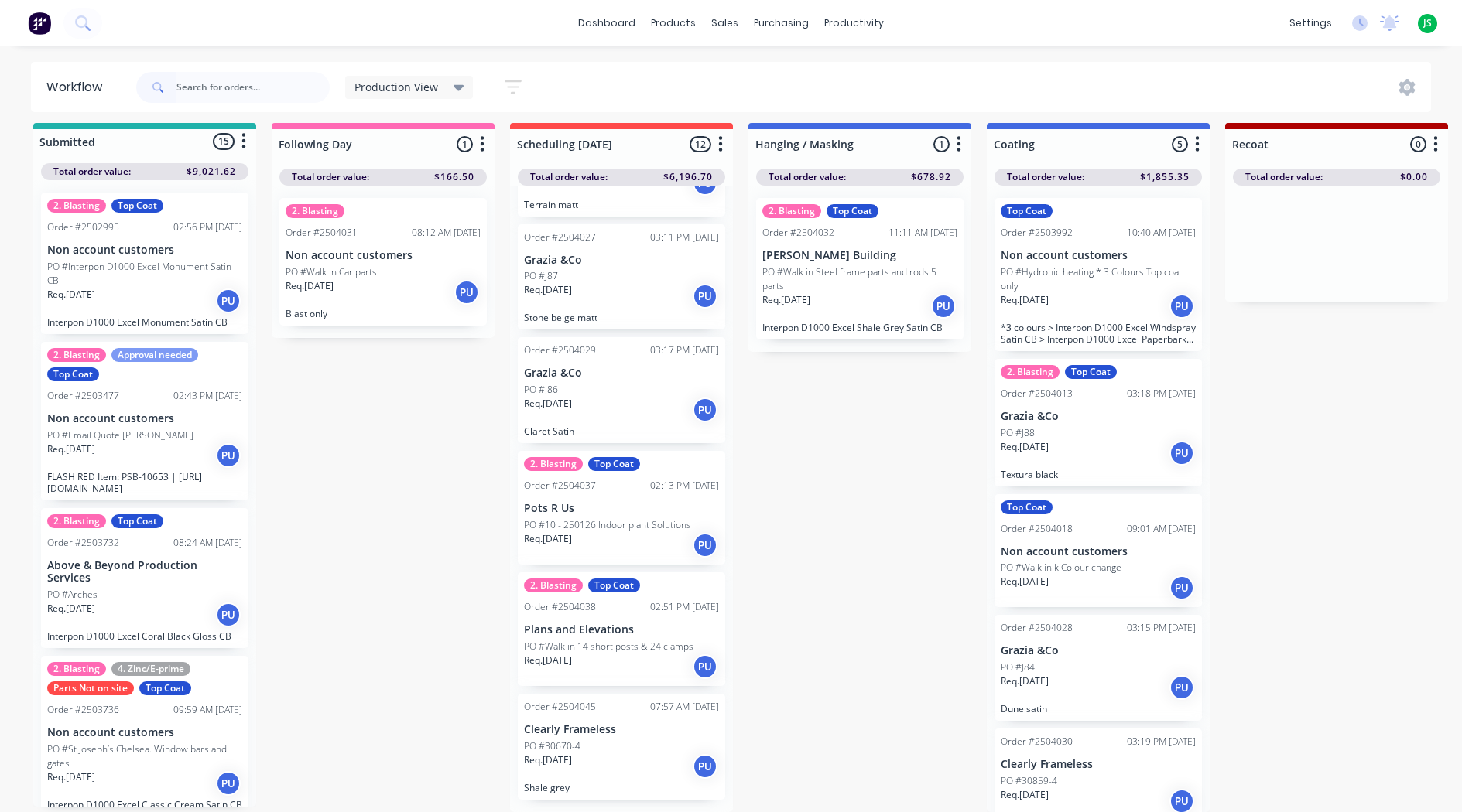
click at [646, 659] on div "Req. [DATE] PU" at bounding box center [621, 666] width 195 height 27
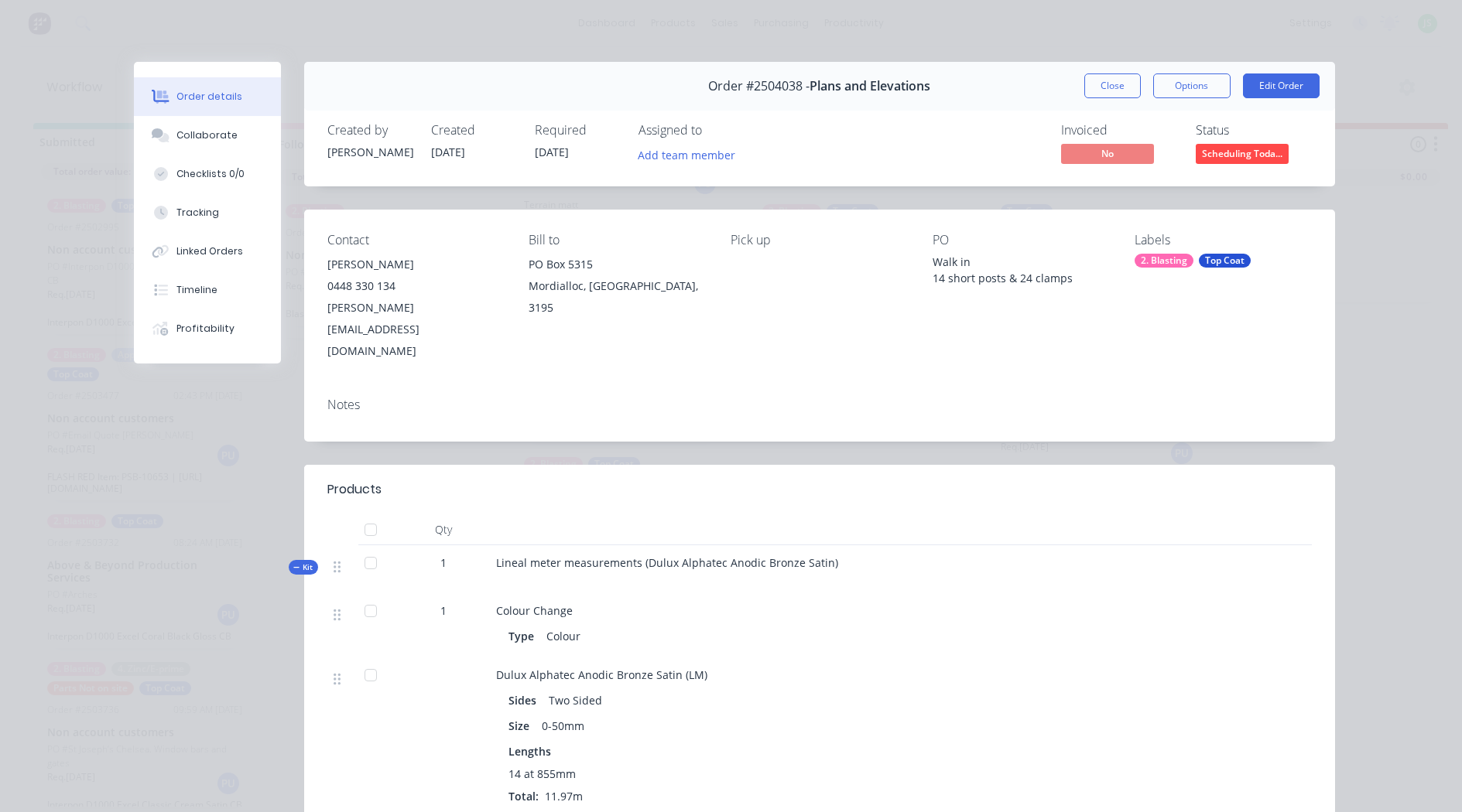
drag, startPoint x: 1103, startPoint y: 87, endPoint x: 1090, endPoint y: 99, distance: 17.7
click at [1103, 87] on button "Close" at bounding box center [1112, 86] width 57 height 25
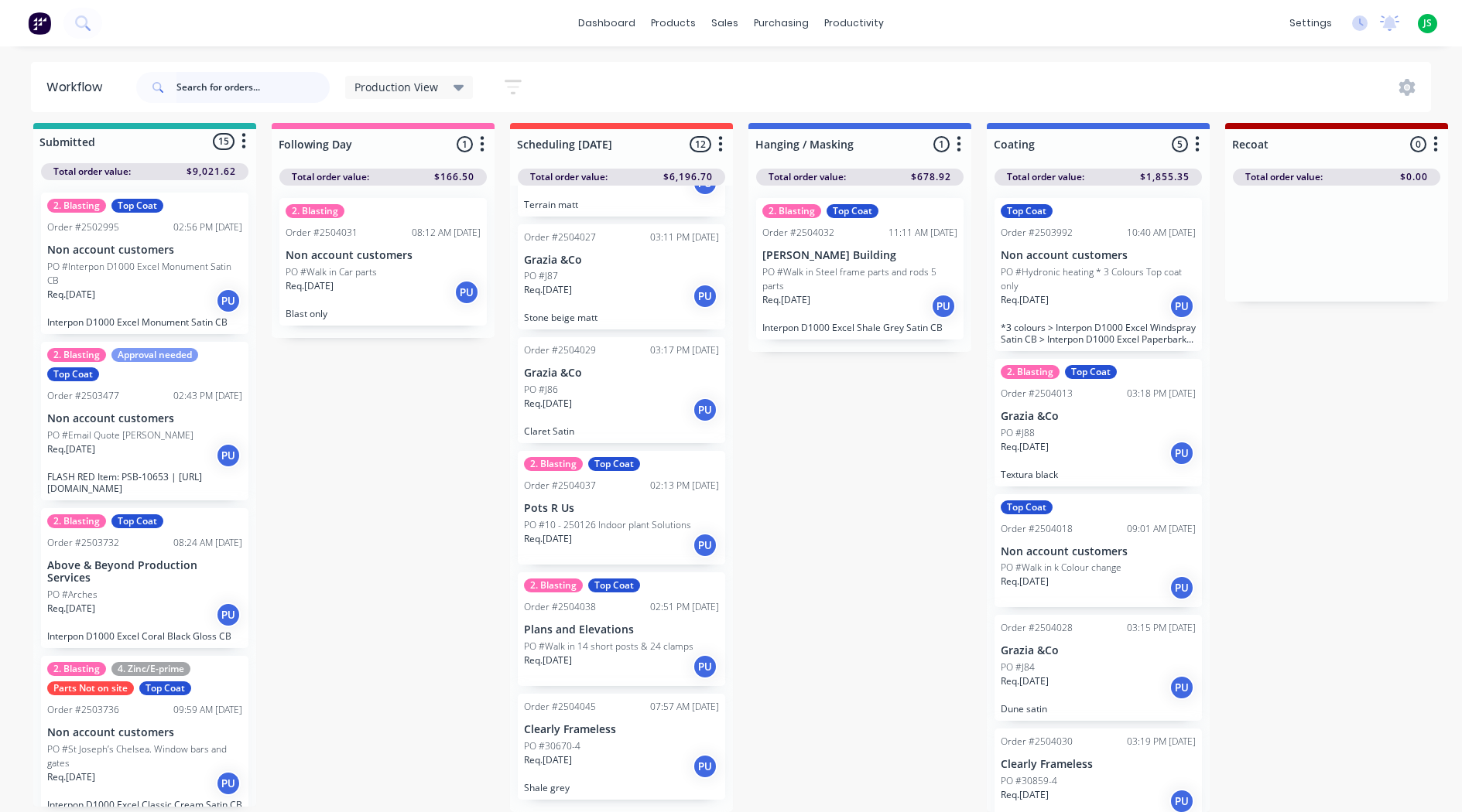
scroll to position [20, 0]
click at [1060, 293] on div "Req. [DATE] PU" at bounding box center [1098, 306] width 195 height 27
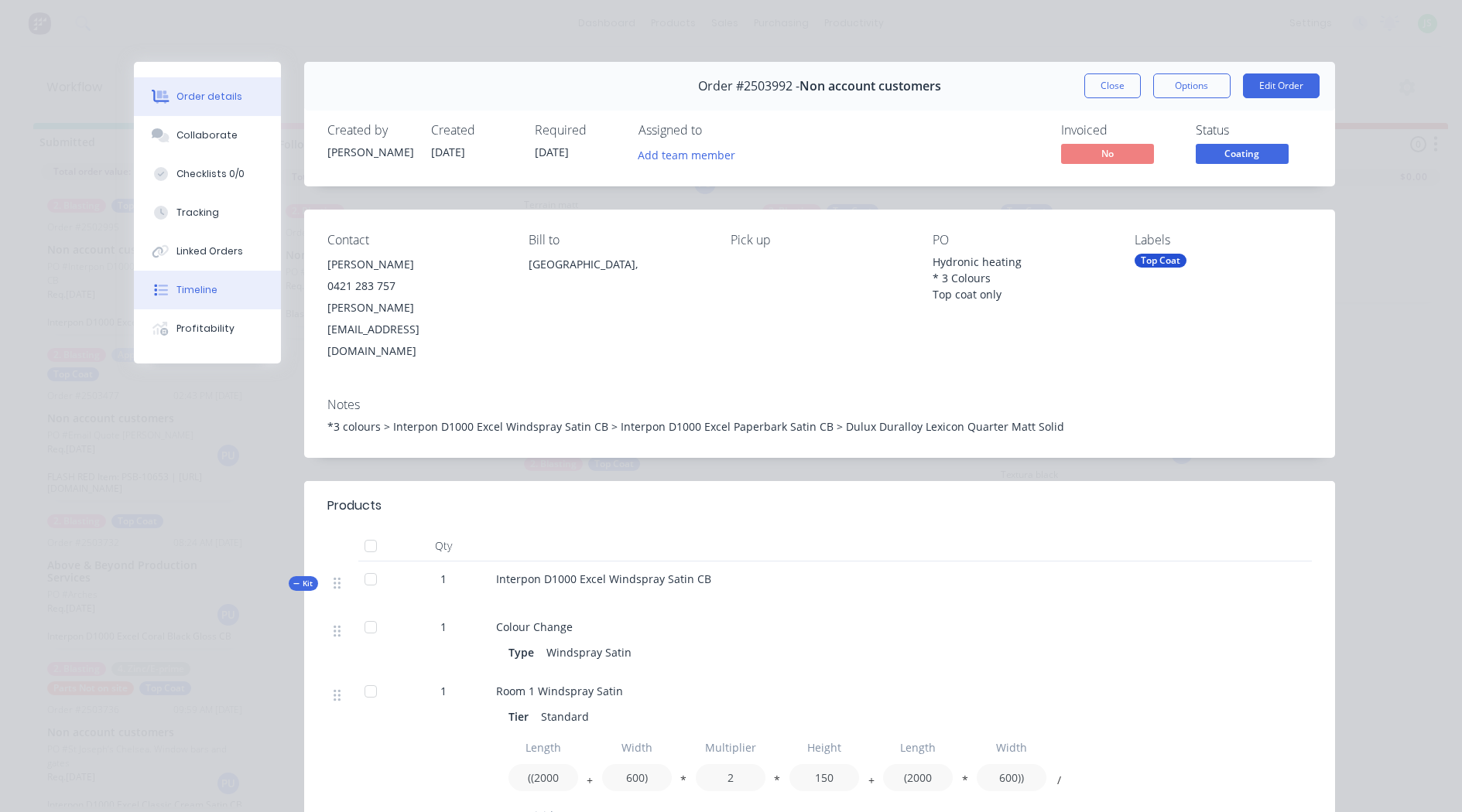
click at [239, 287] on button "Timeline" at bounding box center [207, 290] width 147 height 39
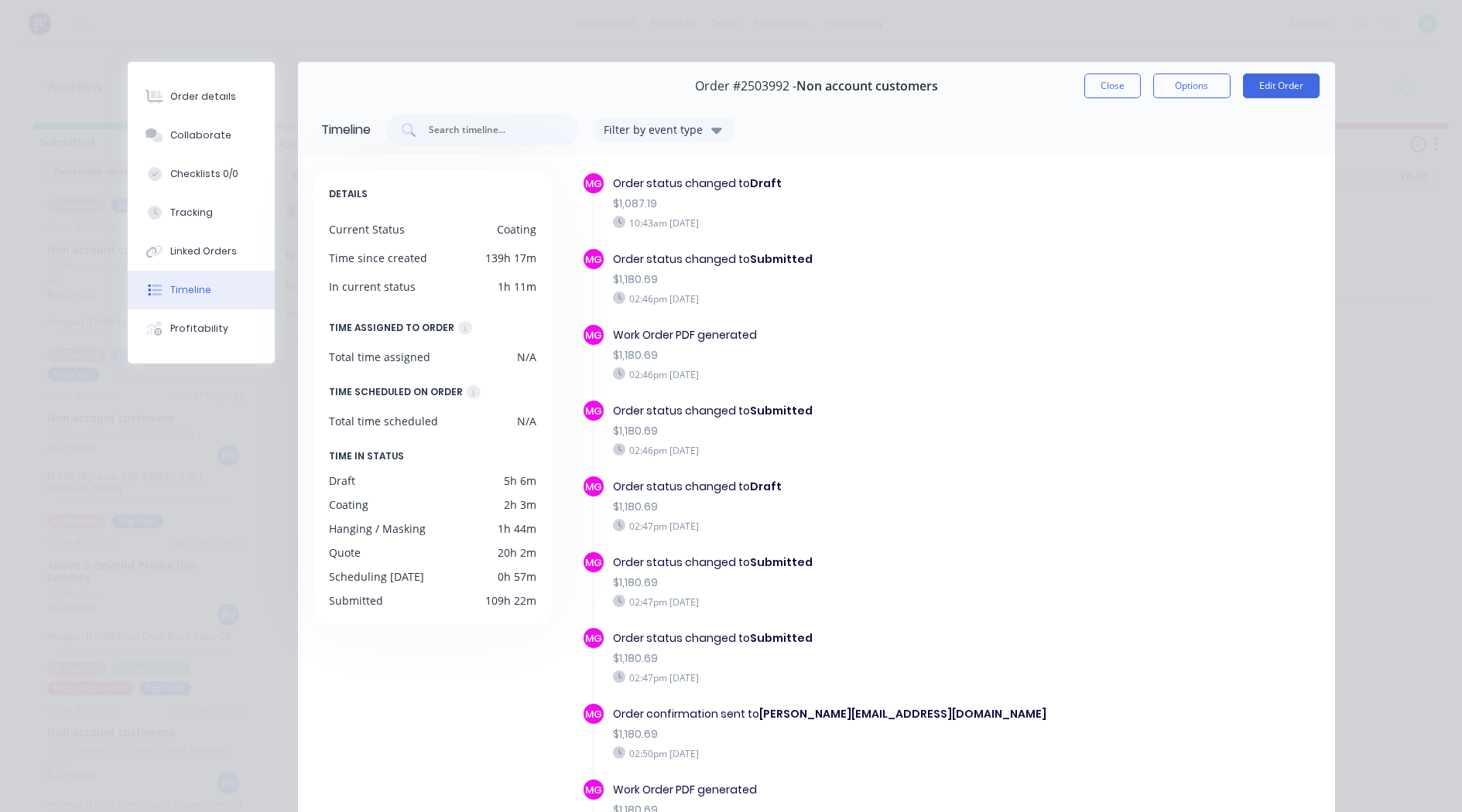
scroll to position [0, 0]
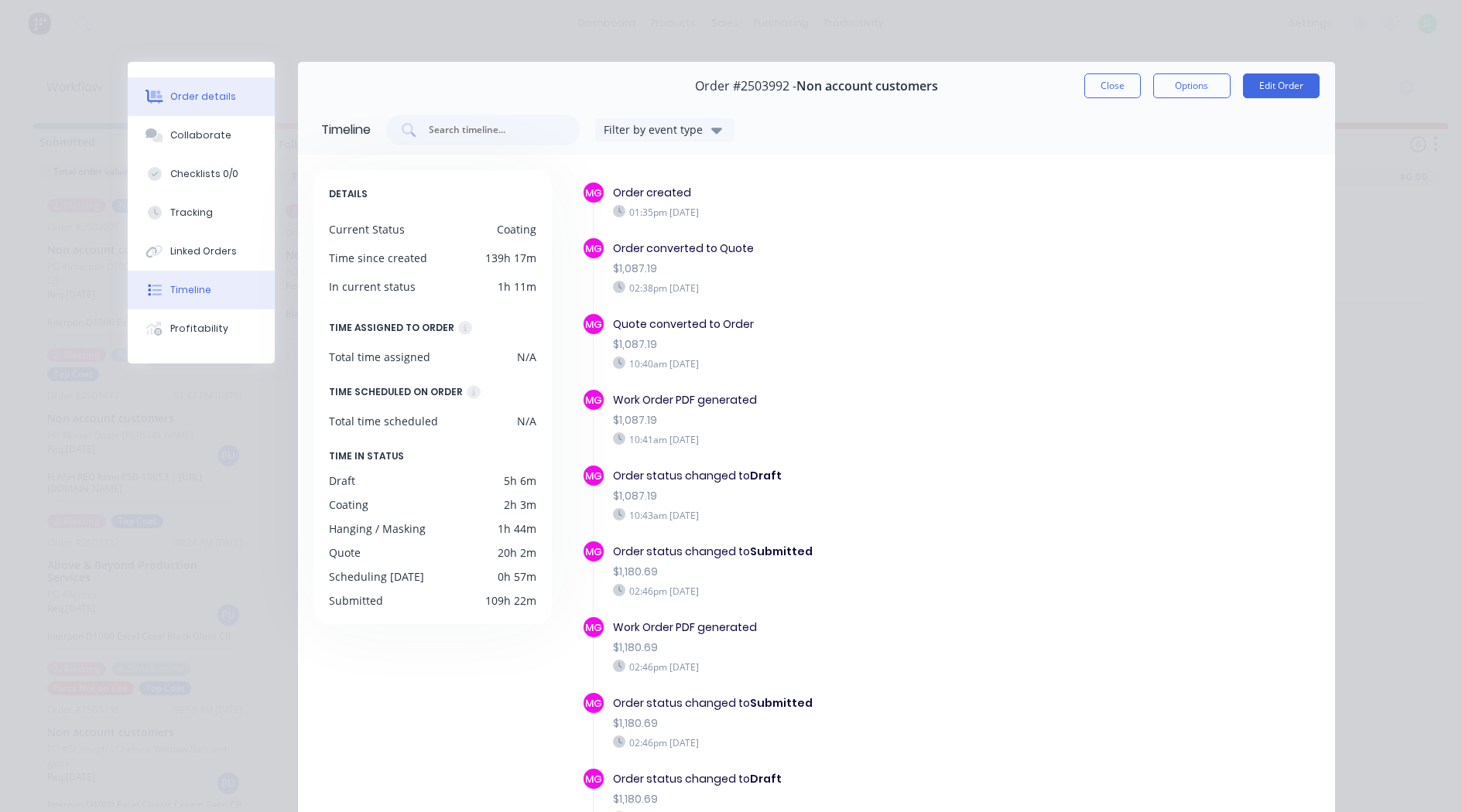
click at [219, 99] on div "Order details" at bounding box center [203, 97] width 66 height 14
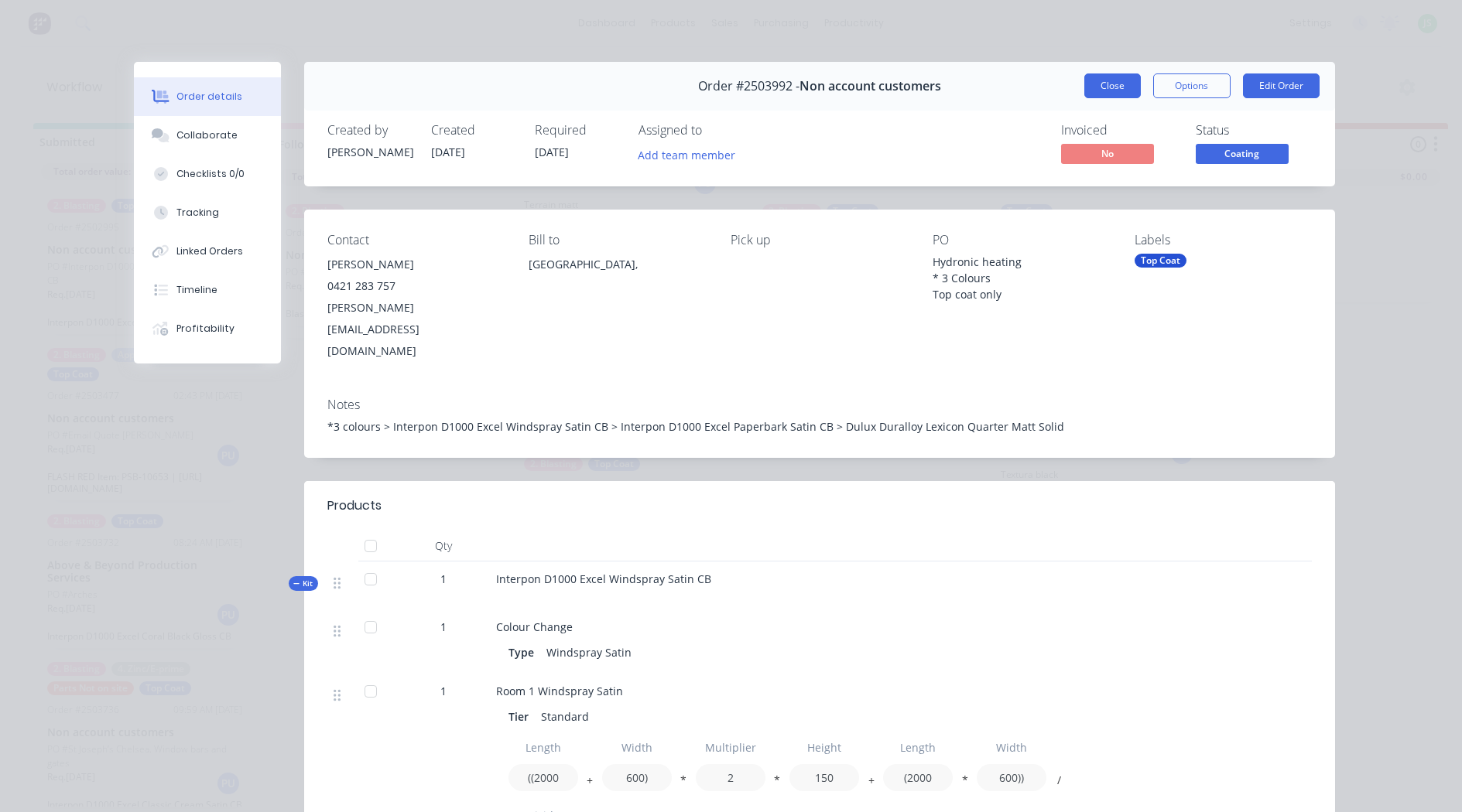
click at [1094, 81] on button "Close" at bounding box center [1112, 86] width 57 height 25
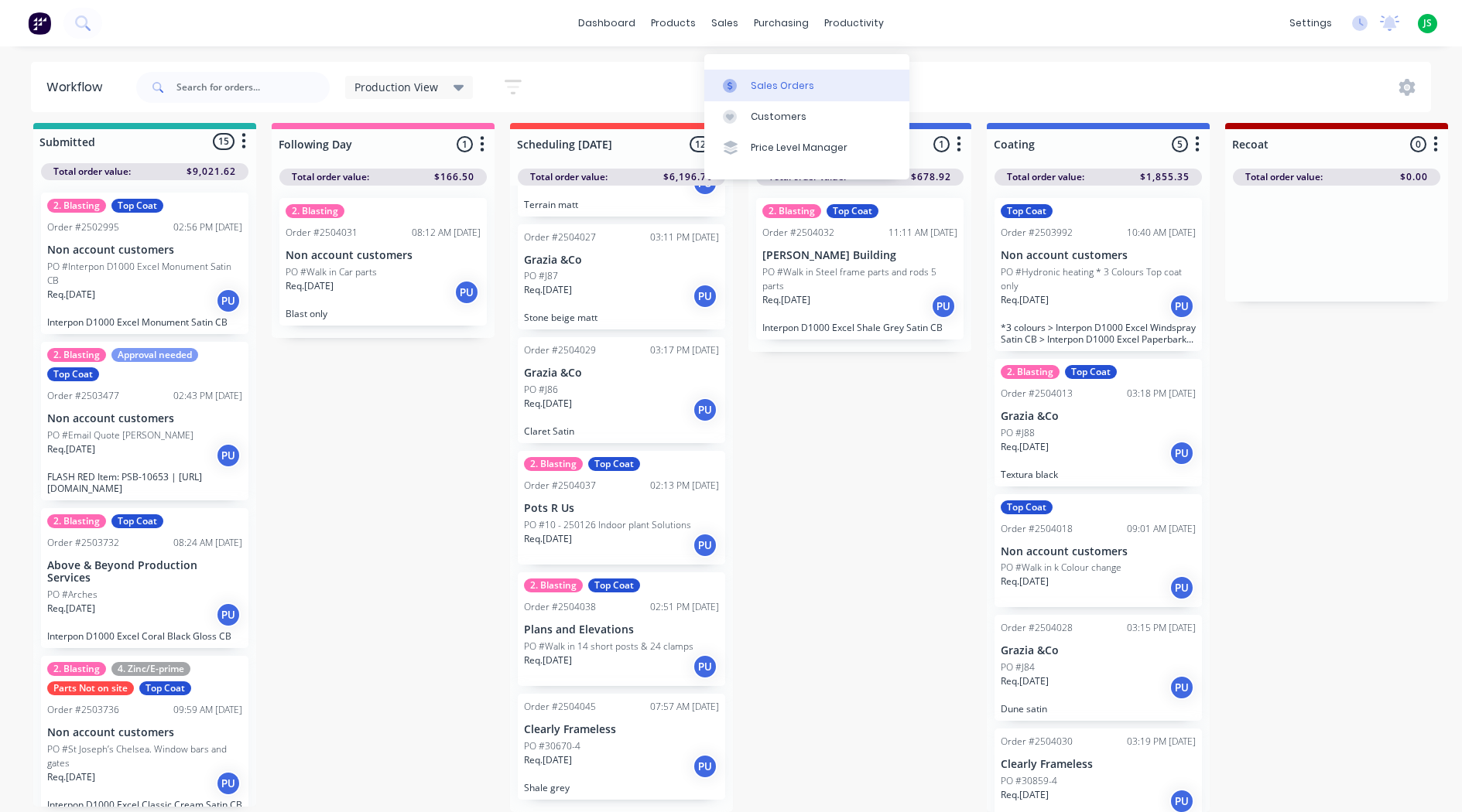
click at [780, 81] on link "Sales Orders" at bounding box center [806, 85] width 205 height 31
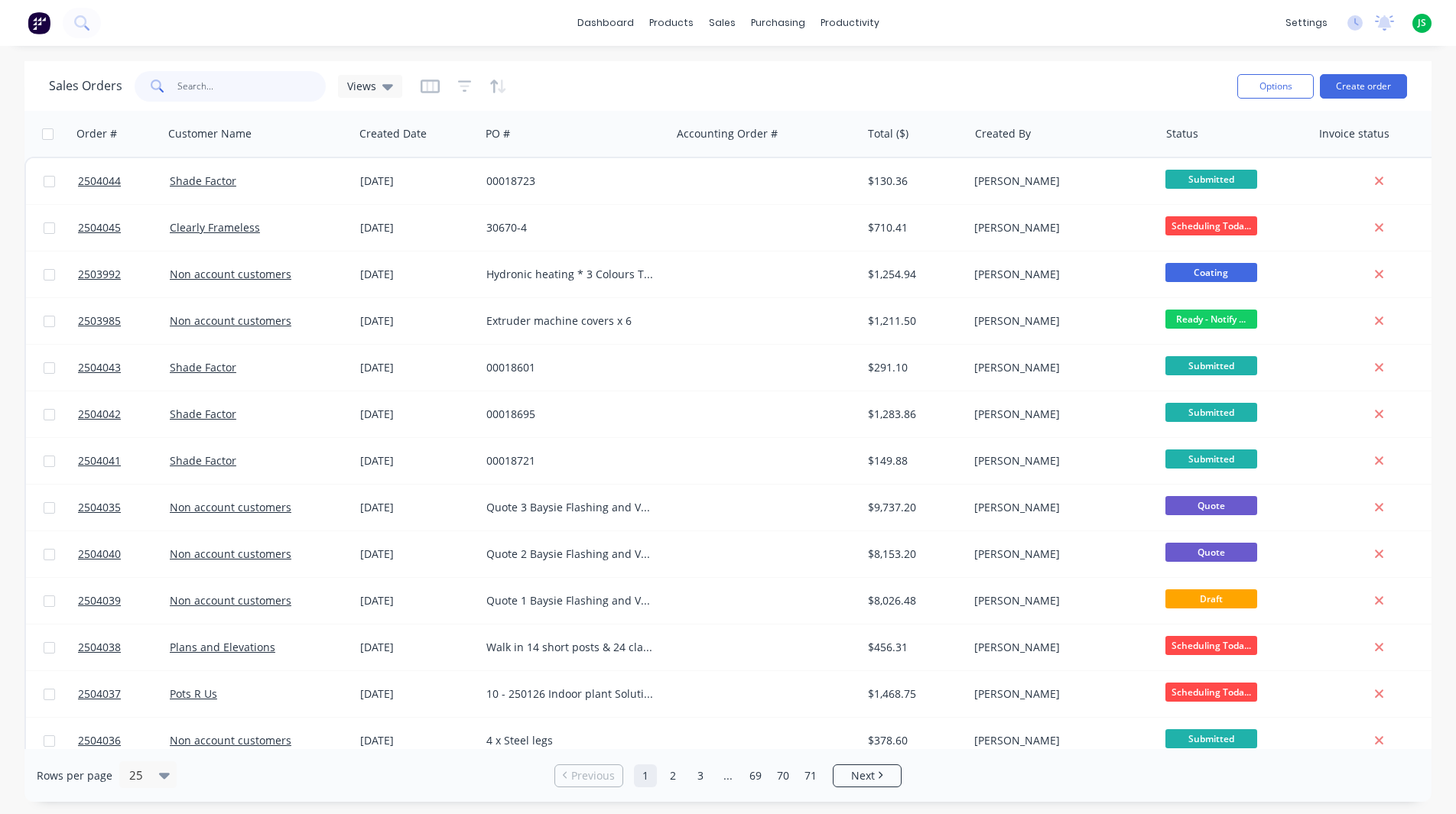
click at [210, 75] on input "text" at bounding box center [252, 86] width 149 height 30
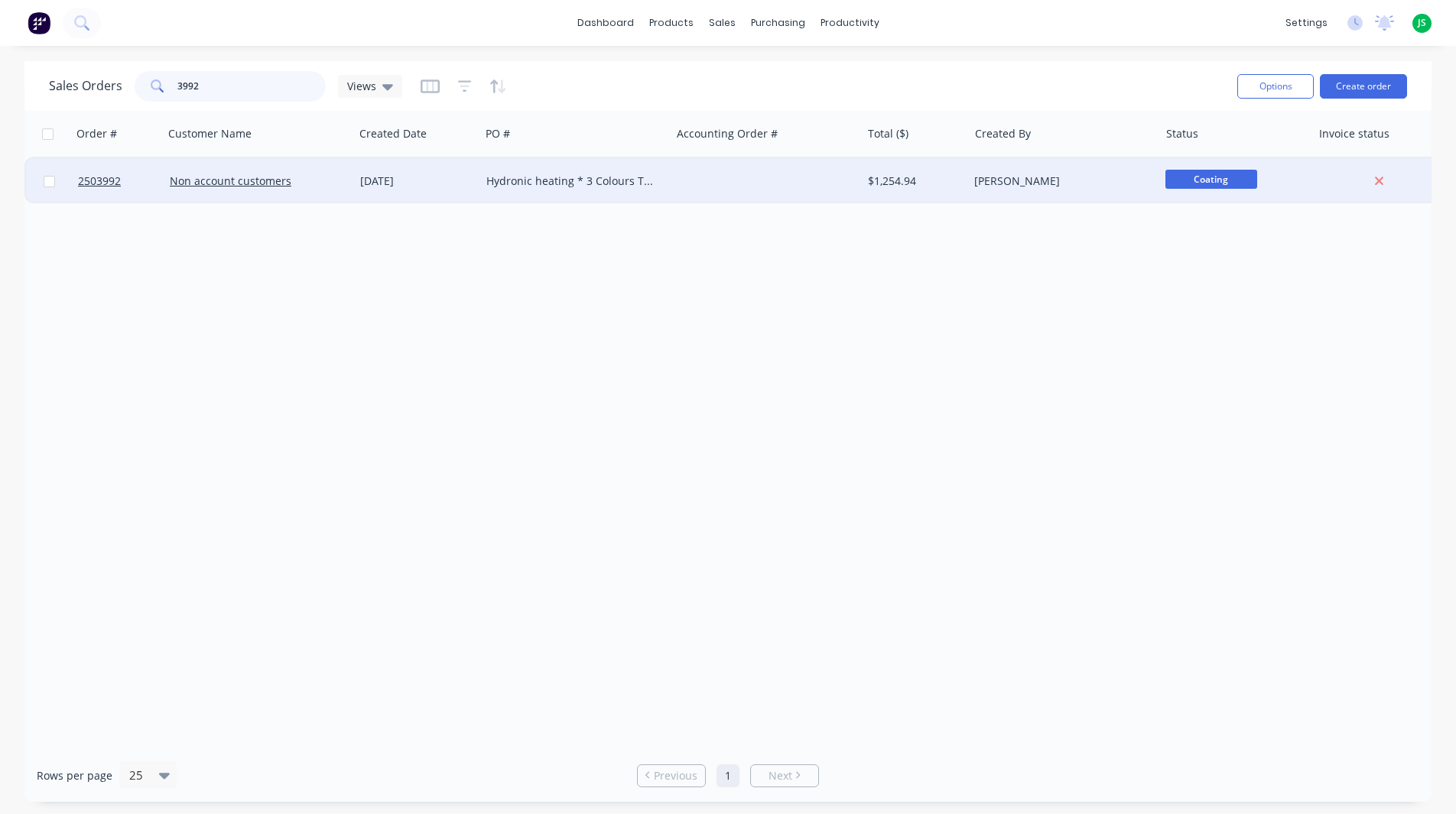
type input "3992"
click at [376, 179] on div "[DATE]" at bounding box center [417, 181] width 114 height 15
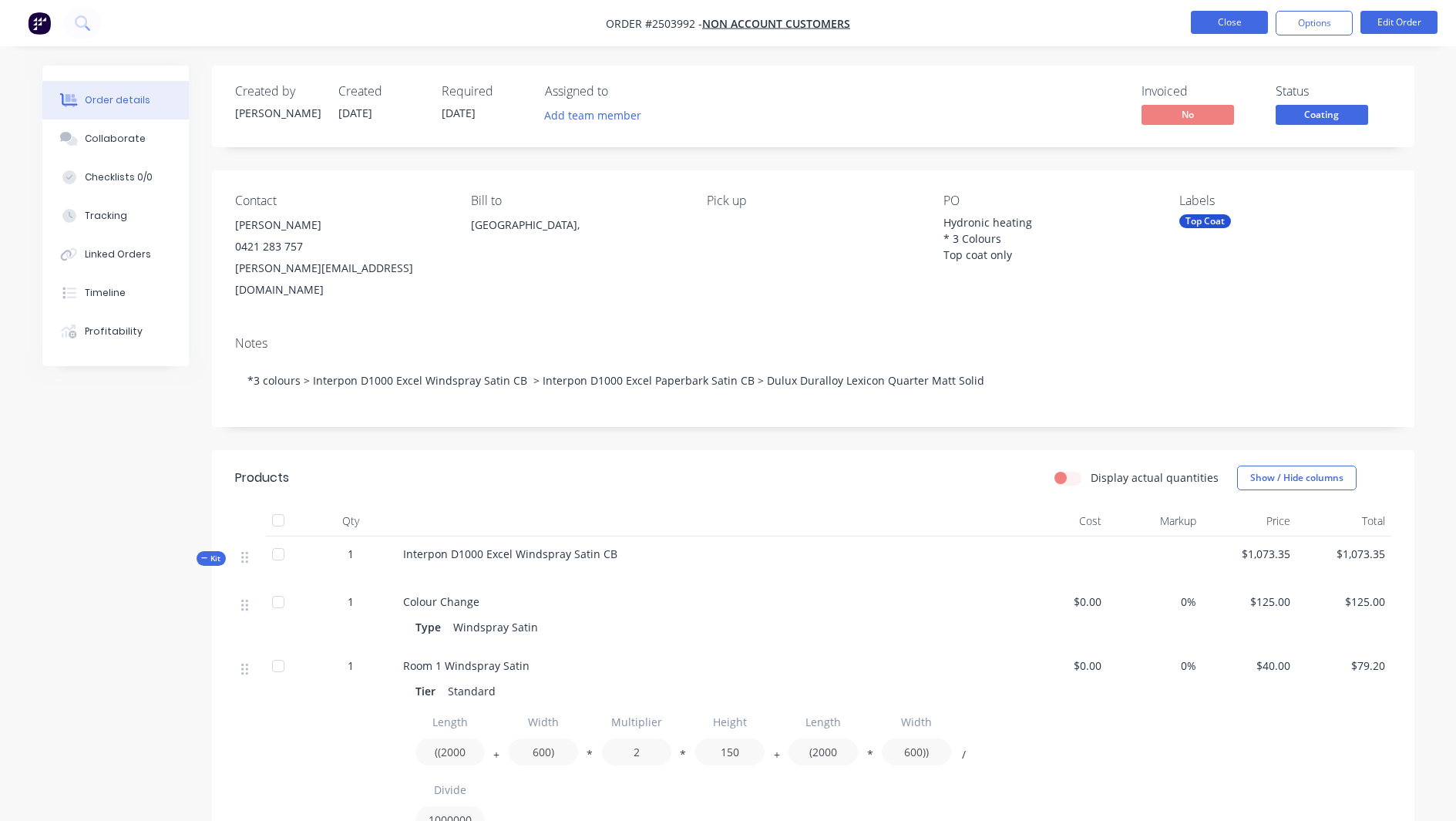
click at [1219, 14] on button "Close" at bounding box center [1229, 22] width 77 height 23
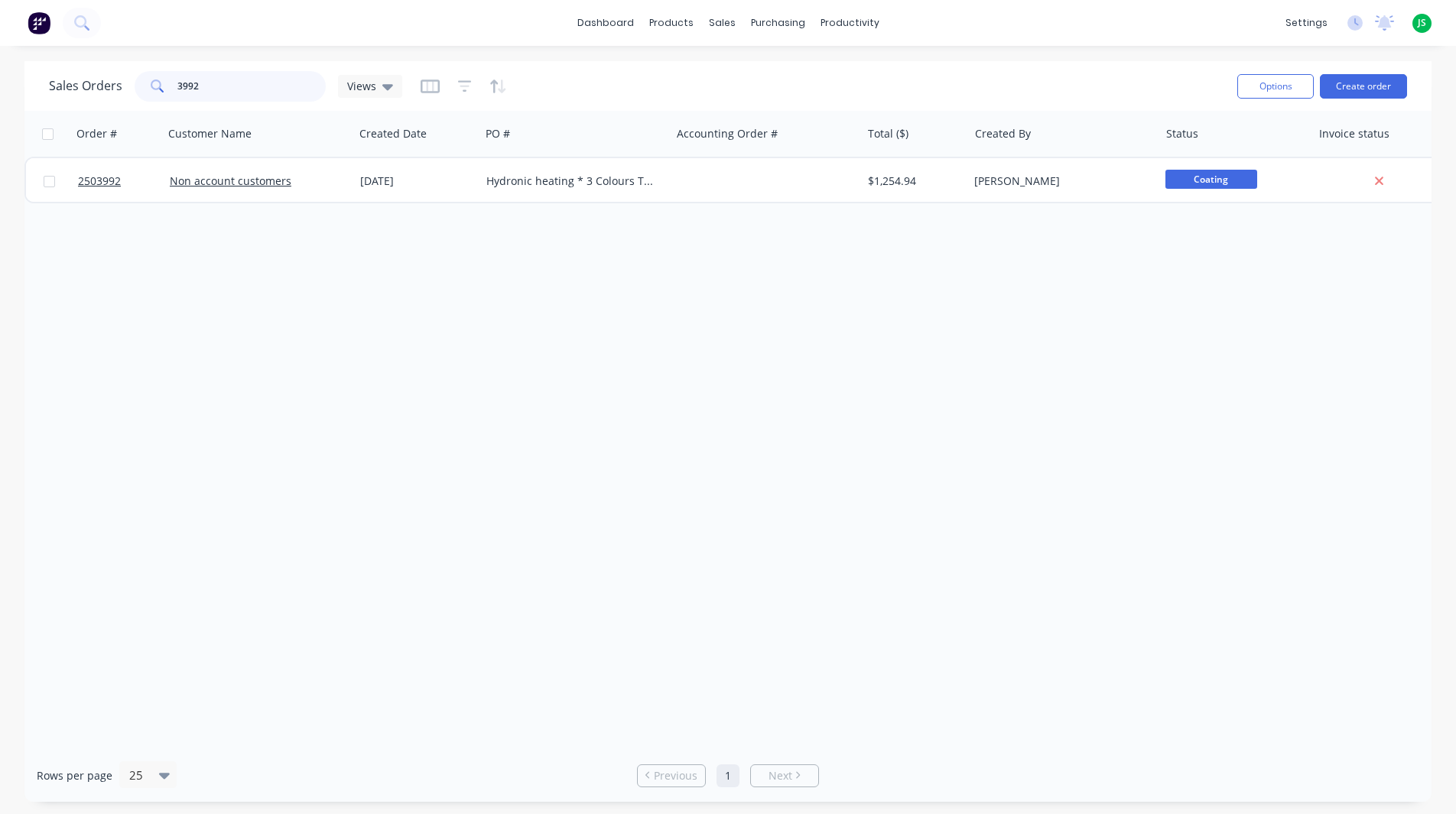
drag, startPoint x: 209, startPoint y: 86, endPoint x: 69, endPoint y: 93, distance: 140.2
click at [76, 96] on div "Sales Orders 3992 Views" at bounding box center [225, 86] width 353 height 30
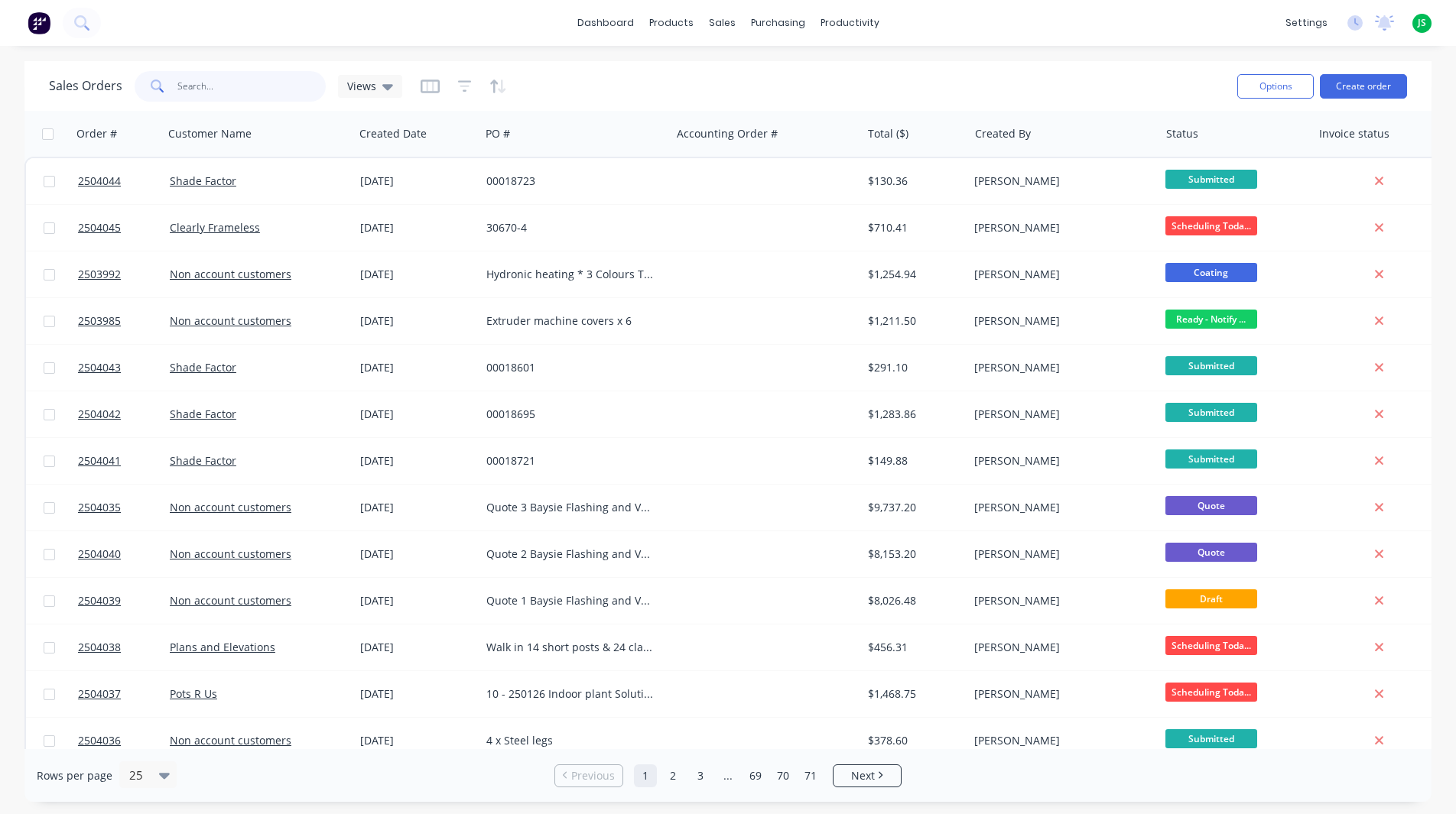
click at [256, 84] on input "text" at bounding box center [252, 86] width 149 height 30
click at [842, 62] on link "Workflow" at bounding box center [909, 73] width 203 height 30
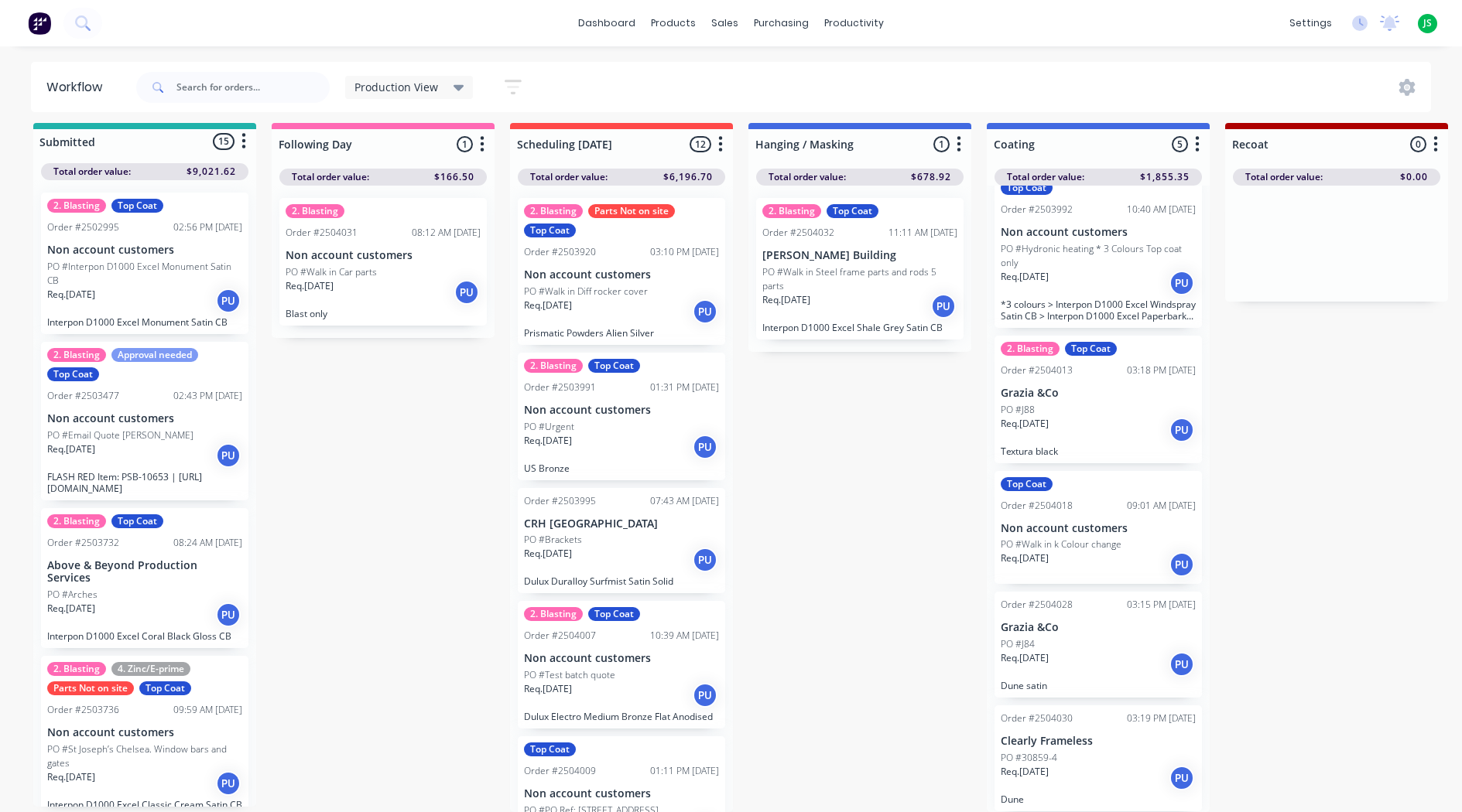
scroll to position [20, 0]
click at [635, 23] on link "dashboard" at bounding box center [606, 23] width 73 height 23
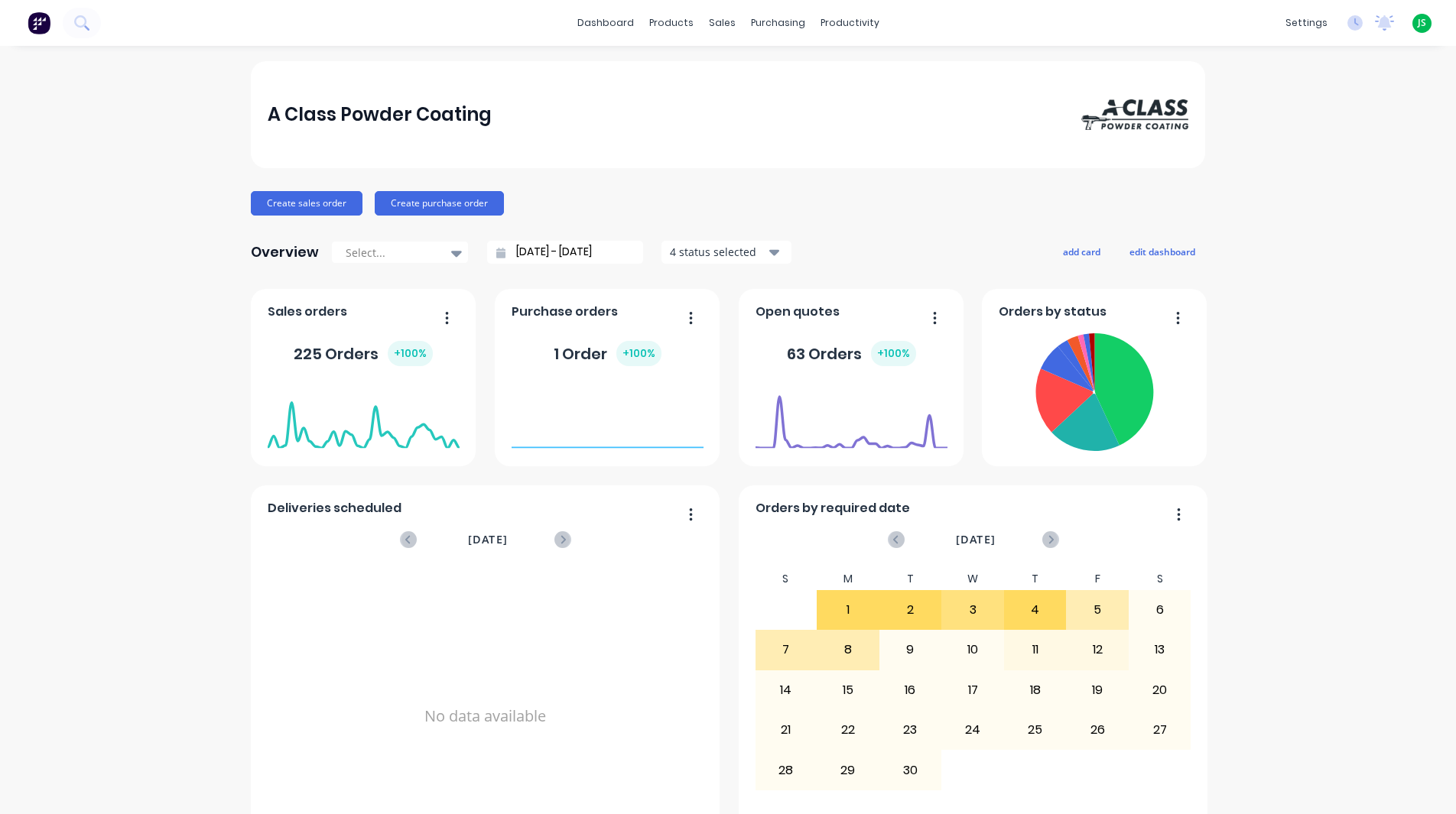
scroll to position [612, 0]
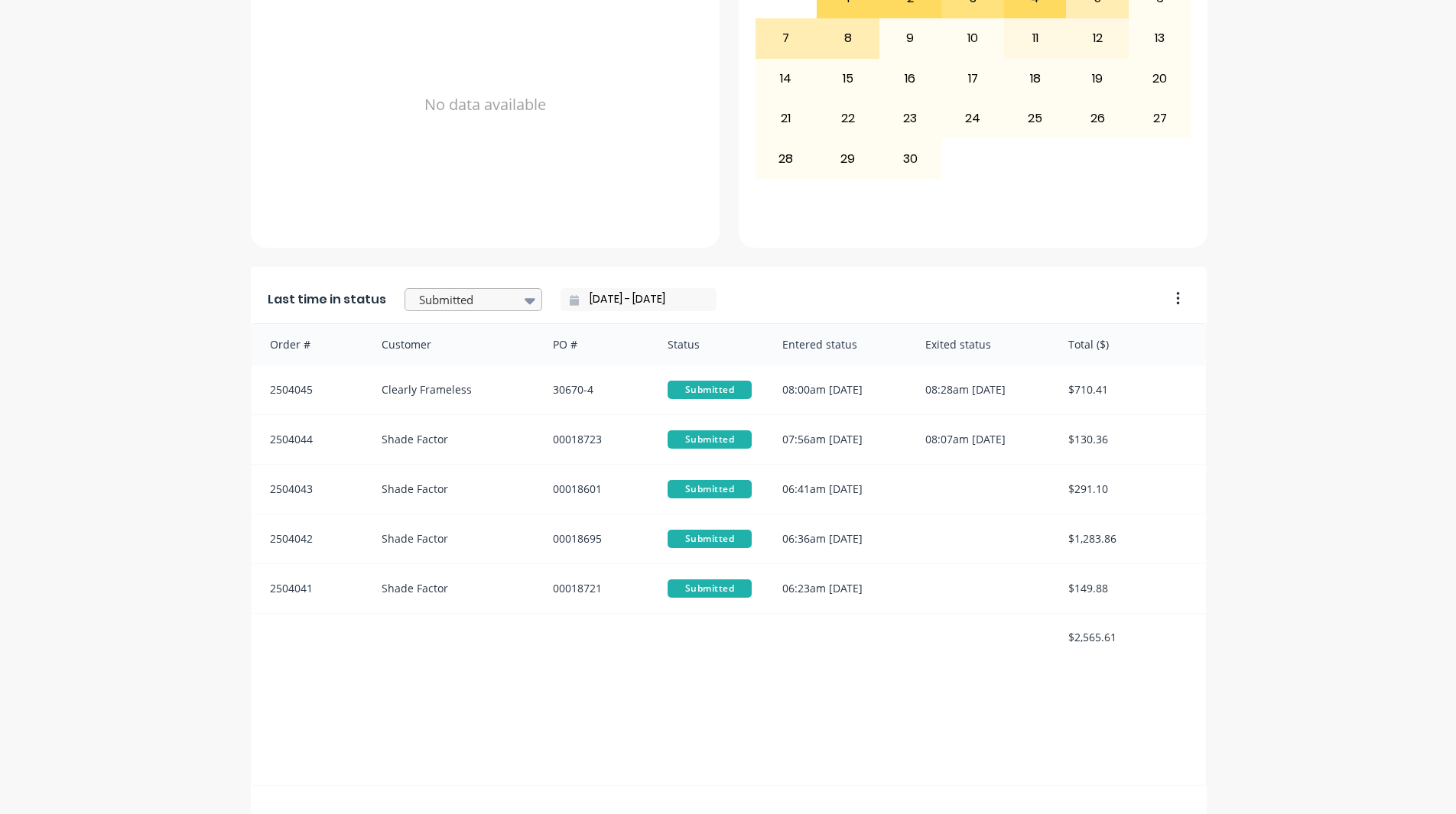
click at [439, 296] on div at bounding box center [466, 300] width 97 height 19
click at [465, 307] on div "Coating" at bounding box center [473, 291] width 137 height 28
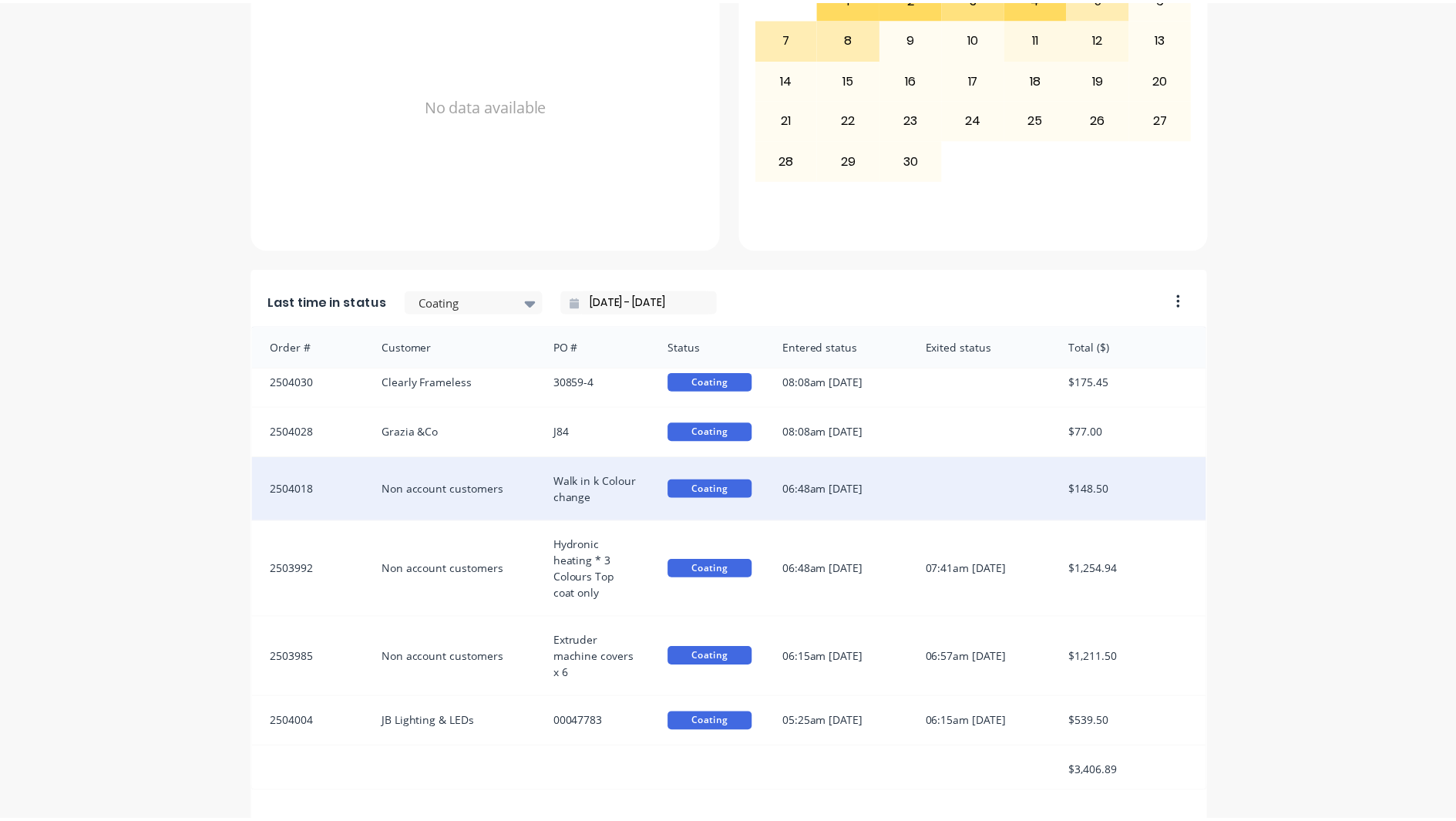
scroll to position [14, 0]
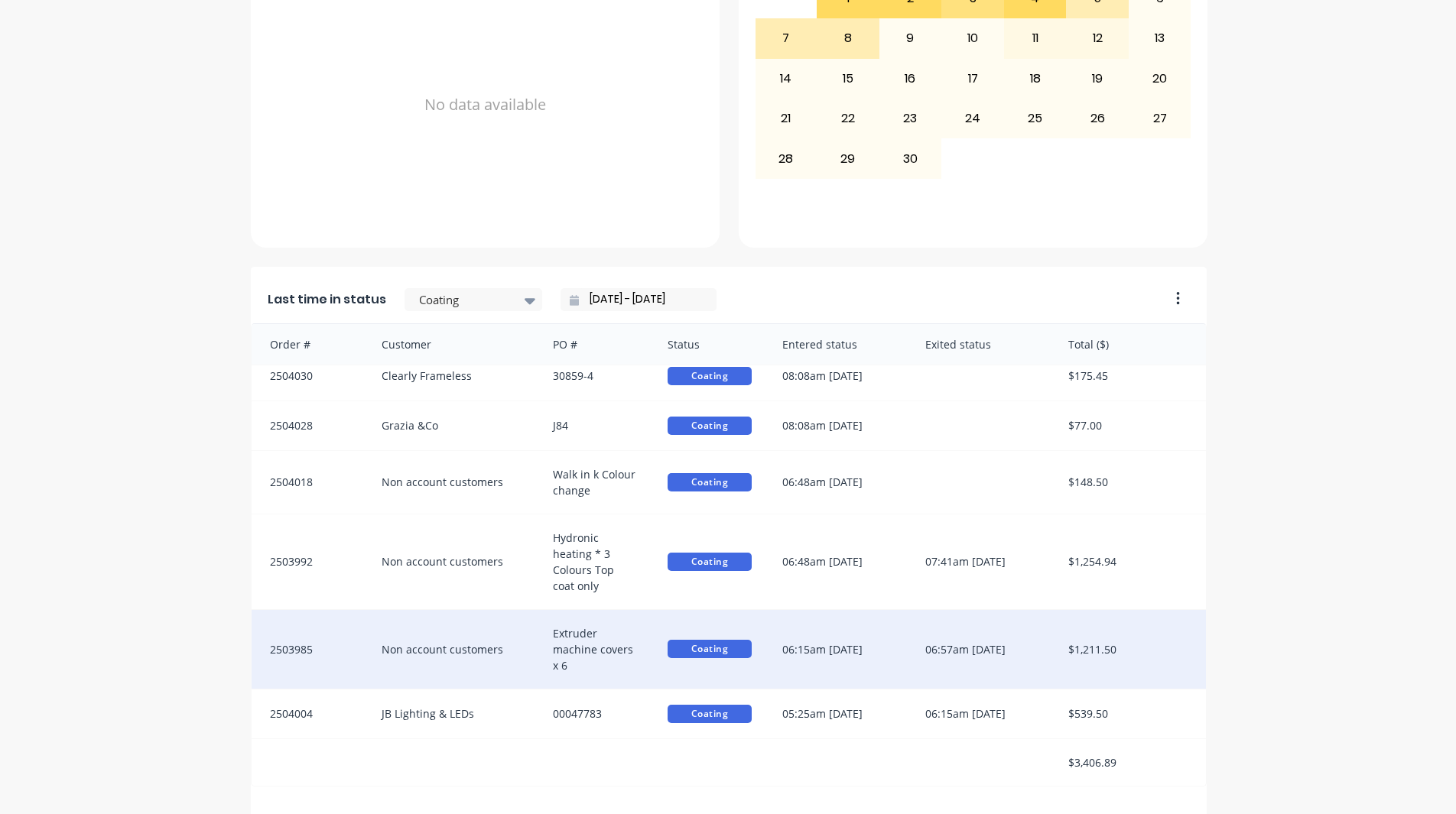
click at [602, 666] on div "Extruder machine covers x 6" at bounding box center [594, 649] width 114 height 79
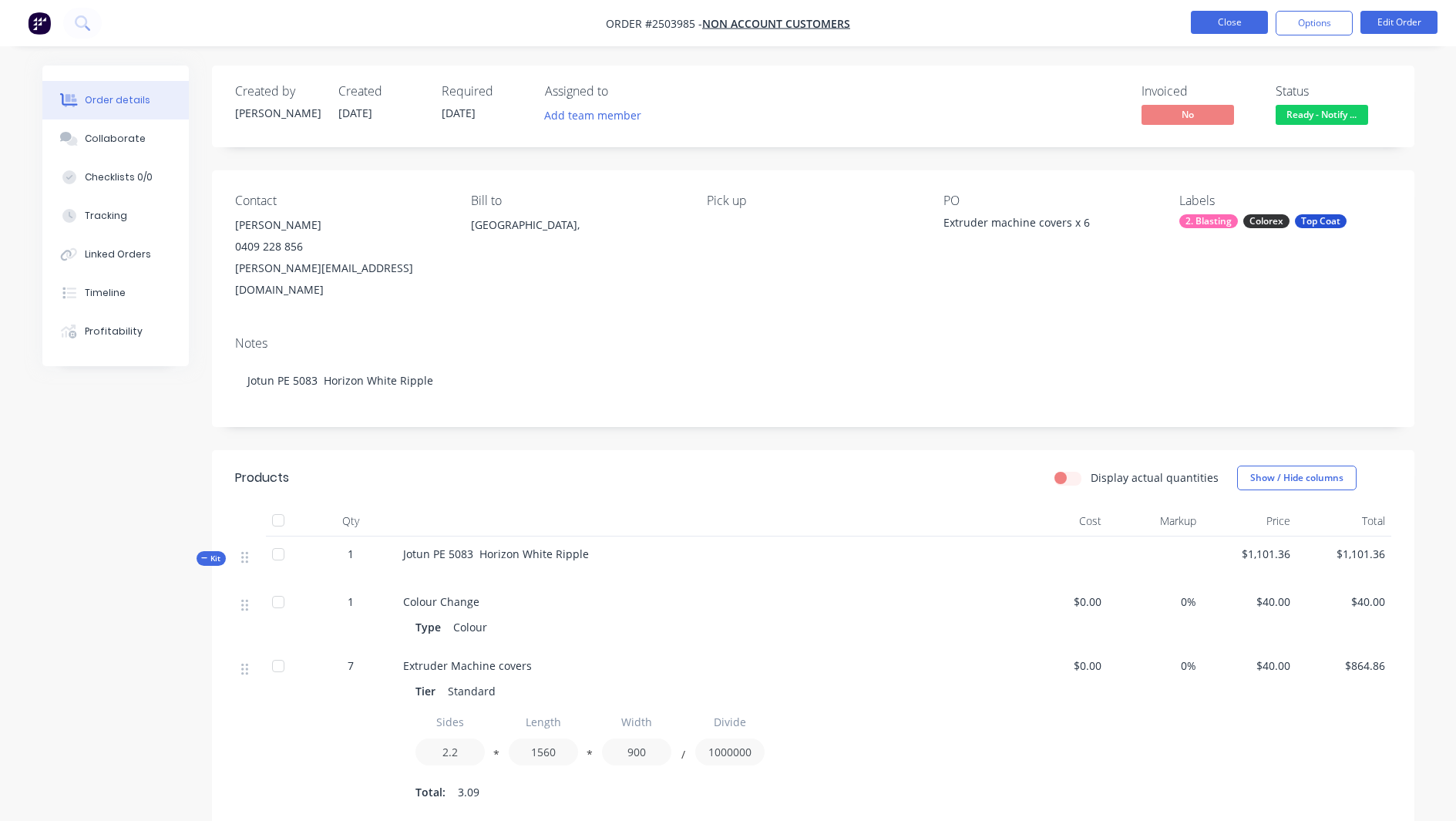
click at [1228, 20] on button "Close" at bounding box center [1229, 22] width 77 height 23
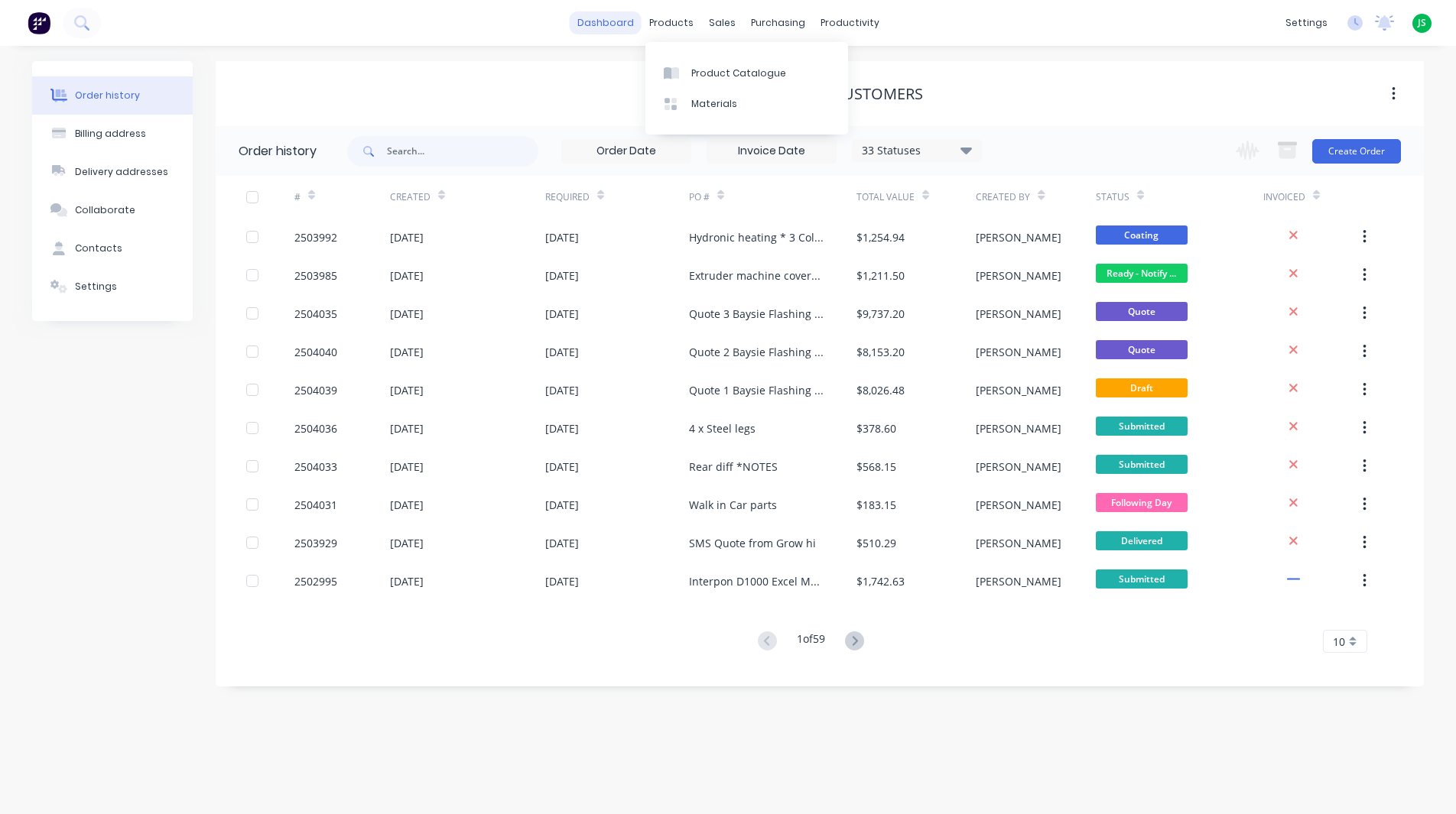
click at [599, 29] on link "dashboard" at bounding box center [605, 23] width 72 height 23
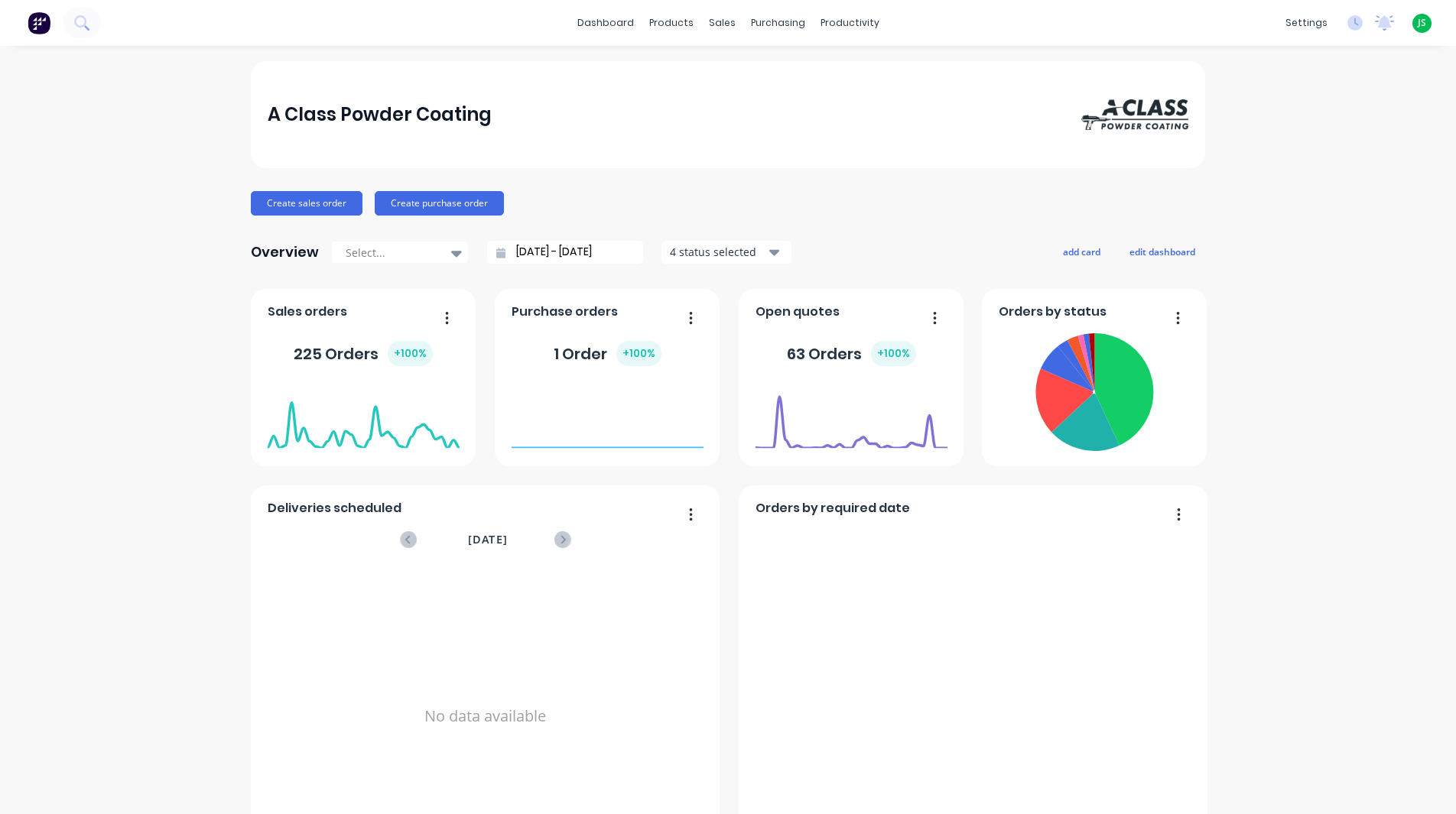
scroll to position [535, 0]
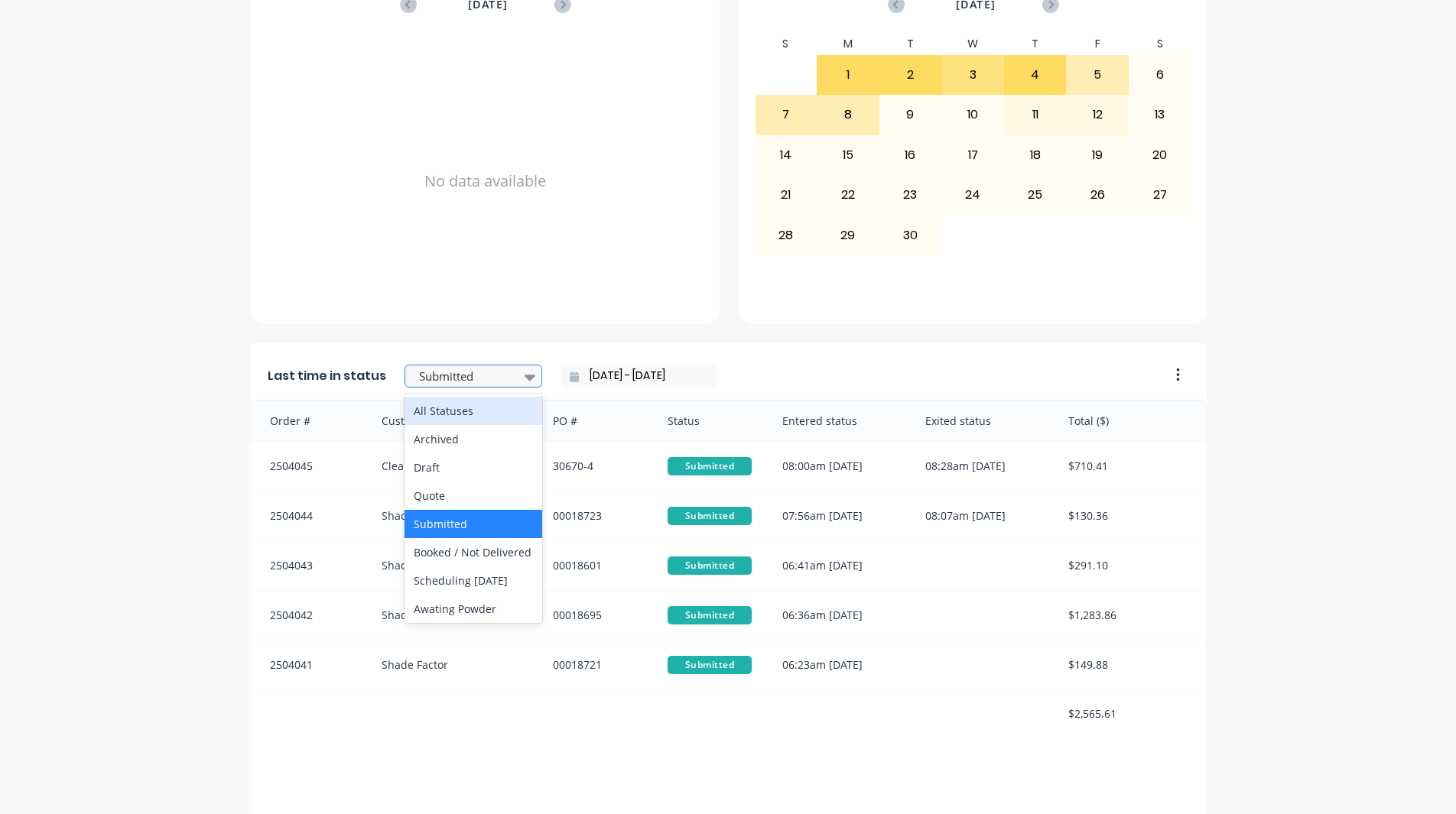
click at [444, 372] on div at bounding box center [466, 376] width 97 height 19
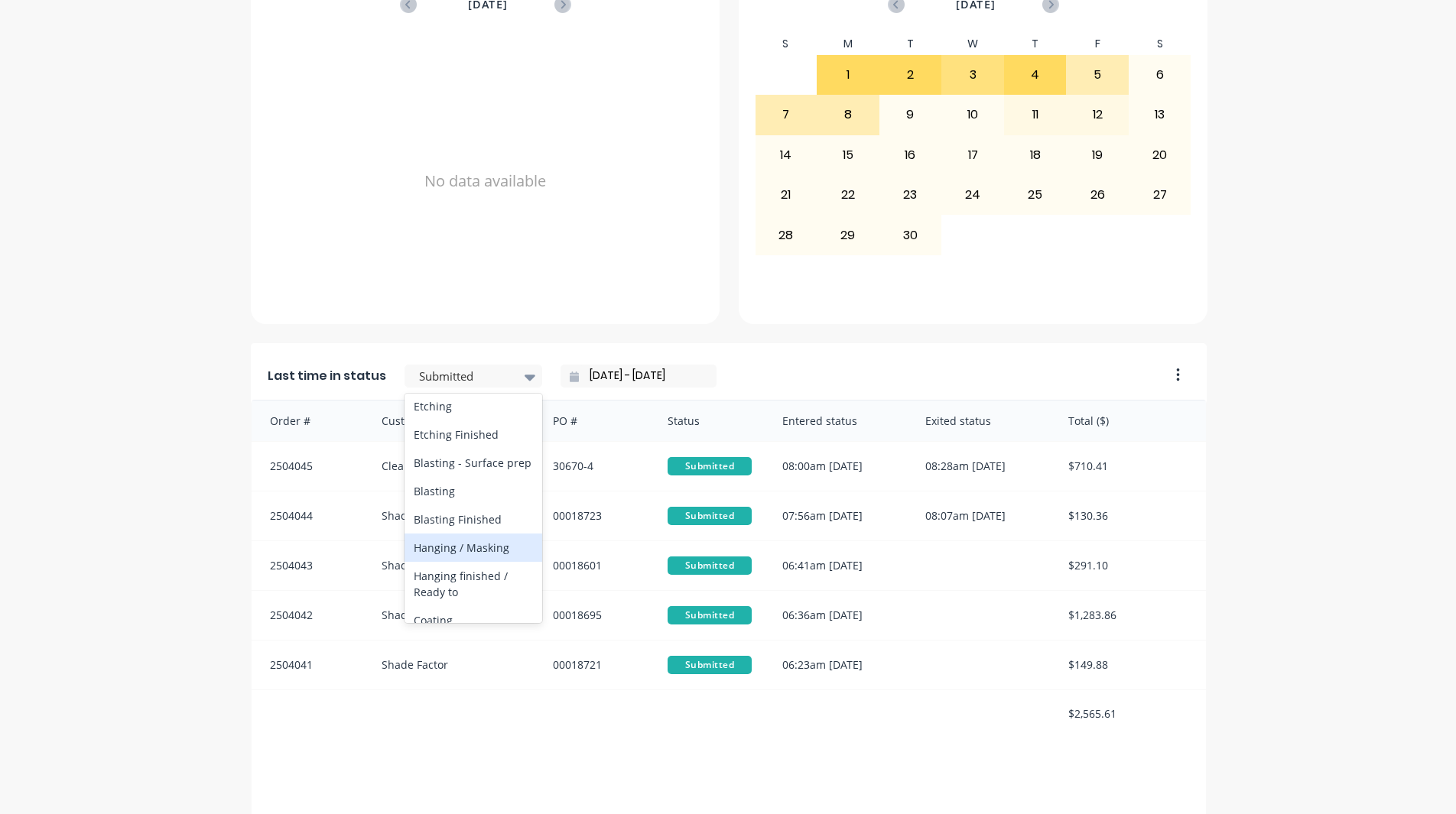
scroll to position [458, 0]
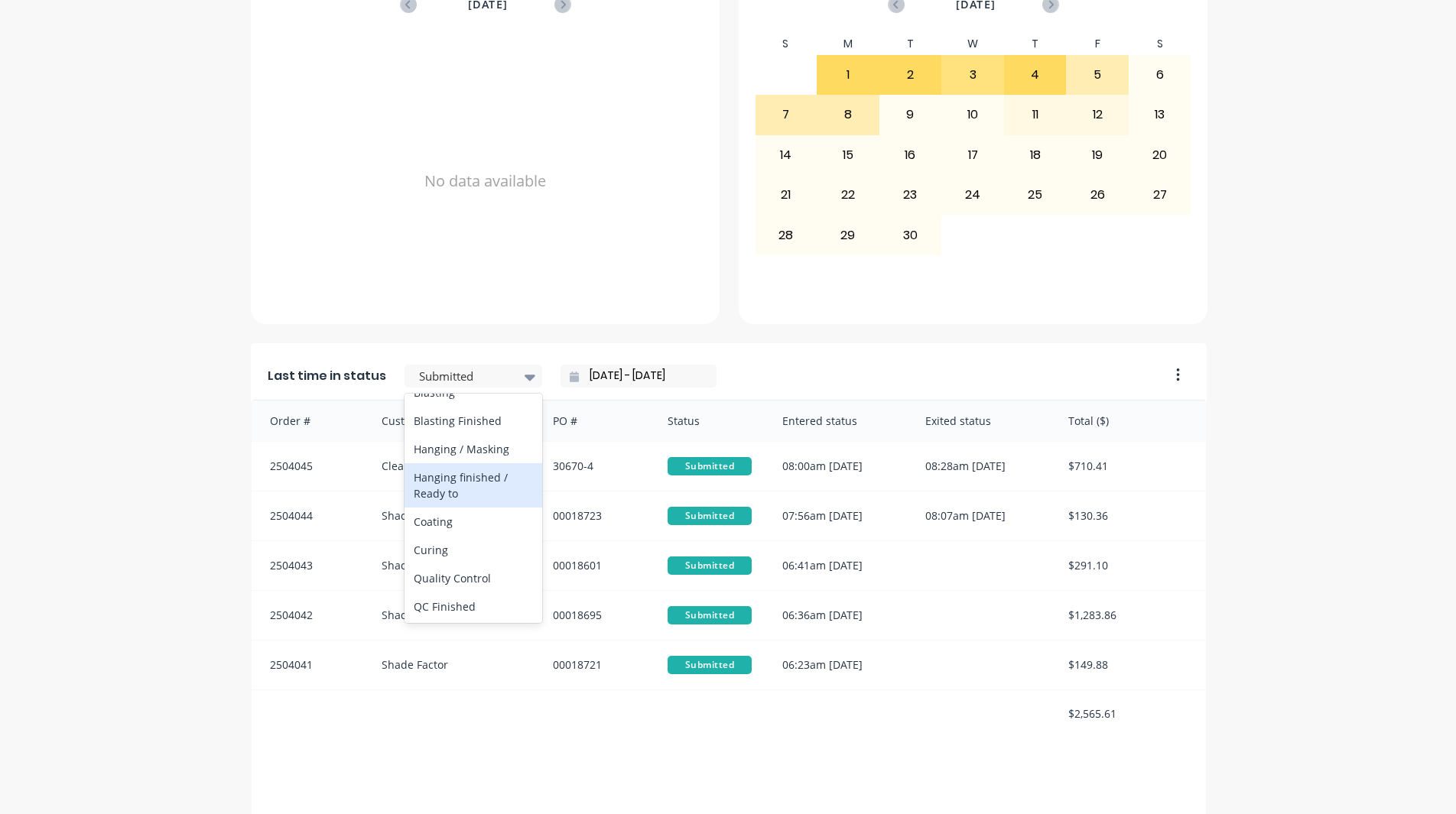
click at [455, 507] on div "Hanging finished / Ready to" at bounding box center [473, 485] width 137 height 44
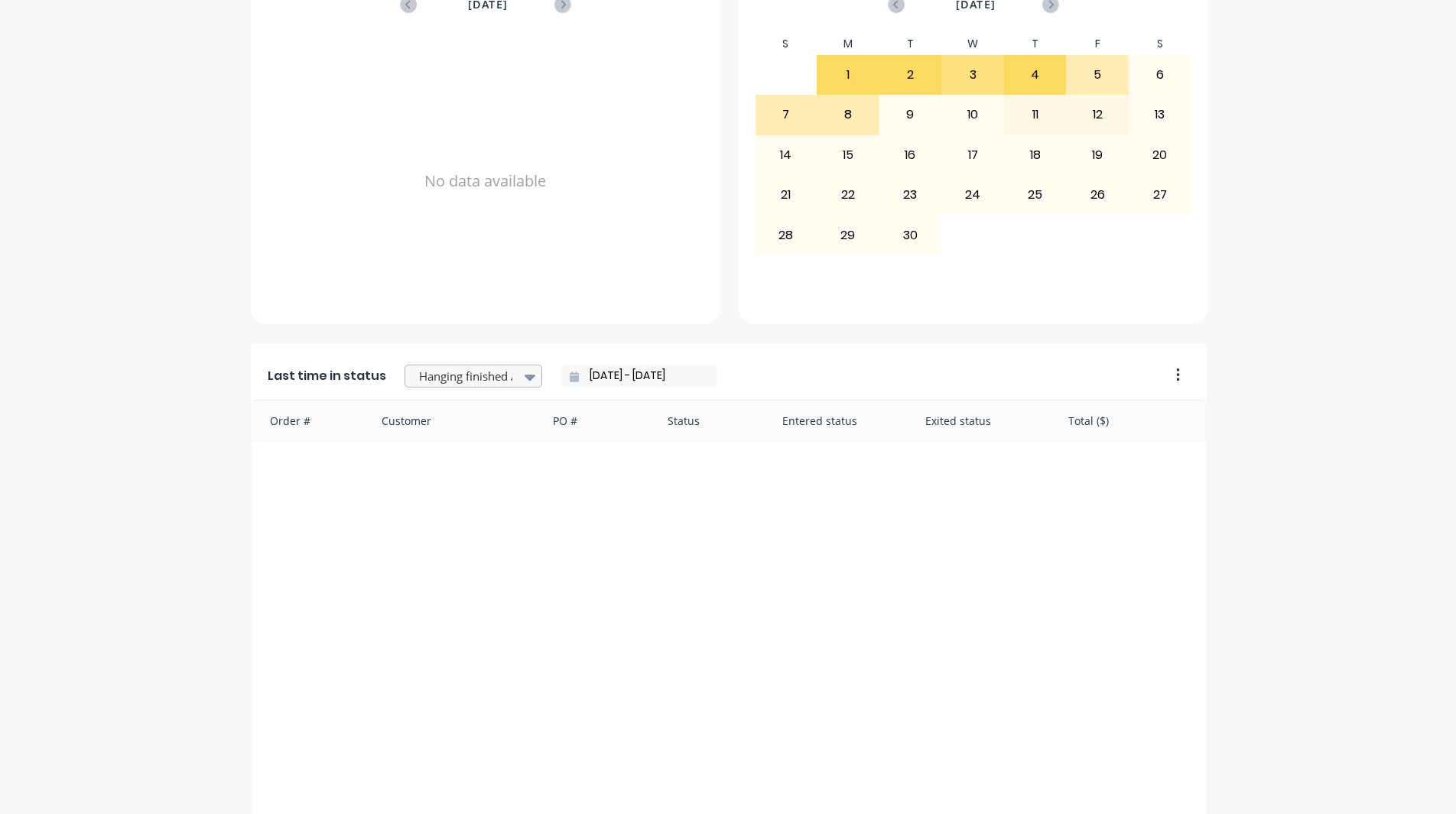
click at [474, 381] on div at bounding box center [466, 376] width 97 height 19
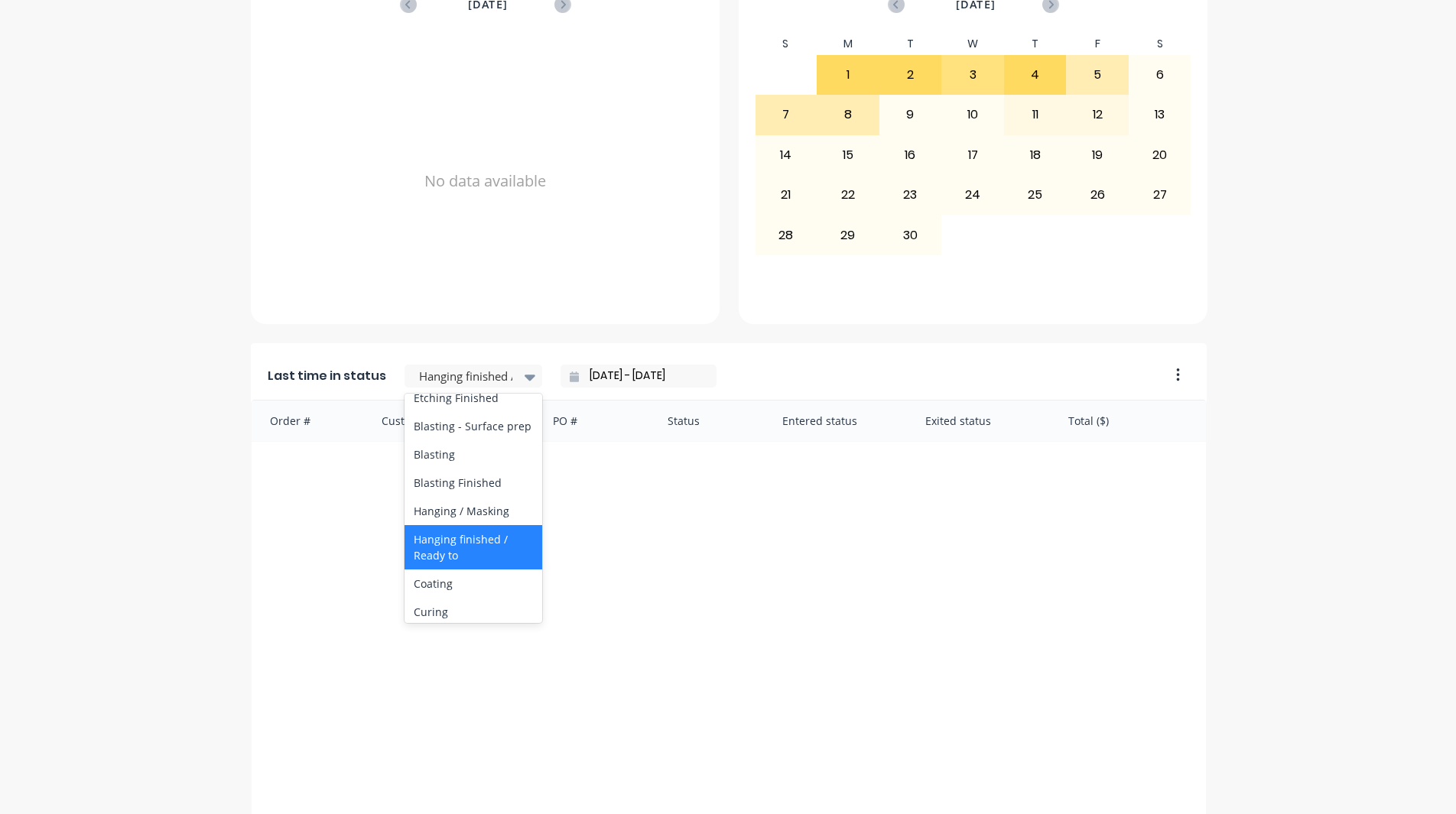
scroll to position [535, 0]
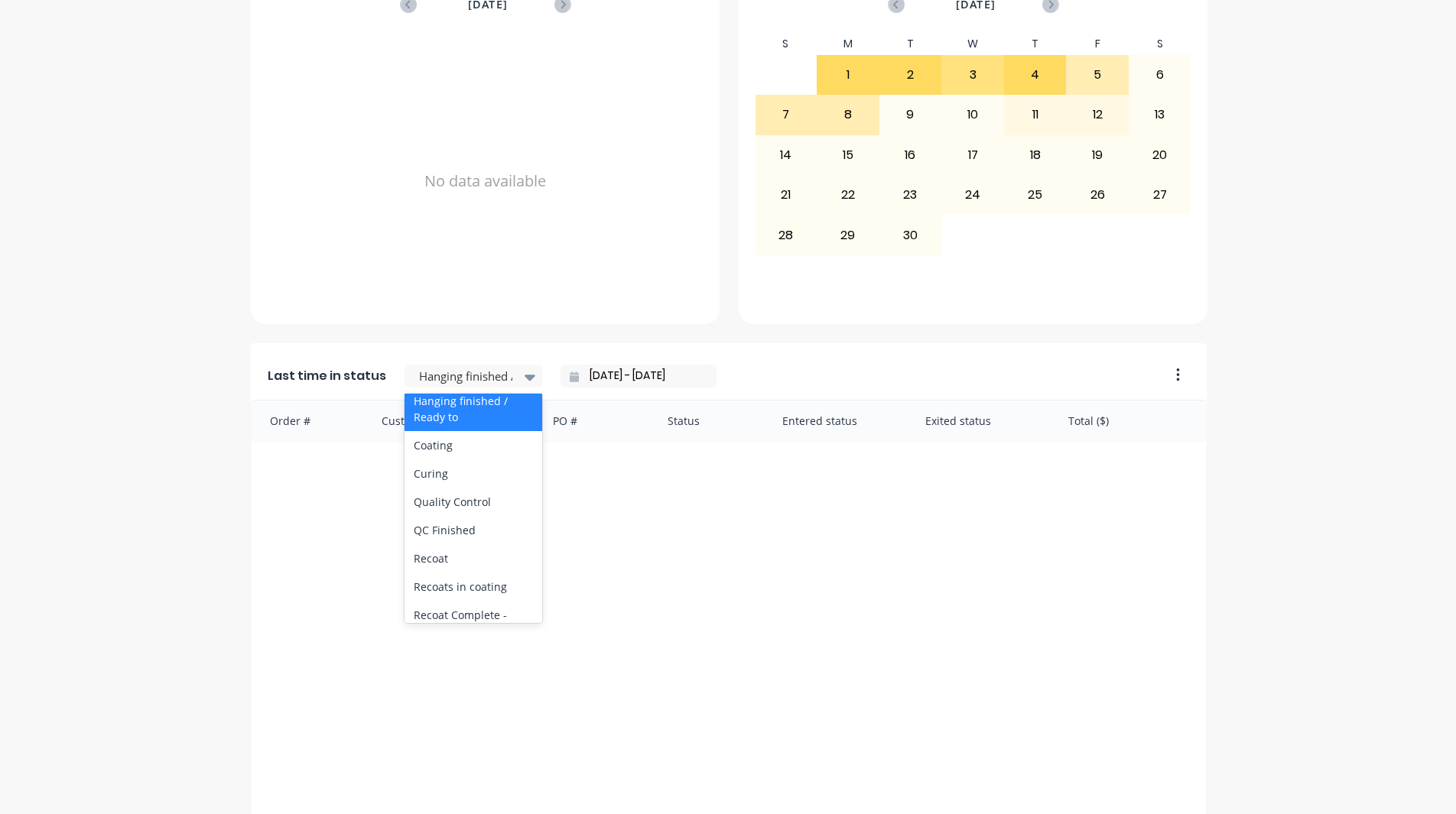
click at [472, 387] on div "Hanging / Masking" at bounding box center [473, 372] width 137 height 28
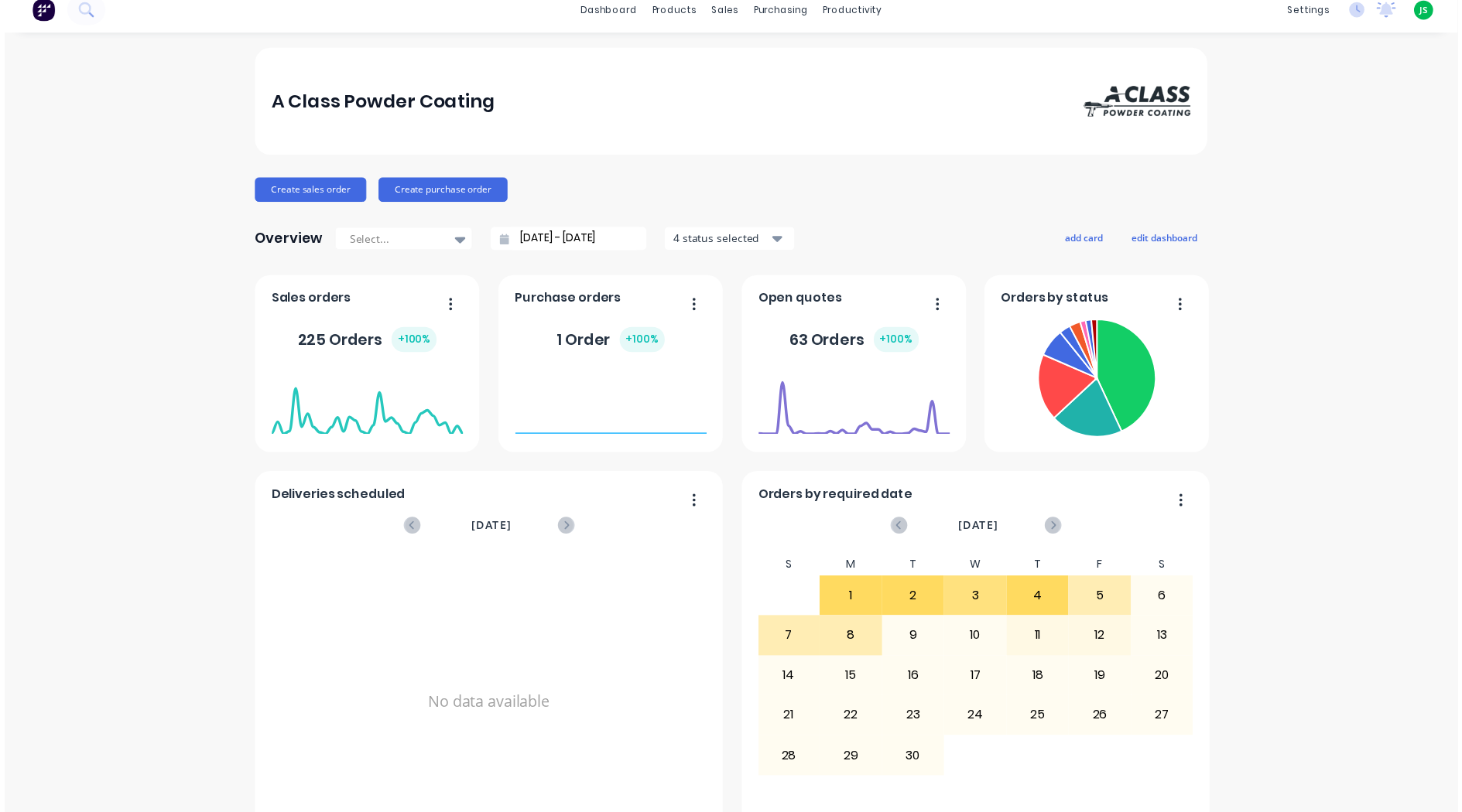
scroll to position [0, 0]
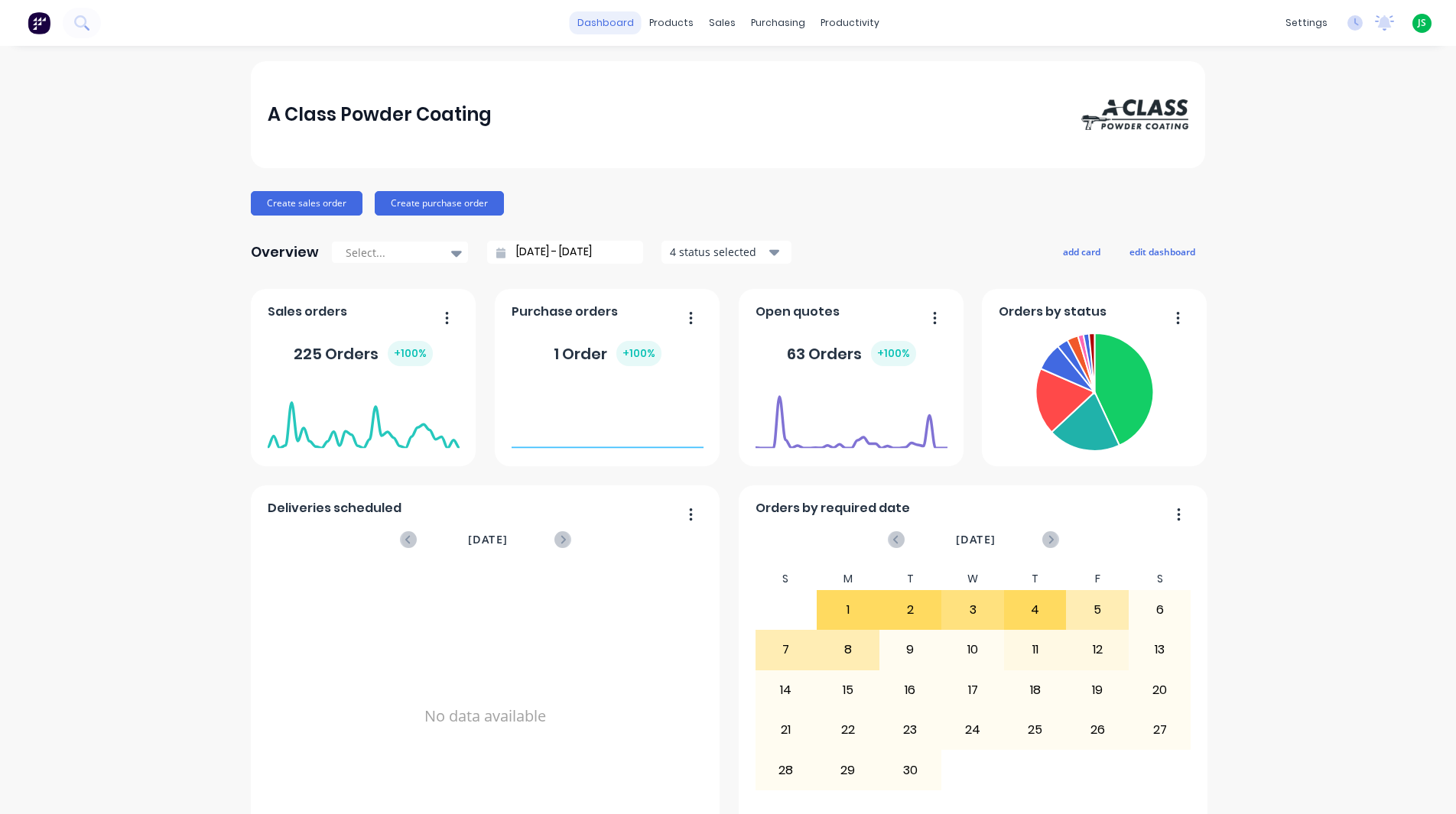
click at [586, 26] on link "dashboard" at bounding box center [605, 23] width 72 height 23
click at [849, 75] on div "Workflow" at bounding box center [871, 74] width 46 height 14
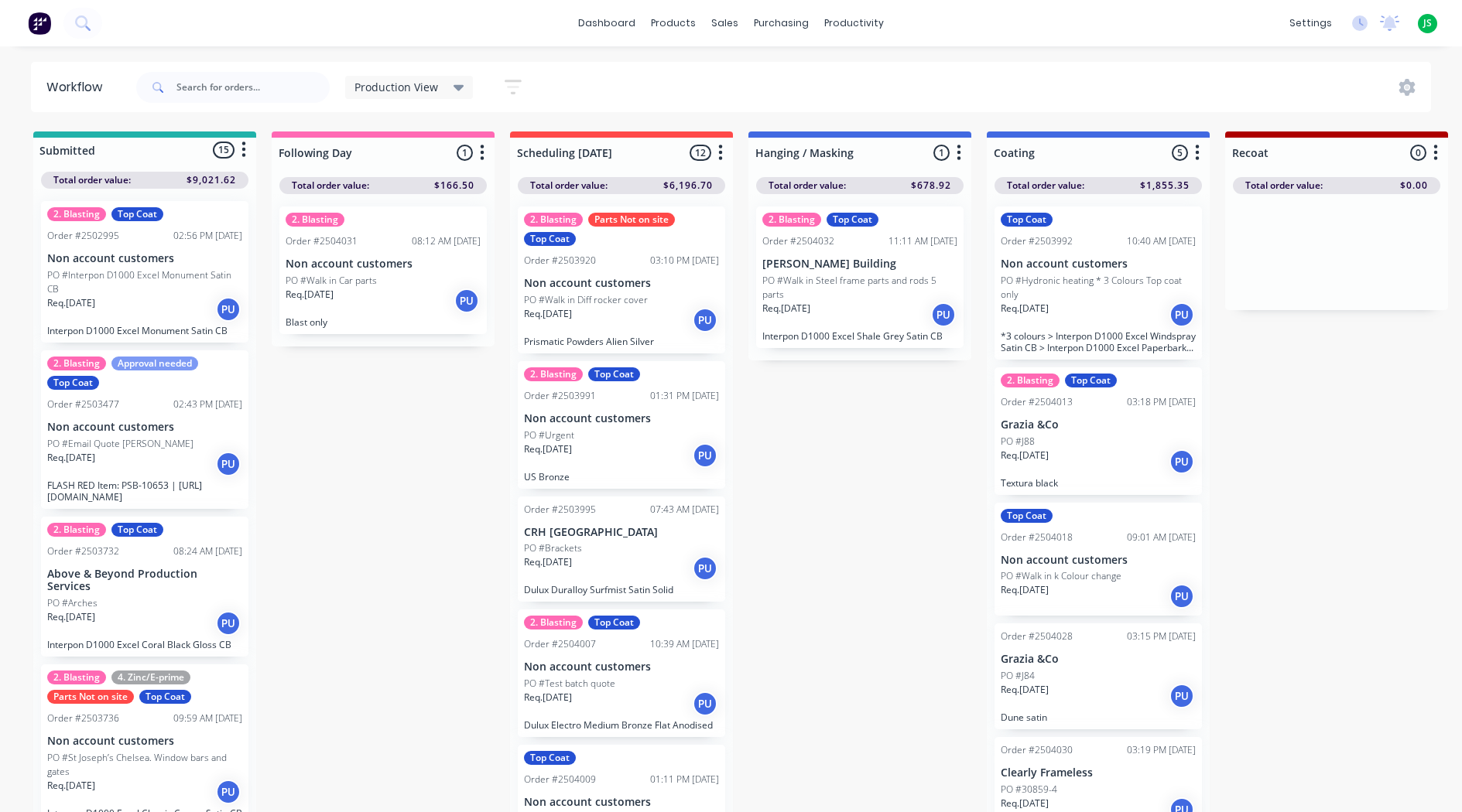
click at [1078, 257] on p "Non account customers" at bounding box center [1098, 263] width 195 height 13
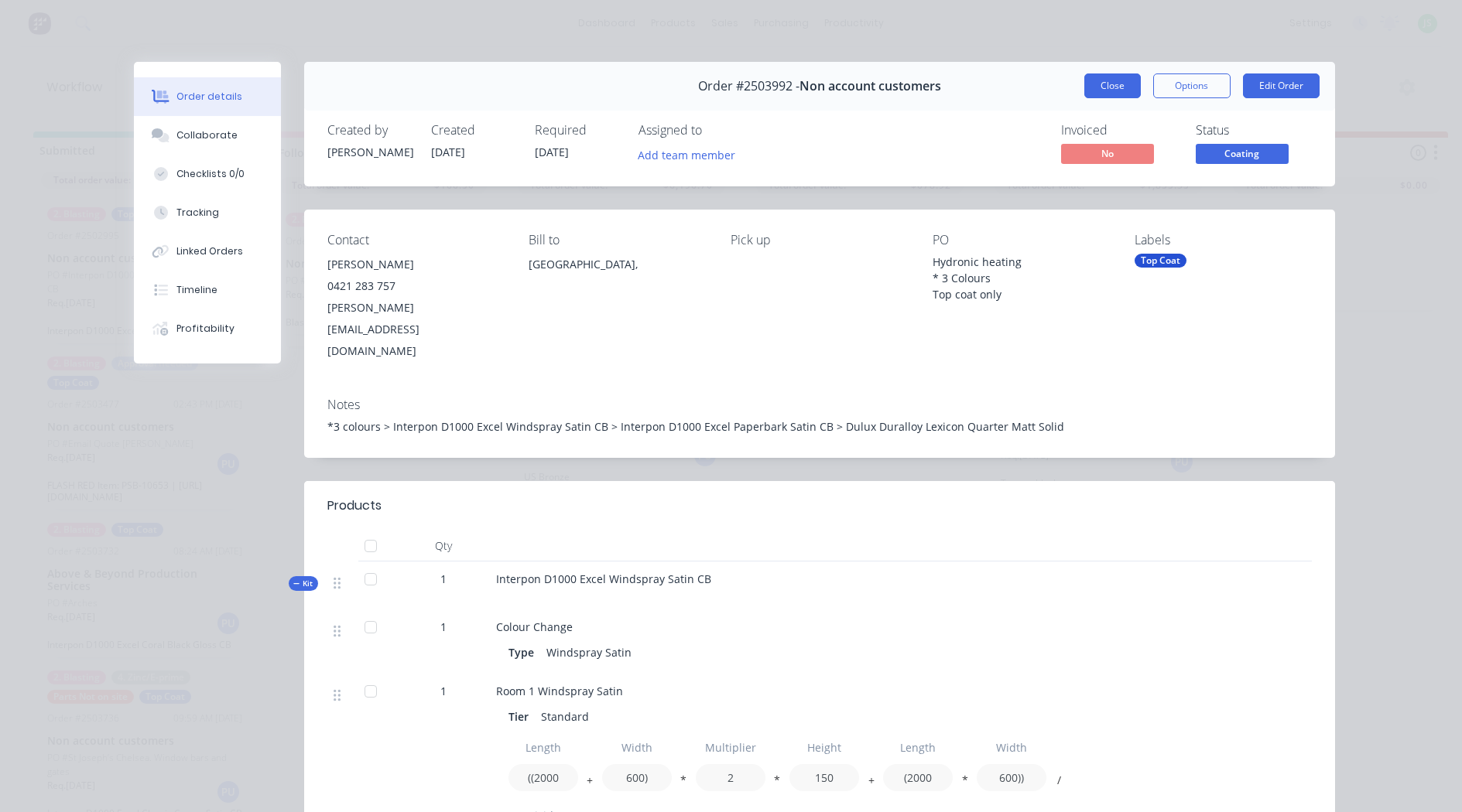
click at [1093, 84] on button "Close" at bounding box center [1112, 86] width 57 height 25
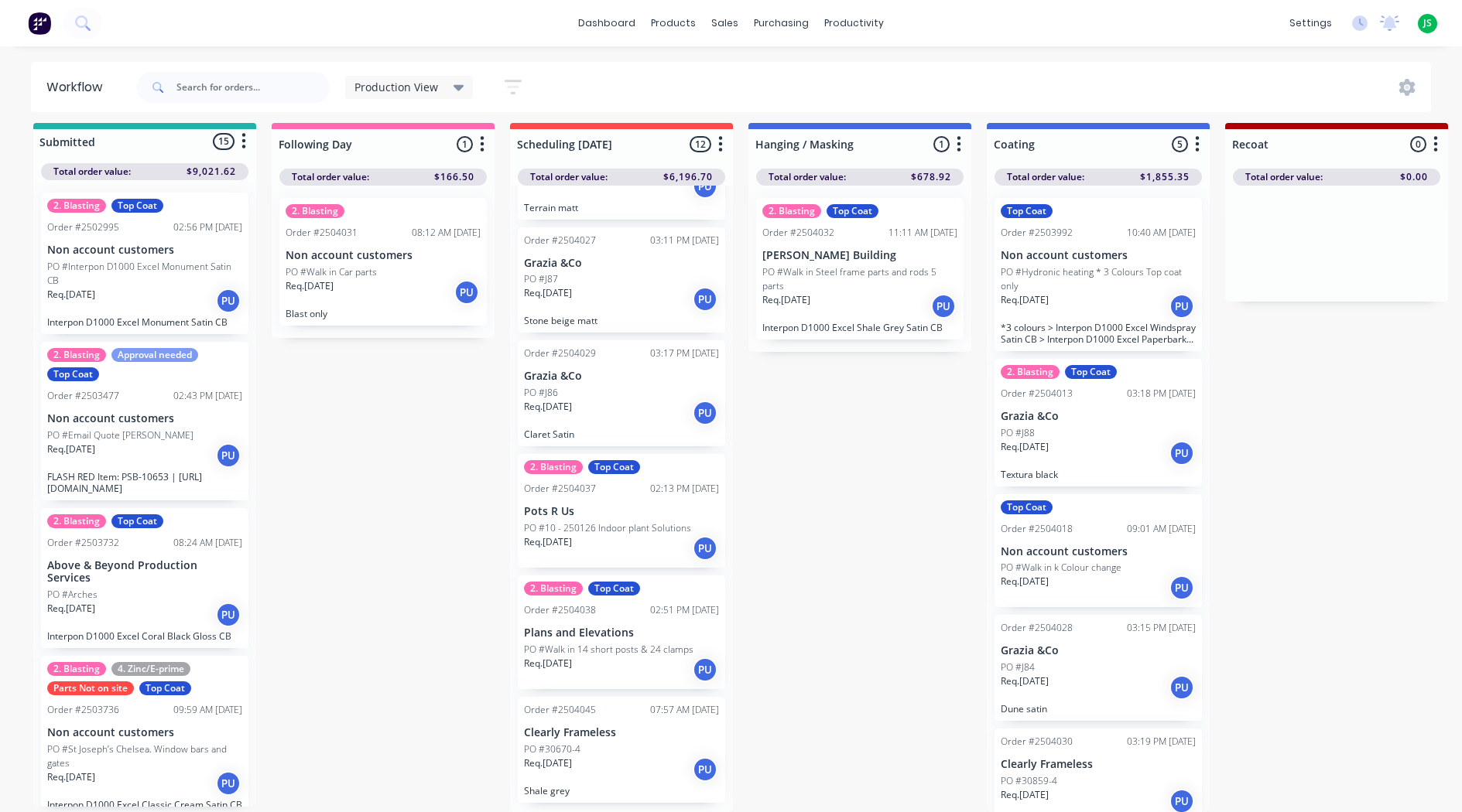
scroll to position [918, 0]
click at [572, 285] on p "Req. [DATE]" at bounding box center [548, 290] width 48 height 14
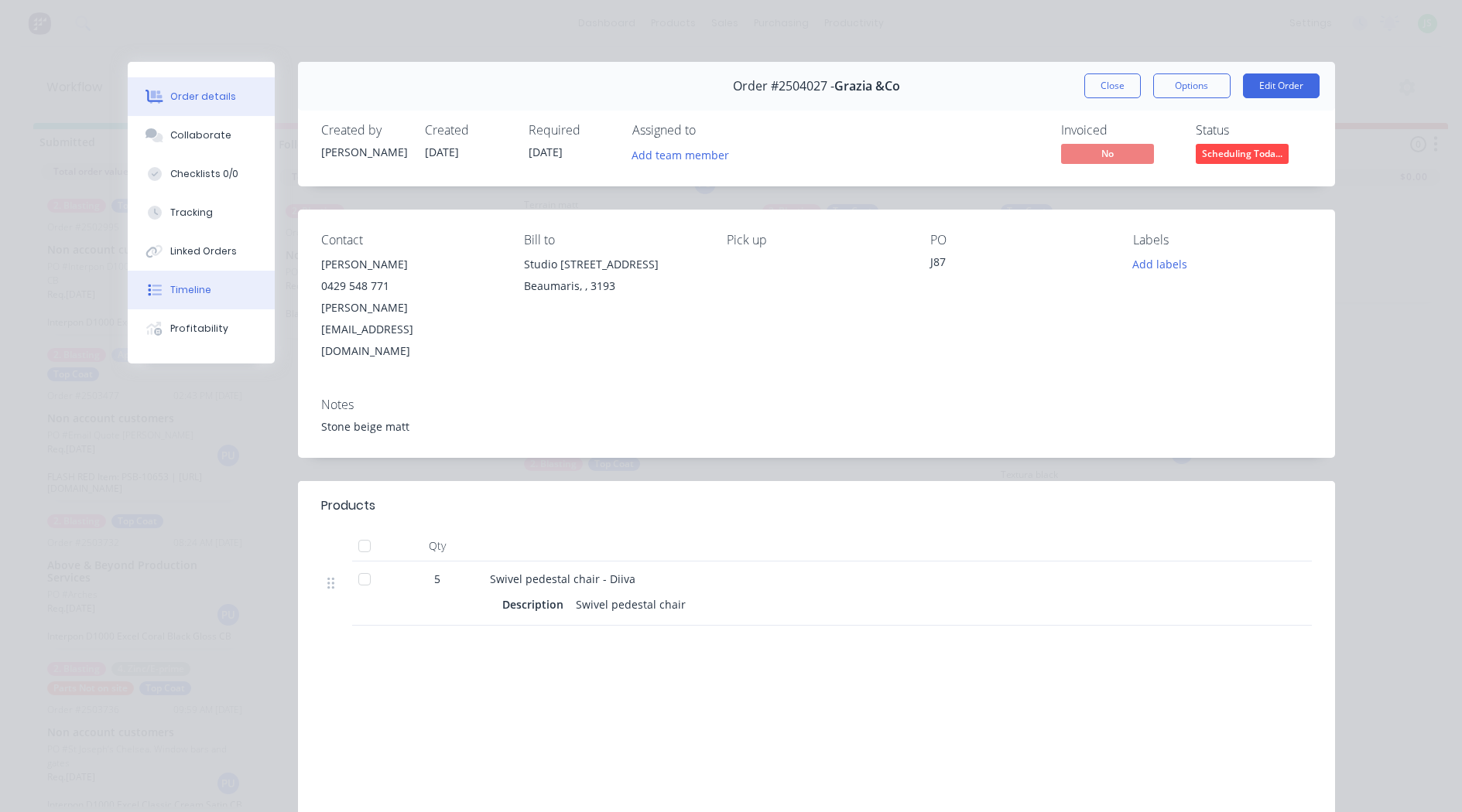
click at [171, 286] on div "Timeline" at bounding box center [191, 290] width 41 height 14
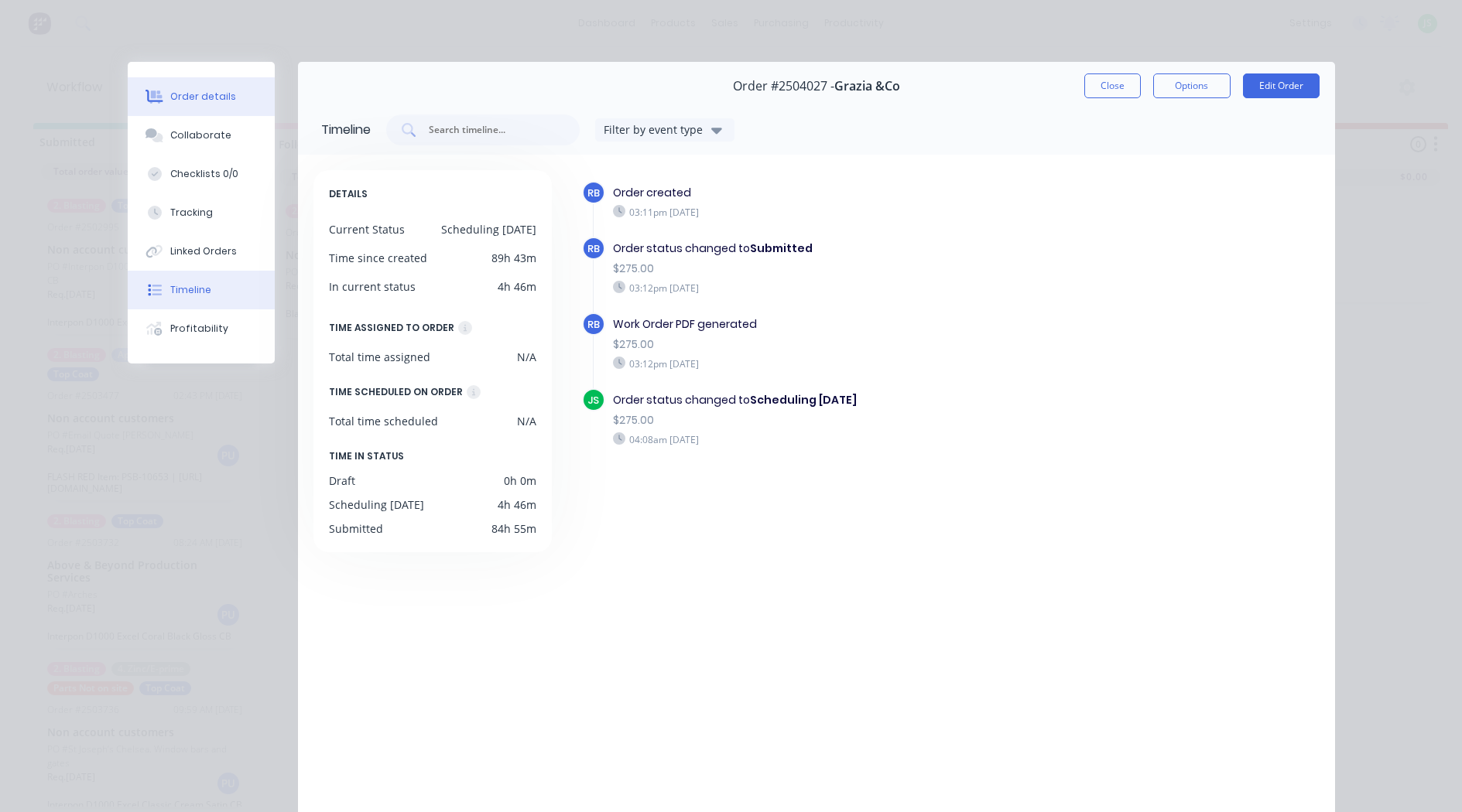
drag, startPoint x: 220, startPoint y: 99, endPoint x: 232, endPoint y: 94, distance: 13.0
click at [220, 99] on div "Order details" at bounding box center [203, 97] width 66 height 14
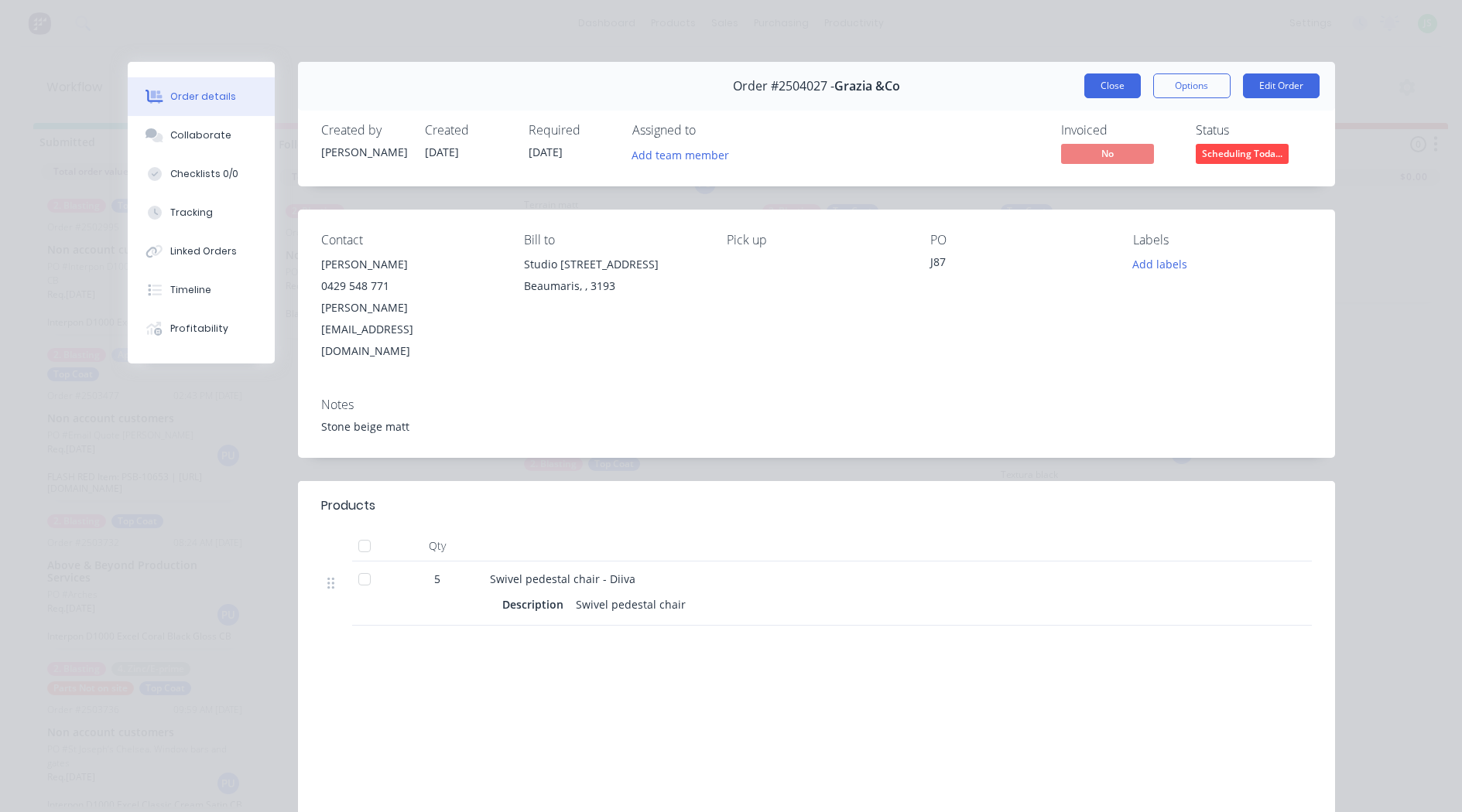
click at [1109, 90] on button "Close" at bounding box center [1112, 86] width 57 height 25
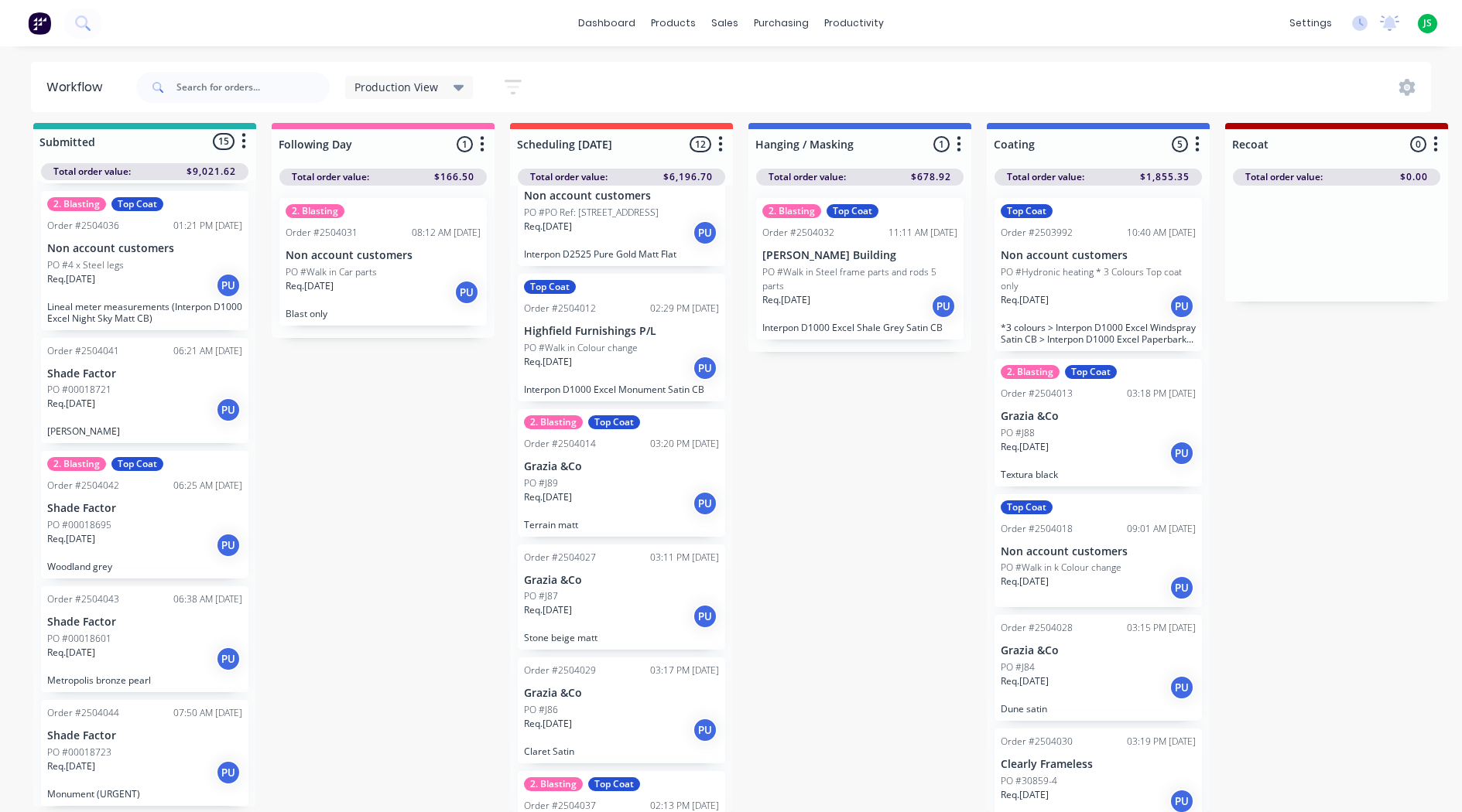
scroll to position [619, 0]
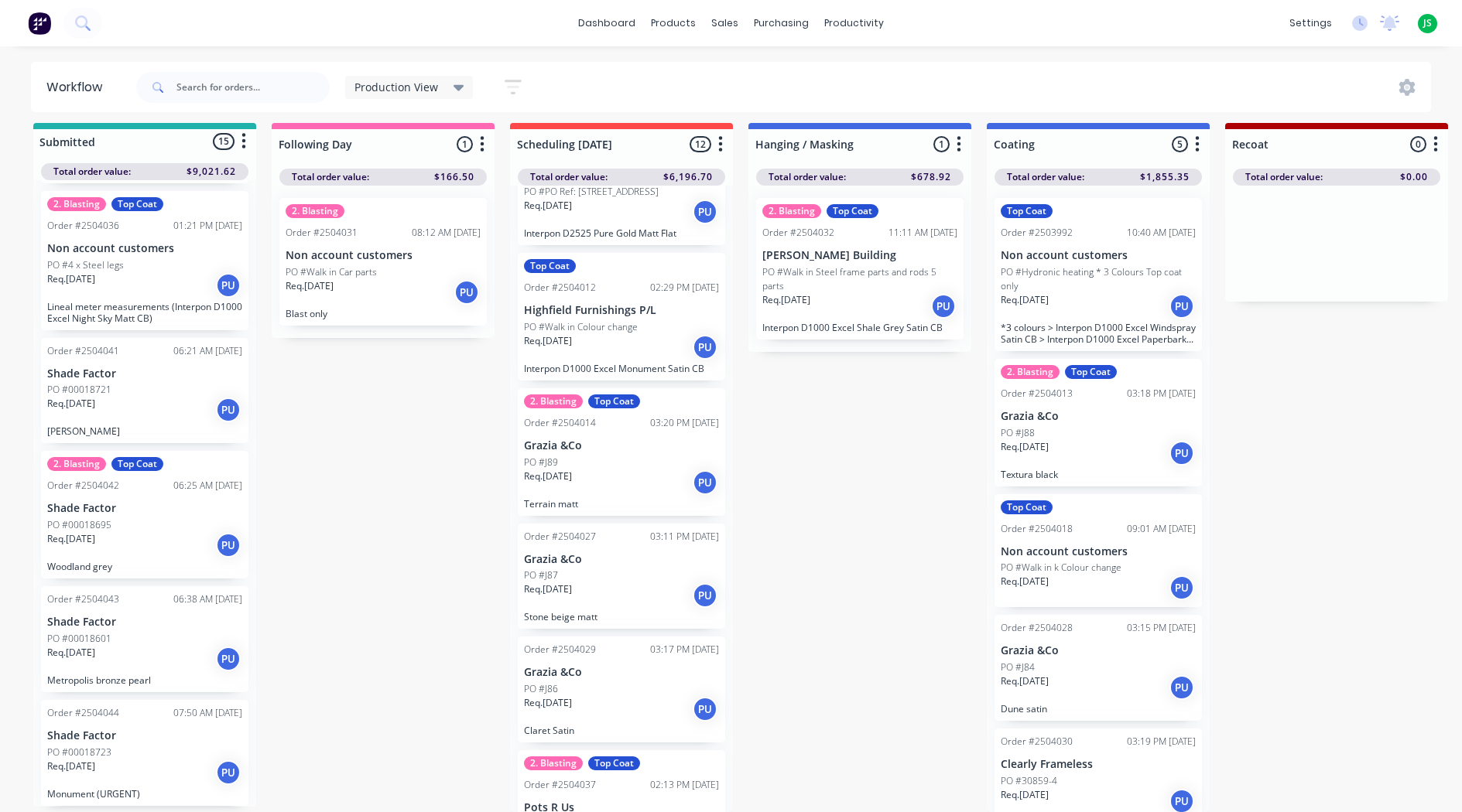
click at [600, 474] on div "Req. [DATE] PU" at bounding box center [621, 483] width 195 height 27
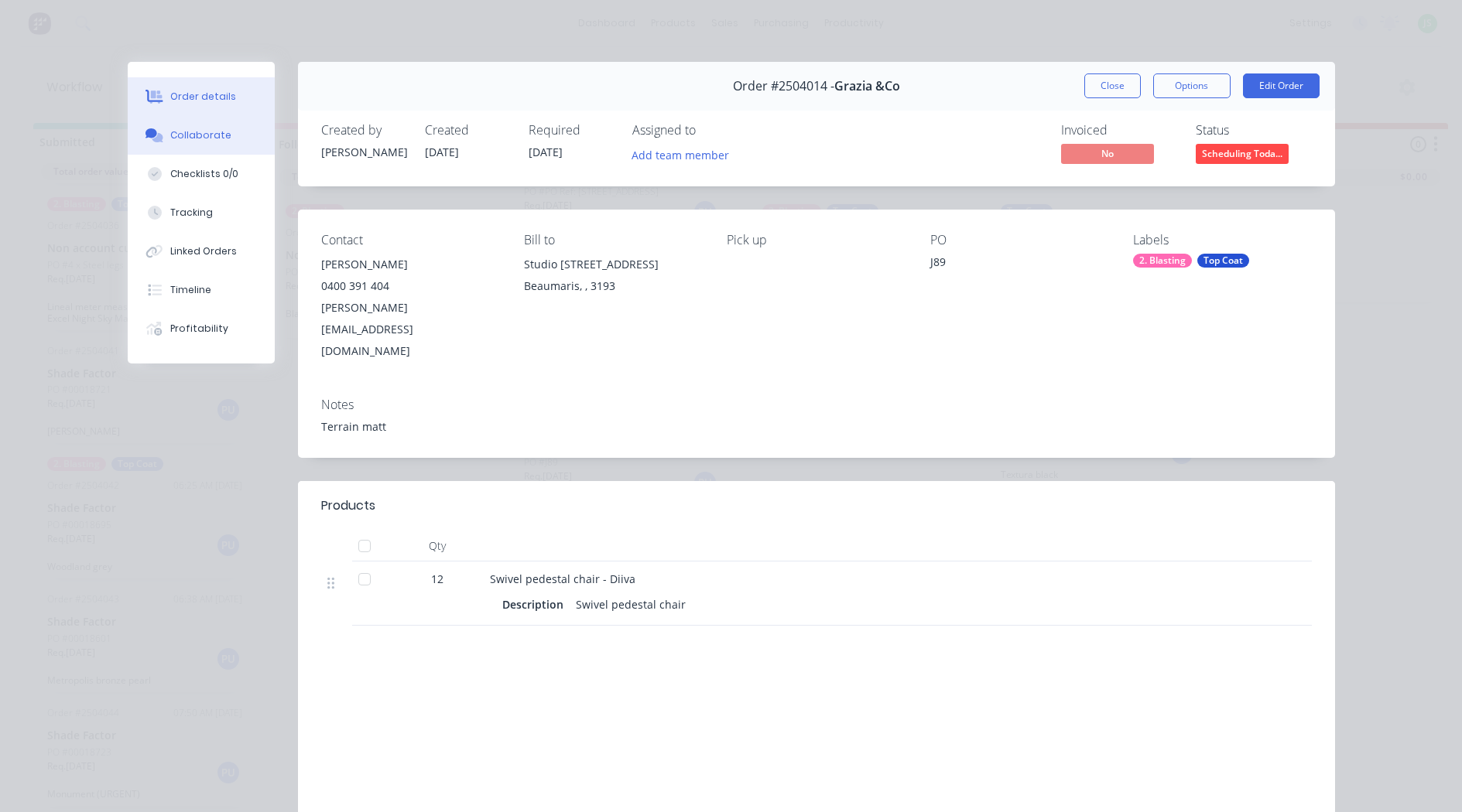
click at [220, 143] on button "Collaborate" at bounding box center [201, 135] width 147 height 39
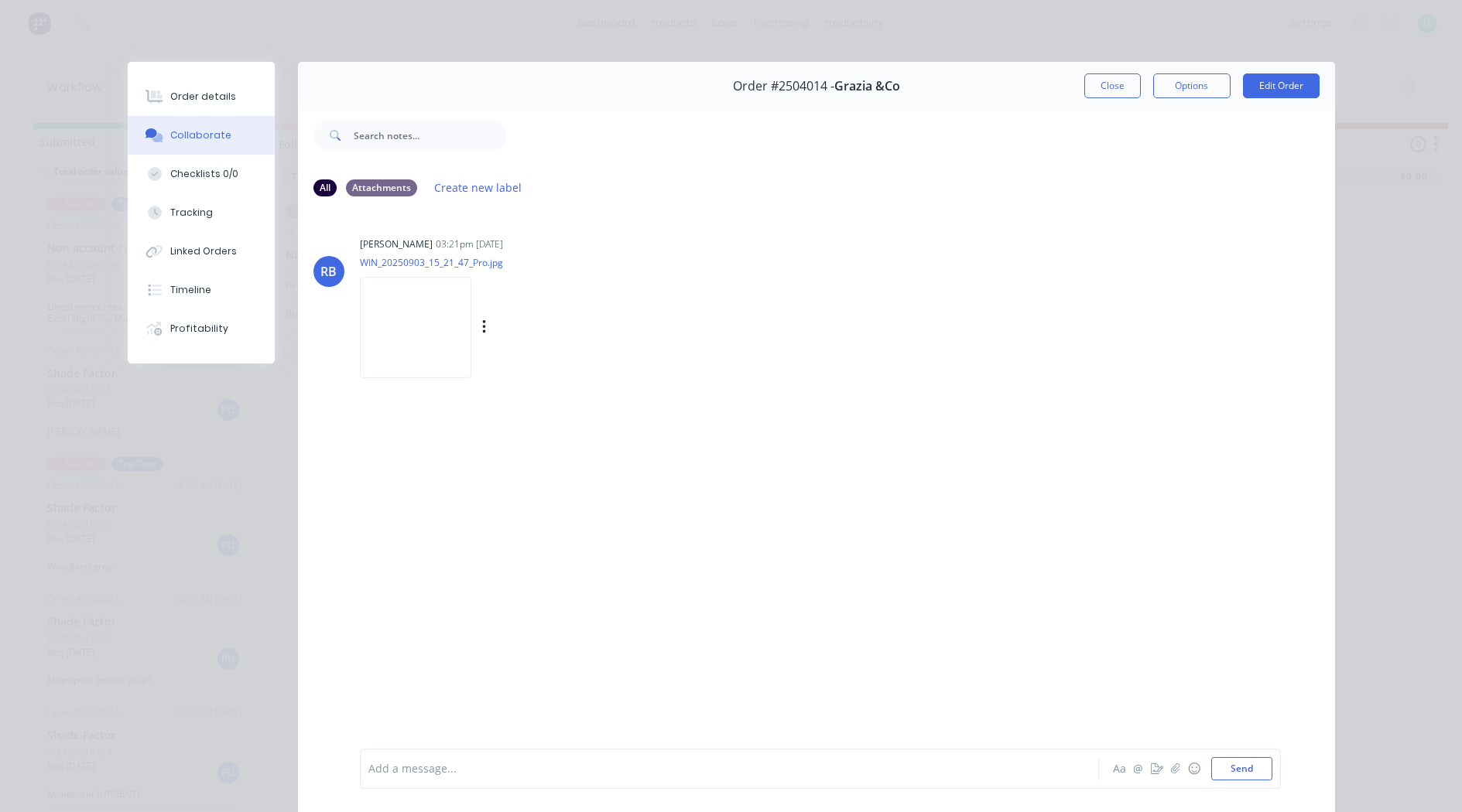
click at [413, 325] on img at bounding box center [416, 328] width 111 height 101
click at [1118, 89] on button "Close" at bounding box center [1112, 86] width 57 height 25
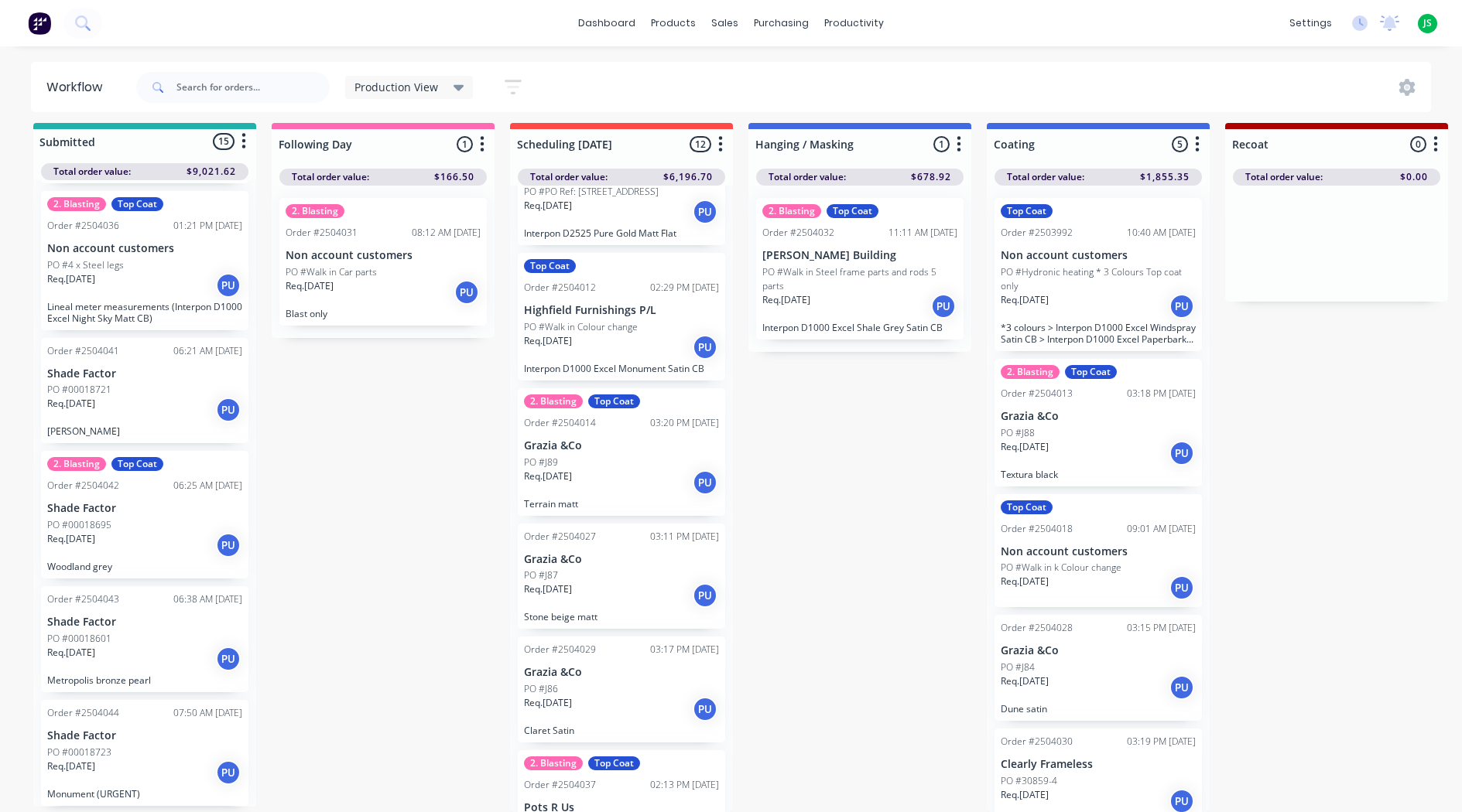
click at [623, 486] on div "Req. [DATE] PU" at bounding box center [621, 483] width 195 height 27
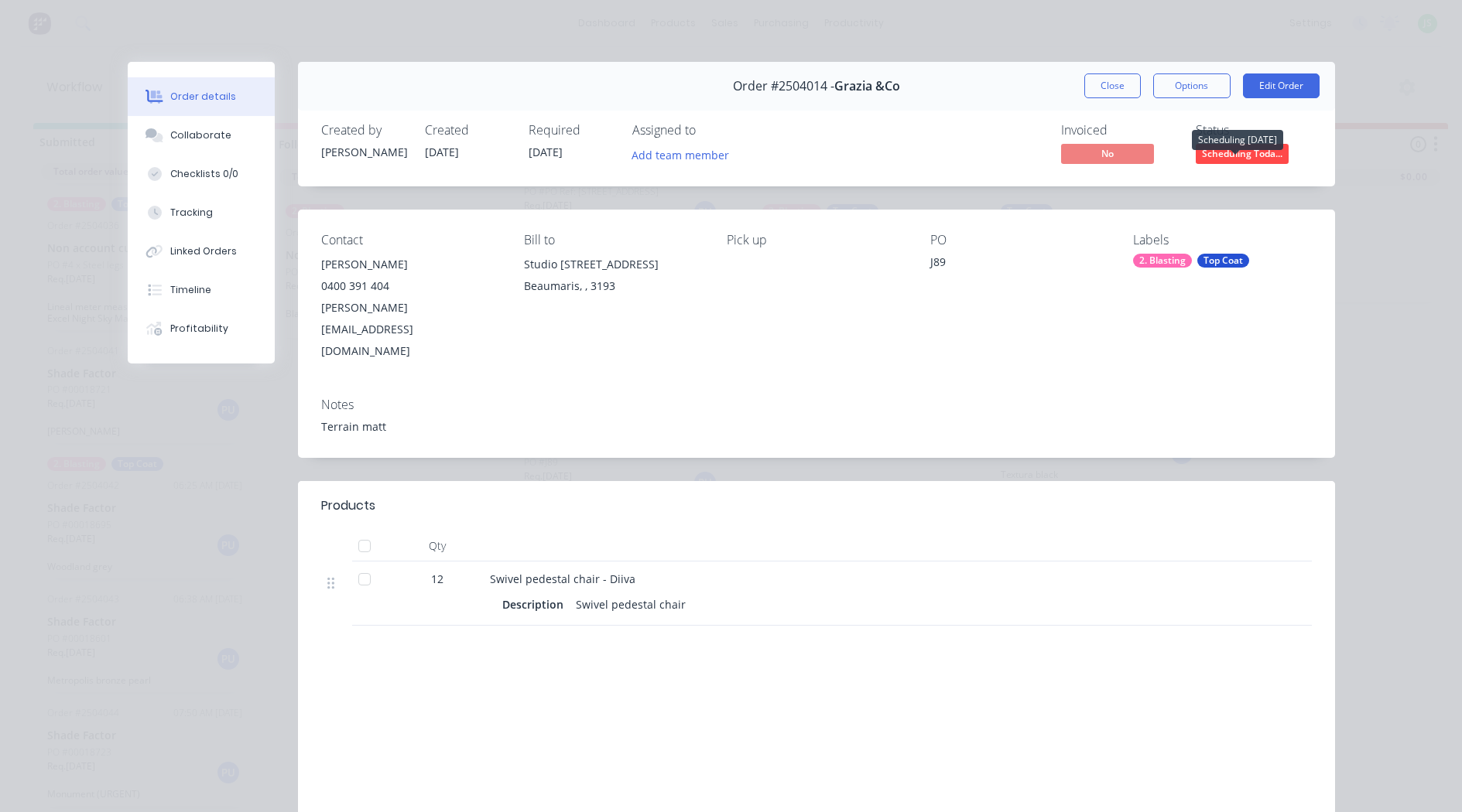
click at [1248, 158] on span "Scheduling Toda..." at bounding box center [1242, 153] width 93 height 20
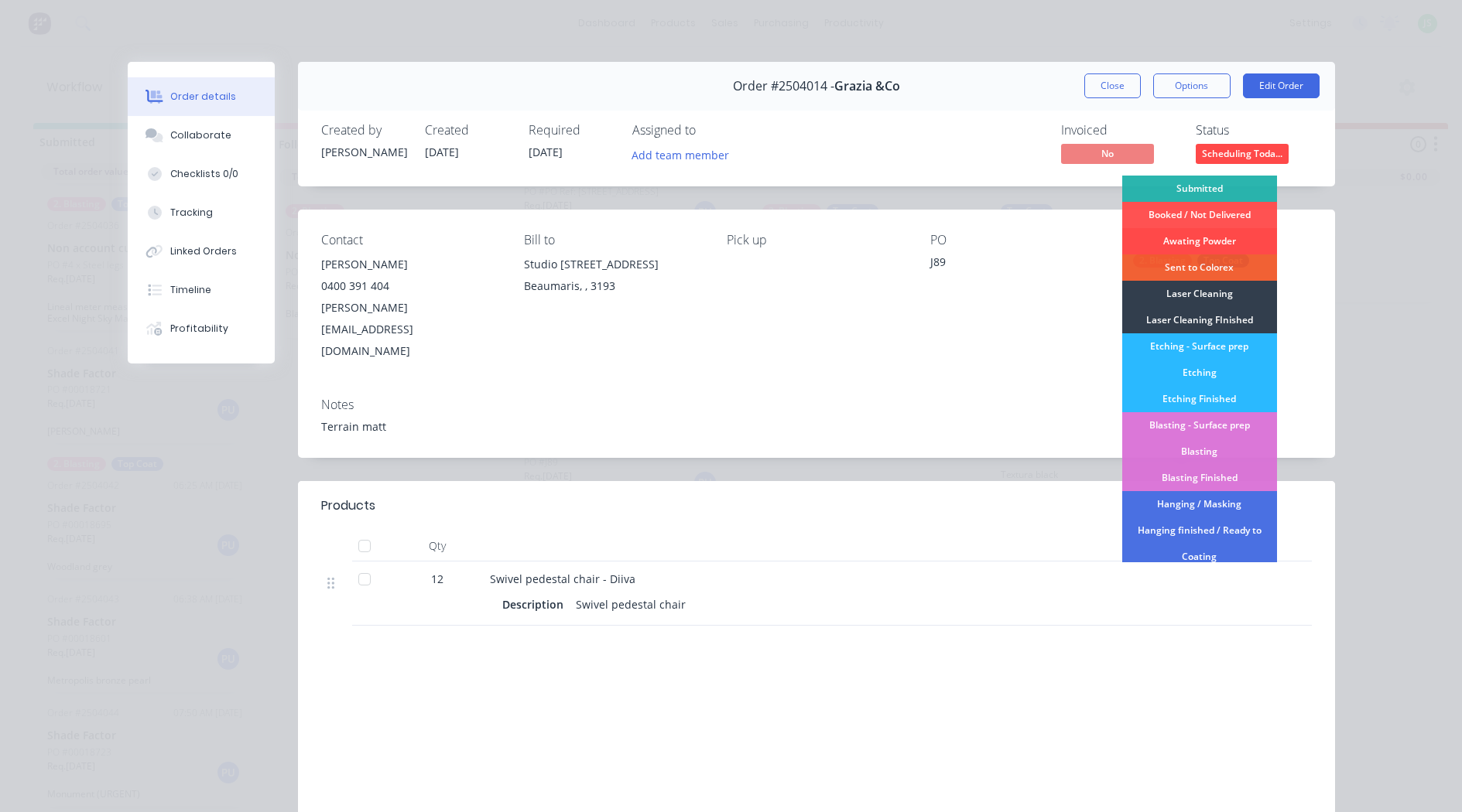
click at [1222, 241] on div "Awating Powder" at bounding box center [1199, 241] width 154 height 27
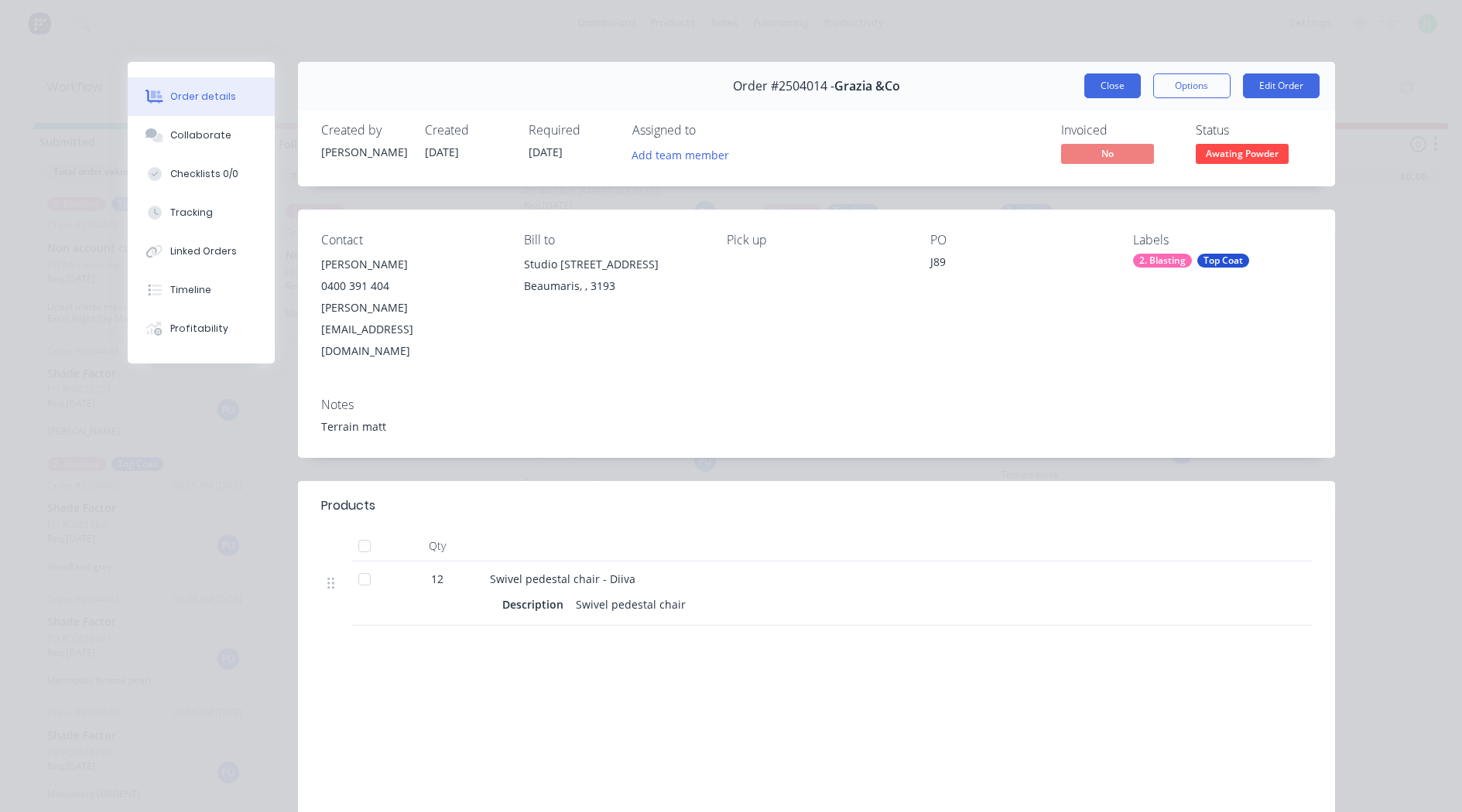
click at [1124, 94] on button "Close" at bounding box center [1112, 86] width 57 height 25
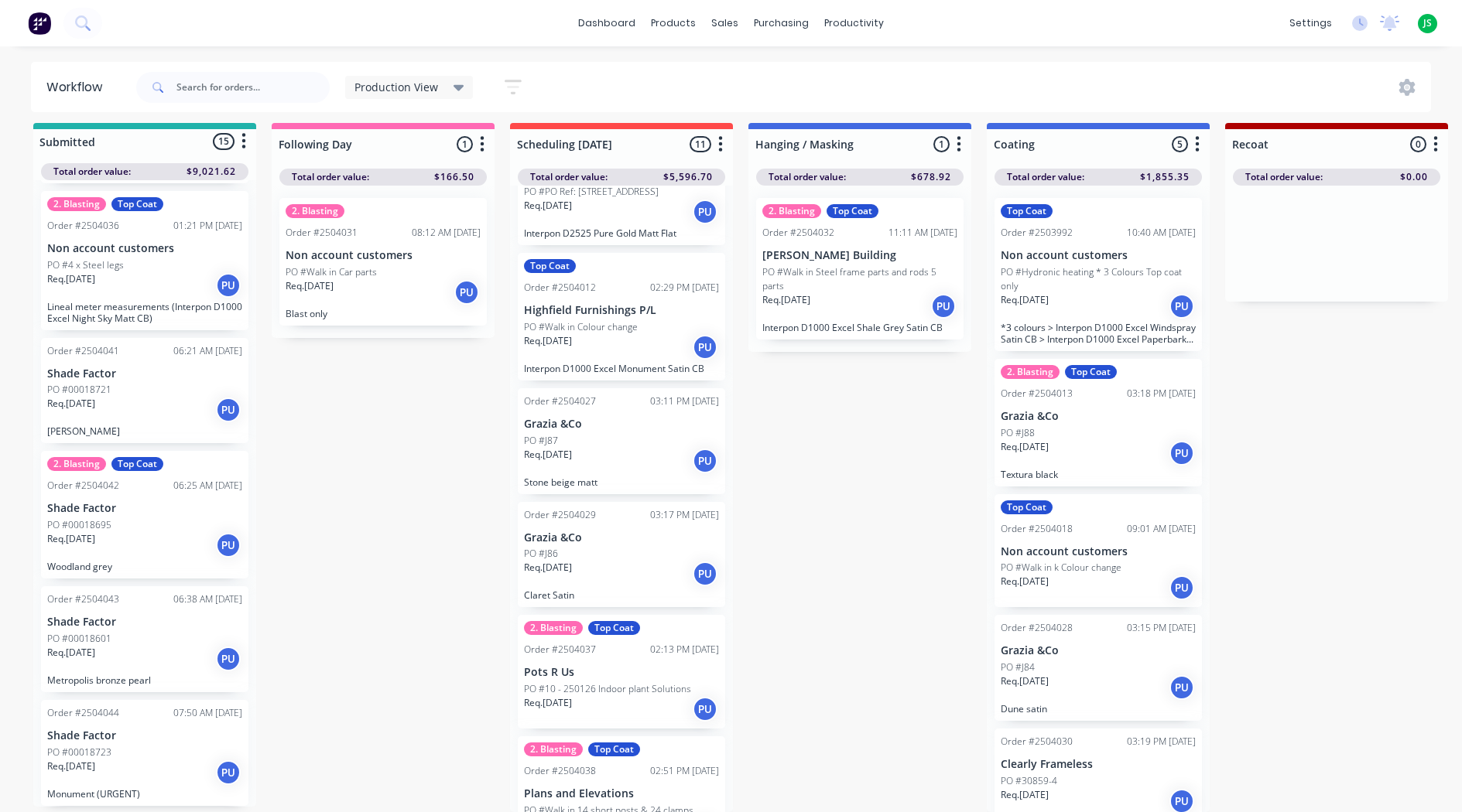
scroll to position [783, 0]
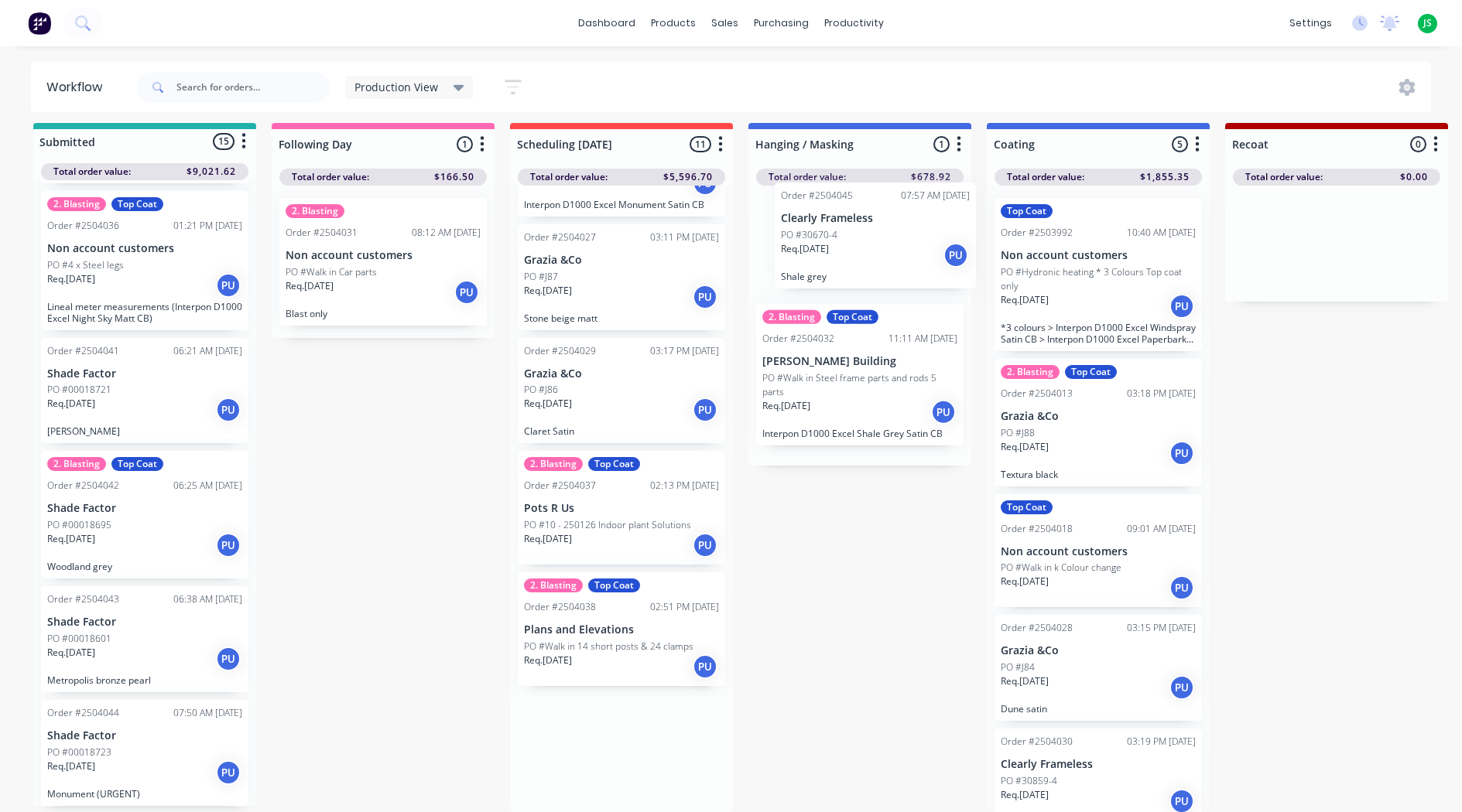
drag, startPoint x: 611, startPoint y: 729, endPoint x: 859, endPoint y: 269, distance: 522.6
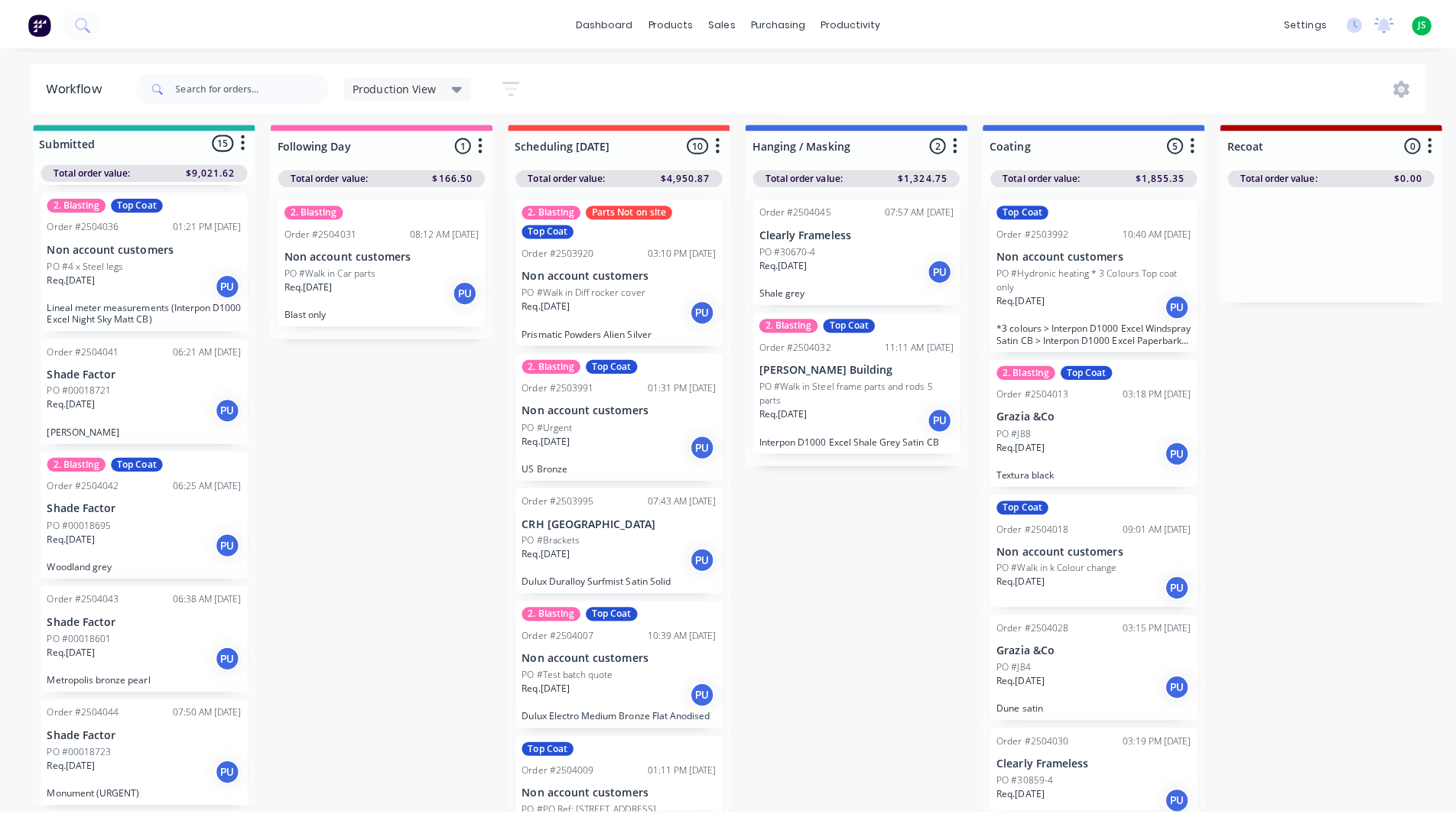
scroll to position [0, 0]
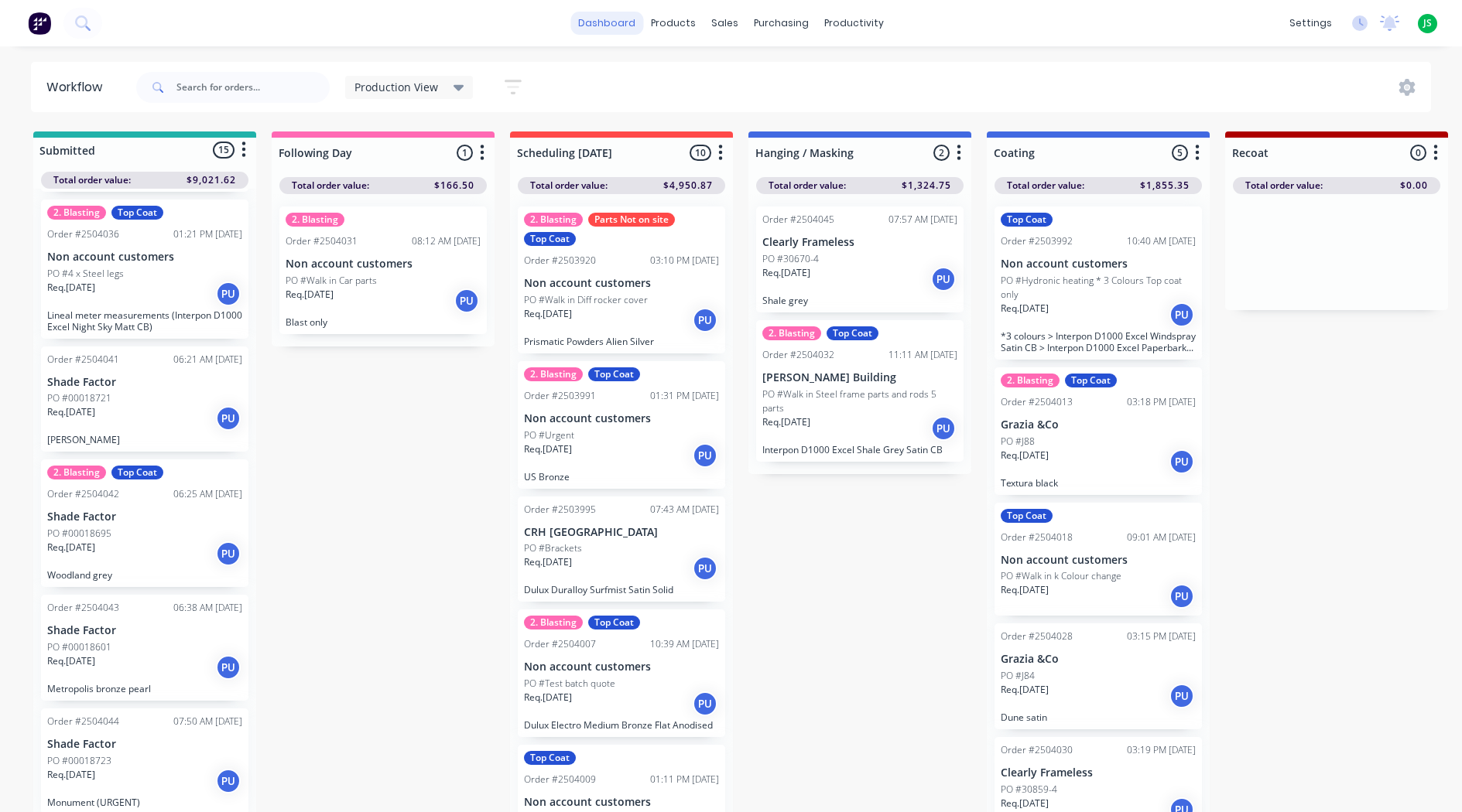
click at [593, 15] on link "dashboard" at bounding box center [606, 23] width 73 height 23
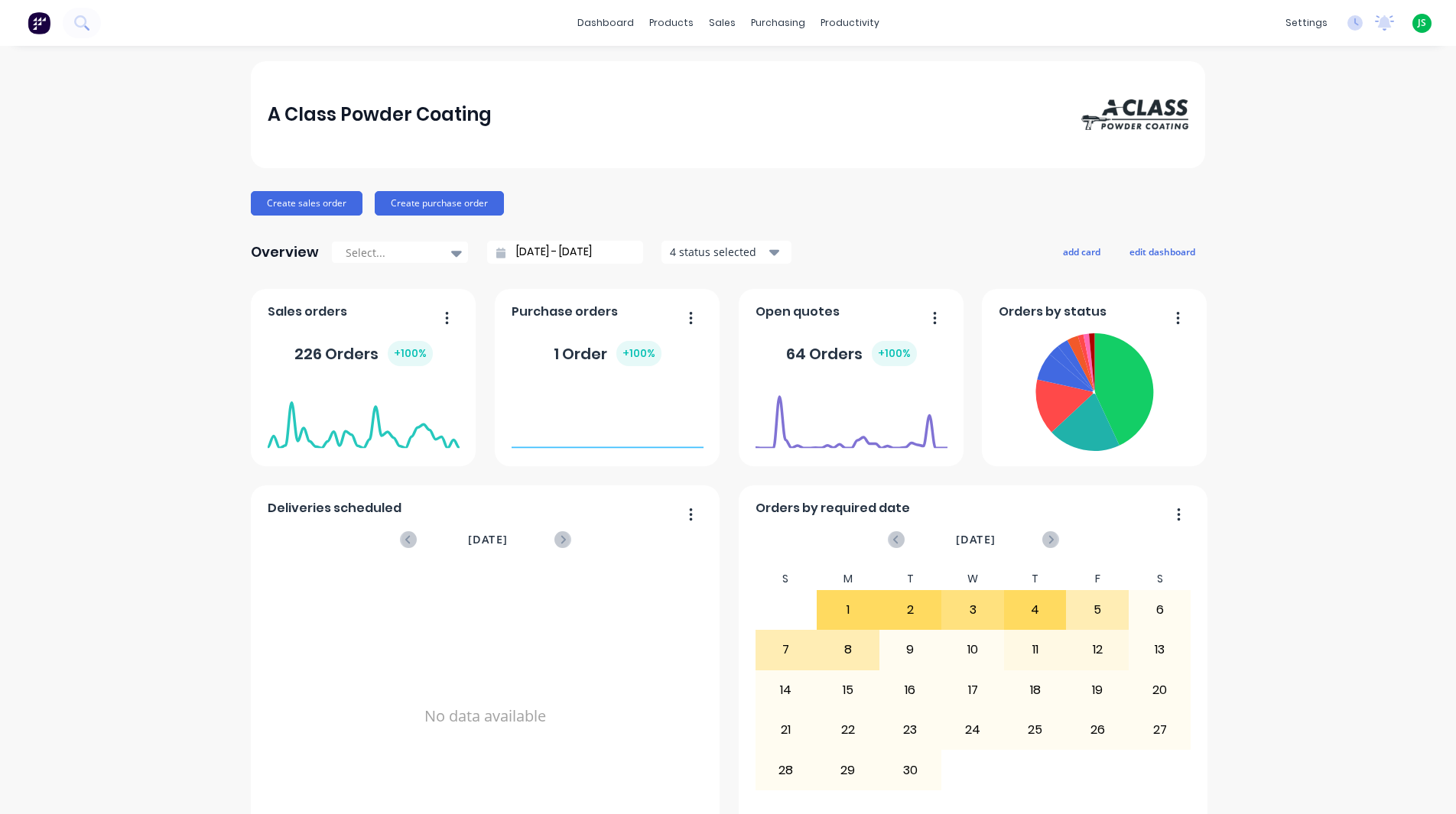
scroll to position [382, 0]
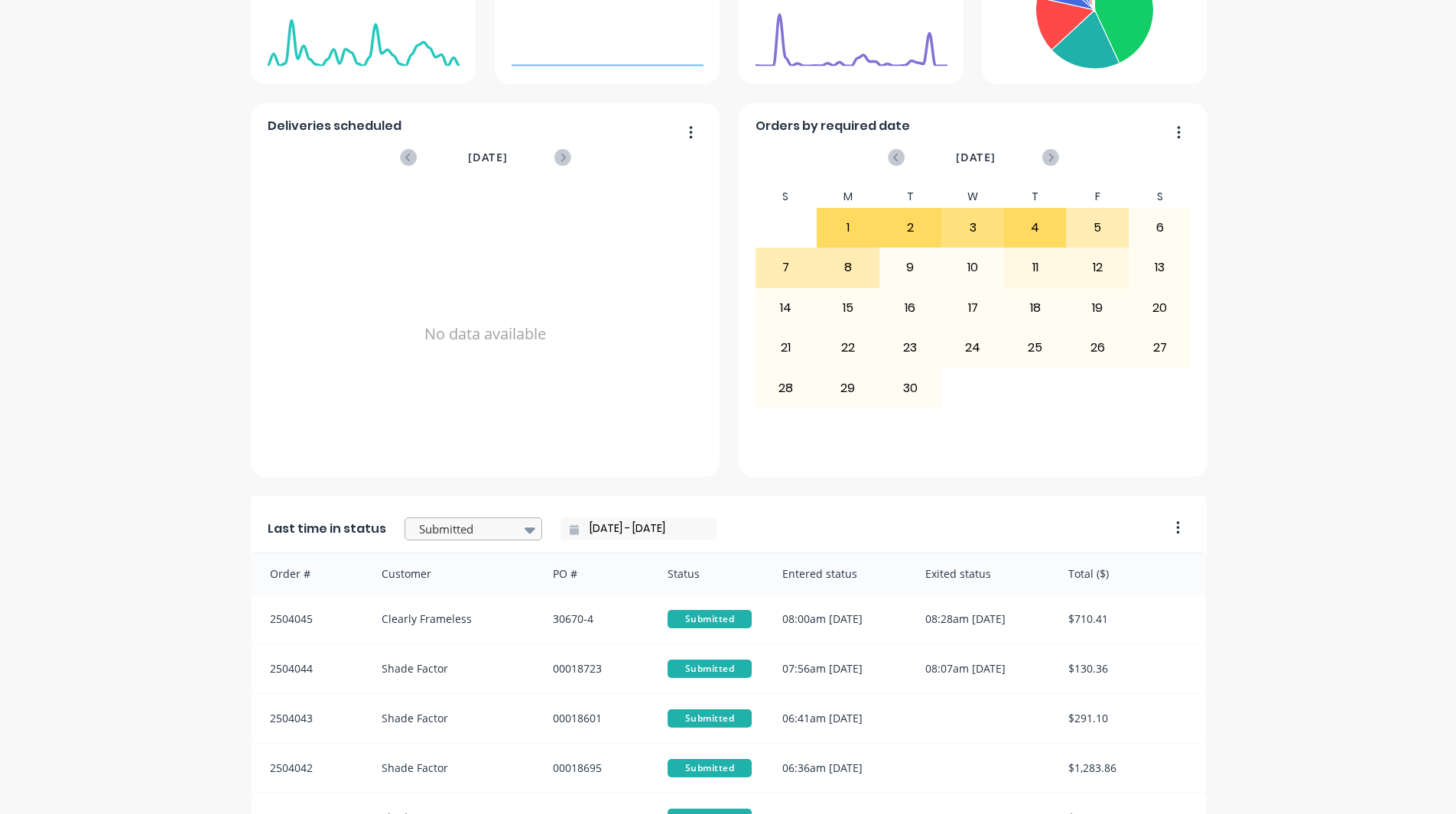
click at [437, 534] on div at bounding box center [466, 529] width 97 height 19
click at [464, 616] on div "Hanging / Masking" at bounding box center [473, 601] width 137 height 28
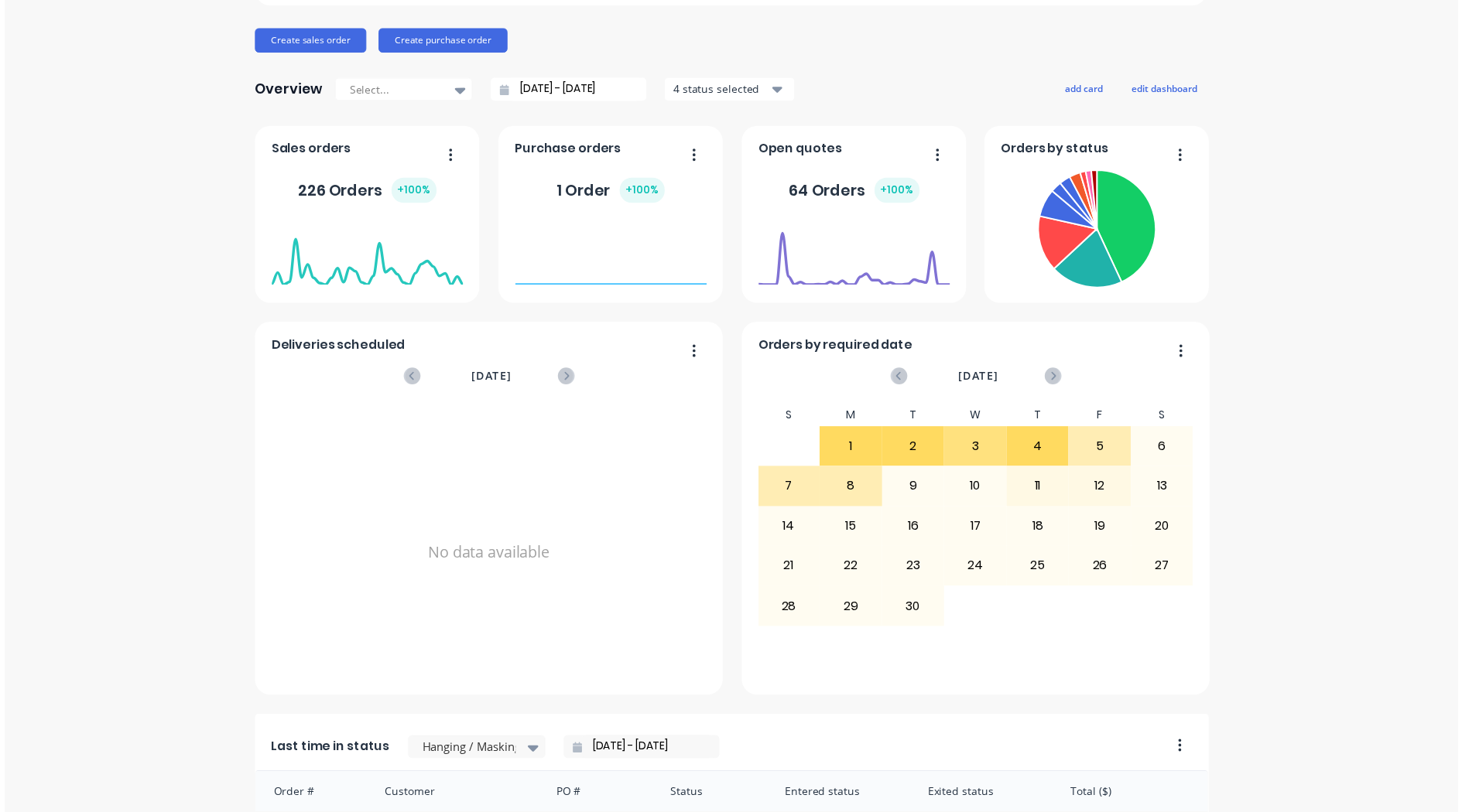
scroll to position [0, 0]
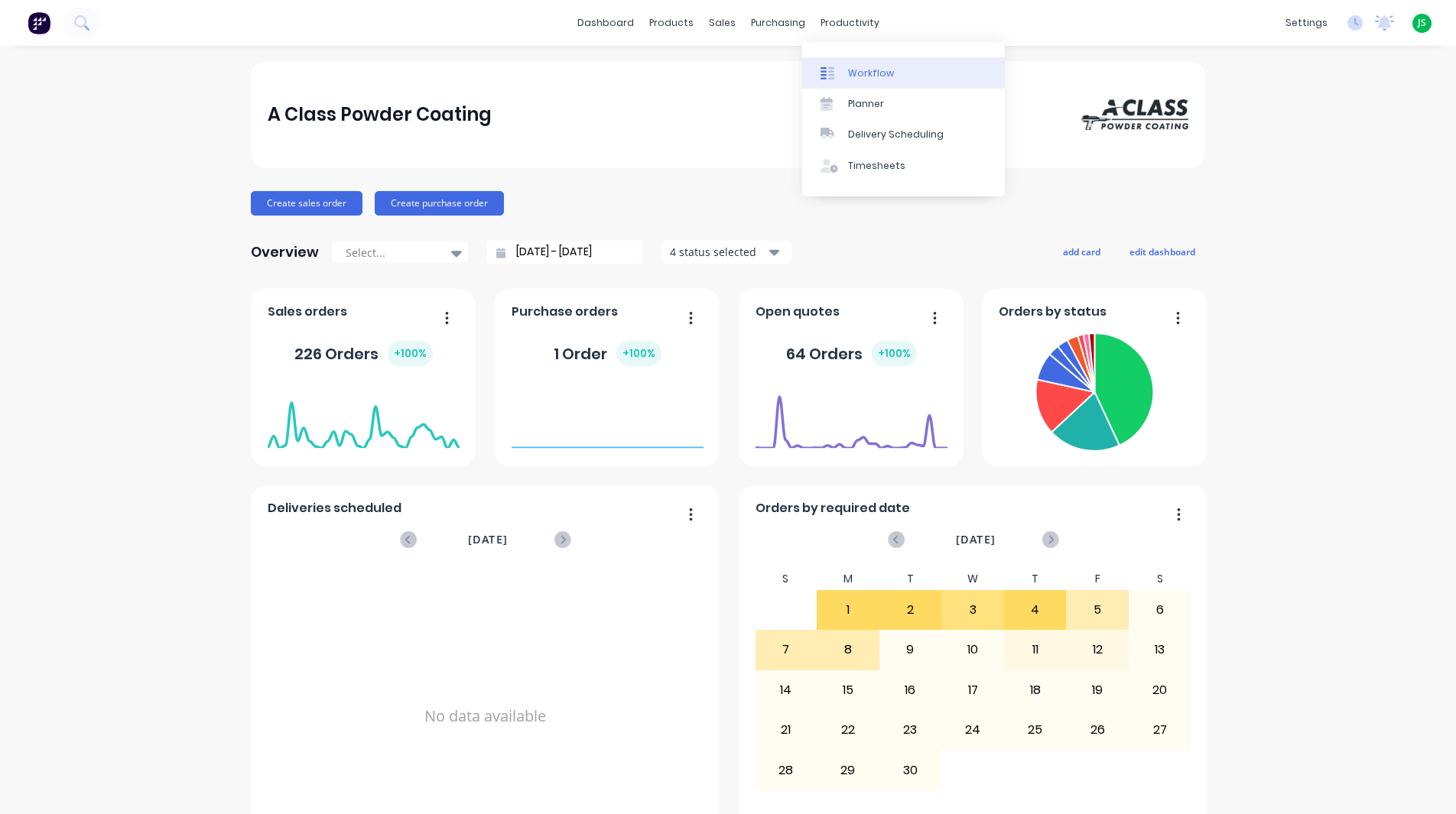
click at [821, 62] on link "Workflow" at bounding box center [903, 73] width 203 height 30
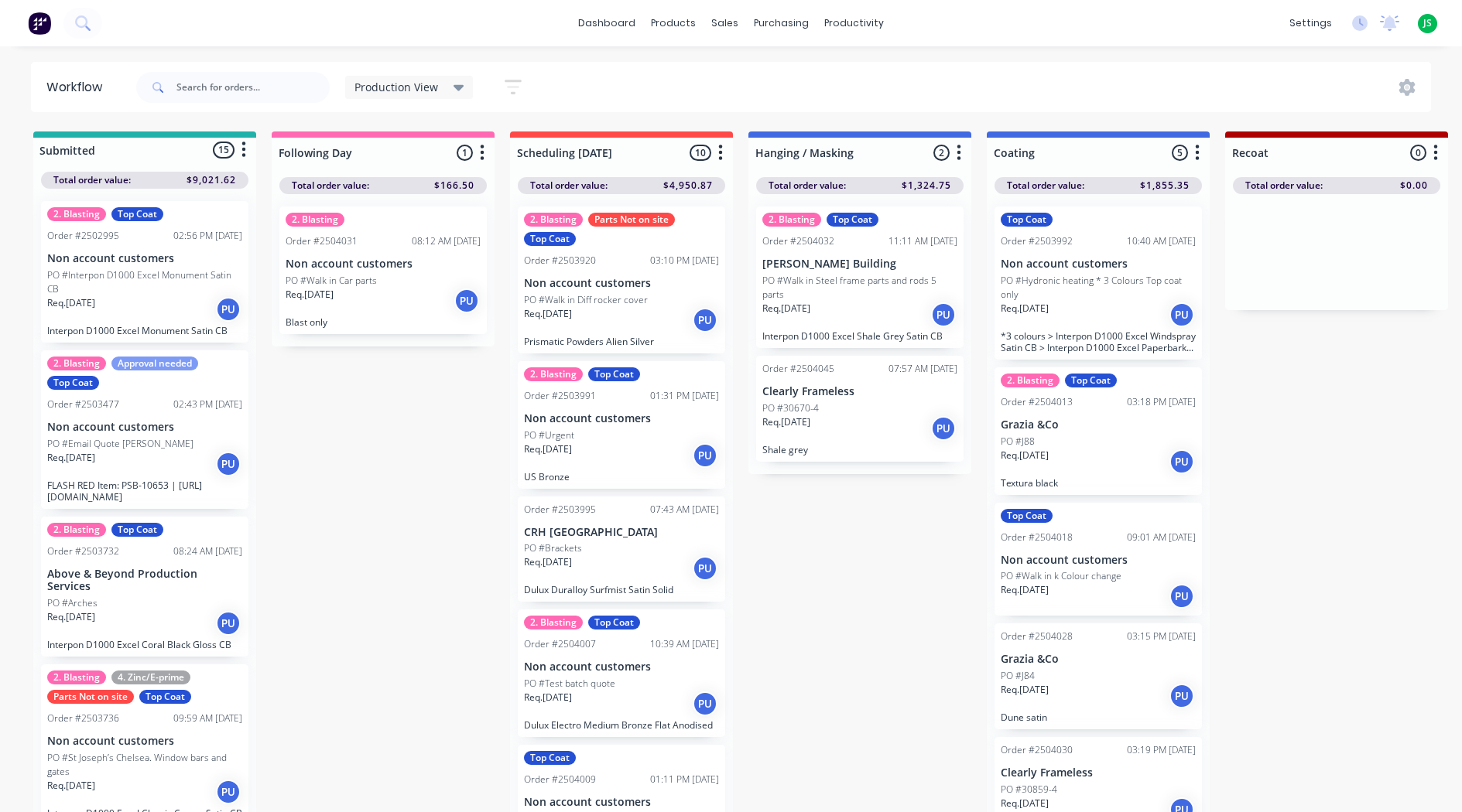
click at [848, 392] on p "Clearly Frameless" at bounding box center [859, 391] width 195 height 13
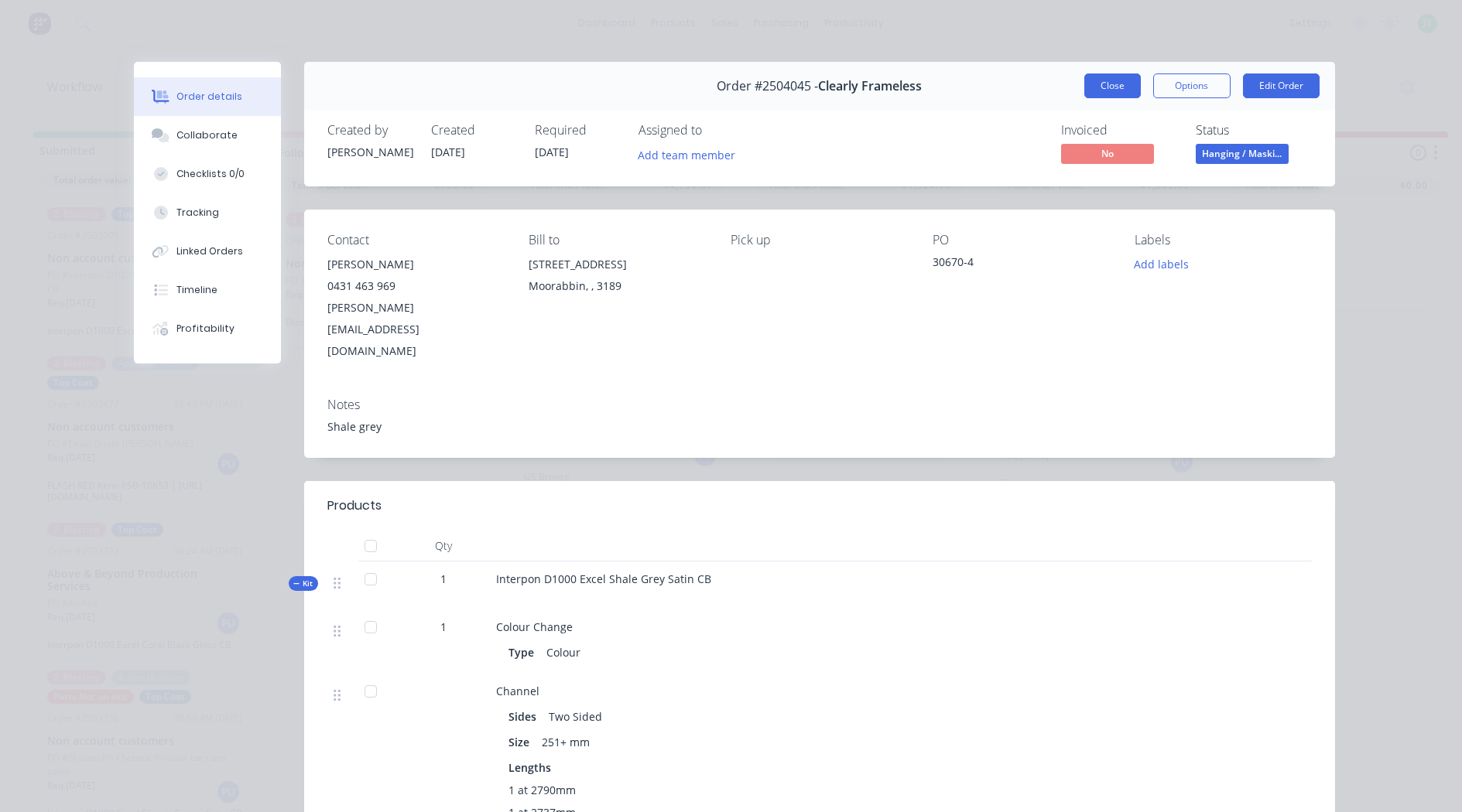
click at [1101, 91] on button "Close" at bounding box center [1112, 86] width 57 height 25
